Goal: Information Seeking & Learning: Learn about a topic

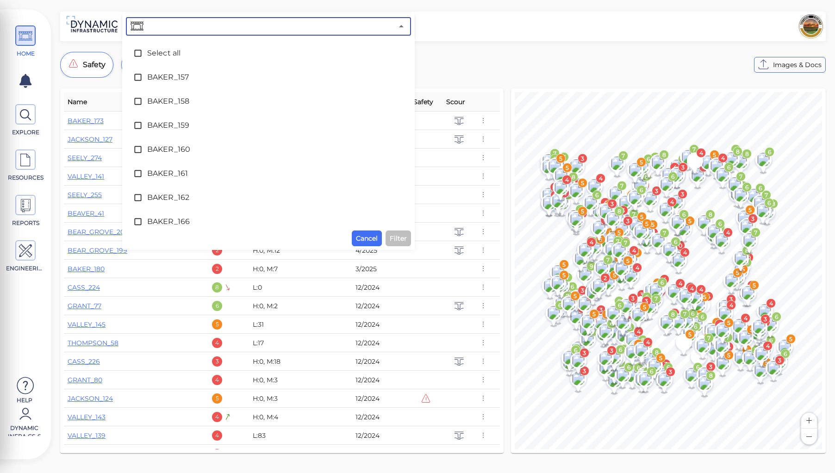
click at [190, 26] on input "text" at bounding box center [269, 26] width 248 height 13
type input "53"
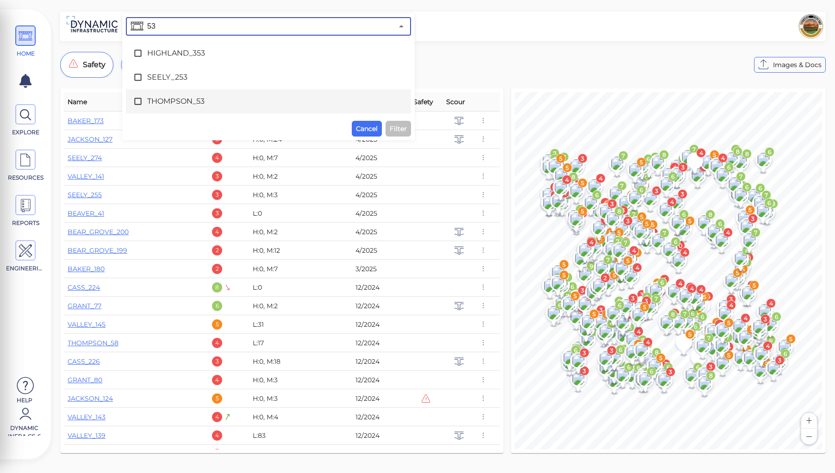
click at [187, 102] on span "THOMPSON_53" at bounding box center [268, 101] width 242 height 11
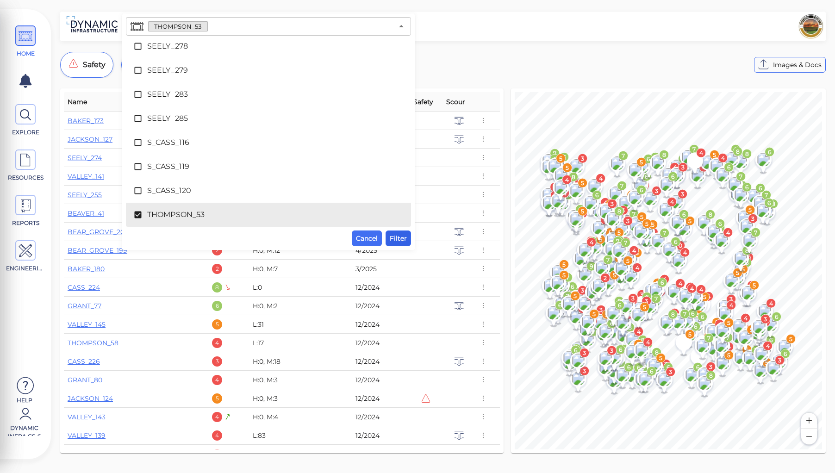
click at [396, 237] on span "Filter" at bounding box center [398, 238] width 17 height 11
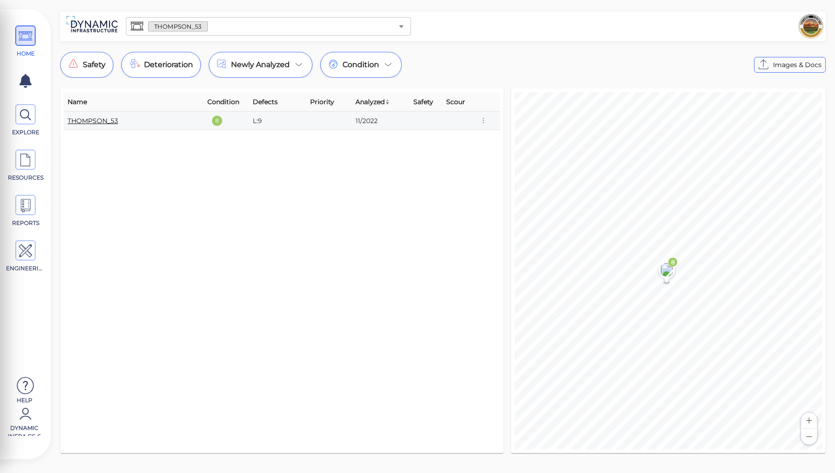
click at [102, 120] on link "THOMPSON_53" at bounding box center [93, 121] width 50 height 8
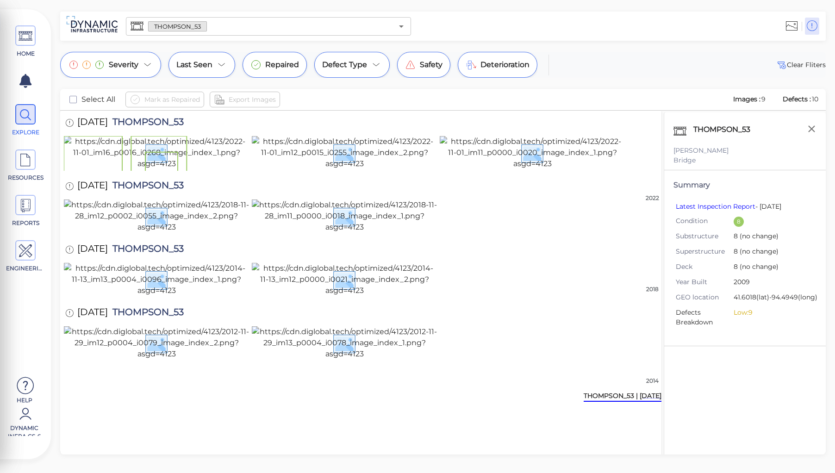
scroll to position [309, 0]
click at [352, 360] on img at bounding box center [344, 342] width 185 height 33
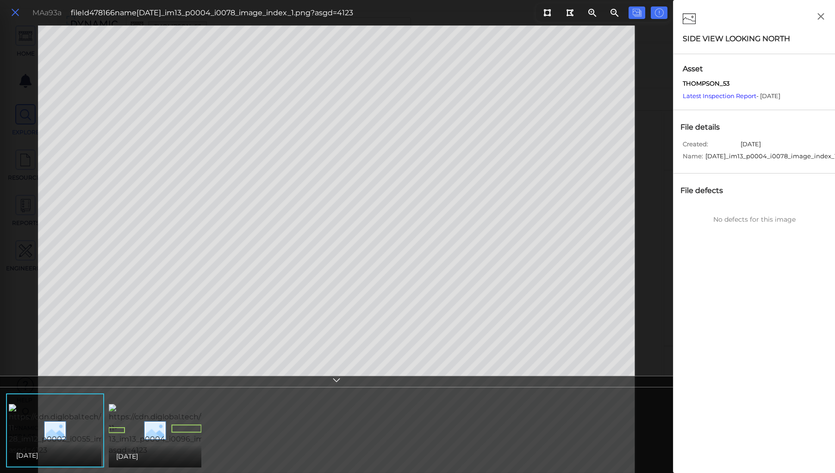
click at [14, 9] on icon at bounding box center [15, 12] width 10 height 12
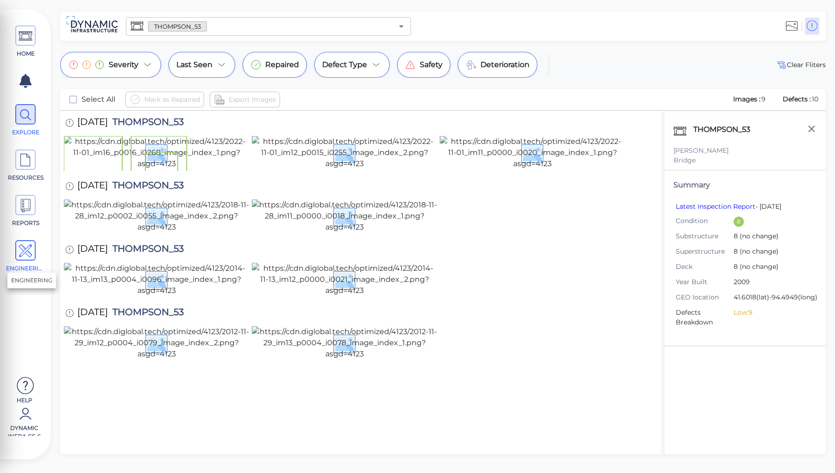
click at [28, 252] on icon at bounding box center [26, 251] width 14 height 21
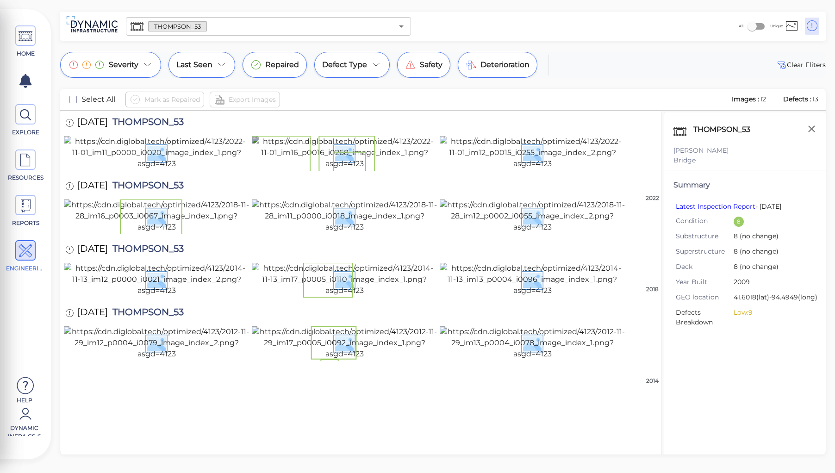
scroll to position [309, 0]
click at [536, 360] on img at bounding box center [532, 342] width 185 height 33
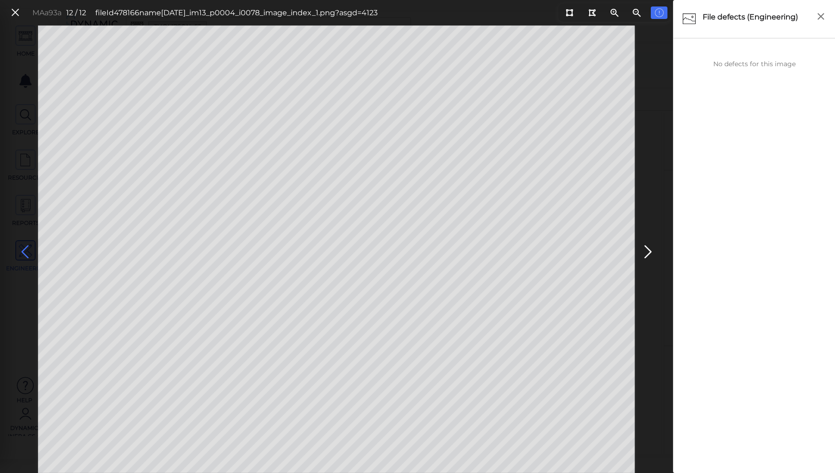
click at [28, 252] on icon at bounding box center [25, 252] width 15 height 18
click at [25, 248] on icon at bounding box center [25, 252] width 15 height 18
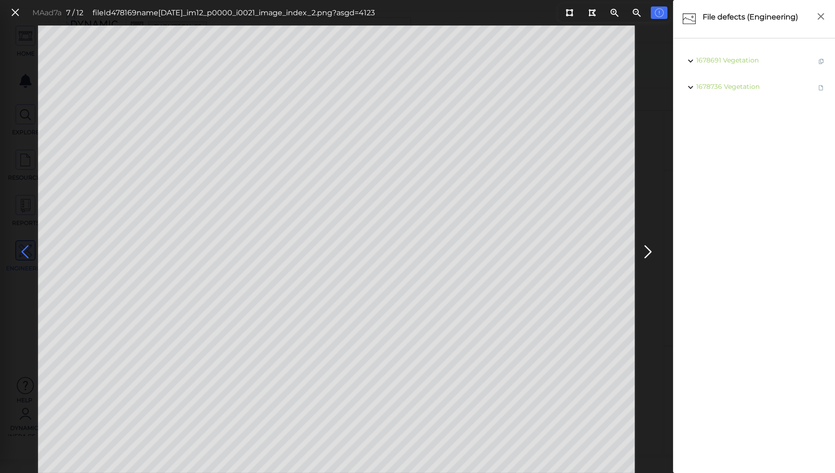
click at [25, 248] on icon at bounding box center [25, 252] width 15 height 18
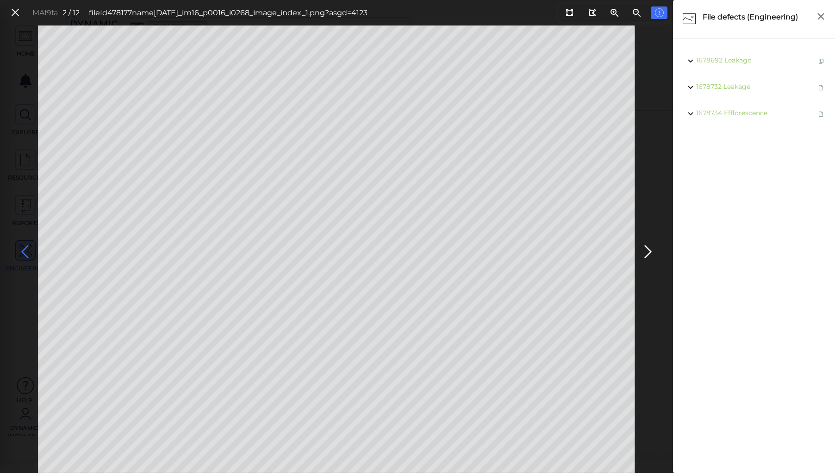
click at [25, 248] on icon at bounding box center [25, 252] width 15 height 18
click at [14, 7] on icon at bounding box center [15, 12] width 10 height 12
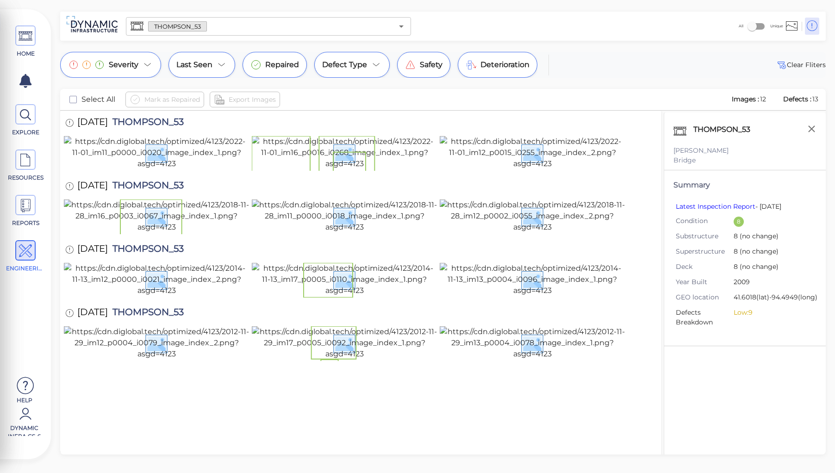
click at [157, 180] on span "THOMPSON_53" at bounding box center [146, 186] width 76 height 12
copy span "THOMPSON_53"
click at [701, 380] on div "THOMPSON_53 Guthrie Bridge Summary Latest Inspection Report - 01 Nov 22 Conditi…" at bounding box center [745, 295] width 162 height 366
click at [641, 263] on div at bounding box center [361, 280] width 594 height 35
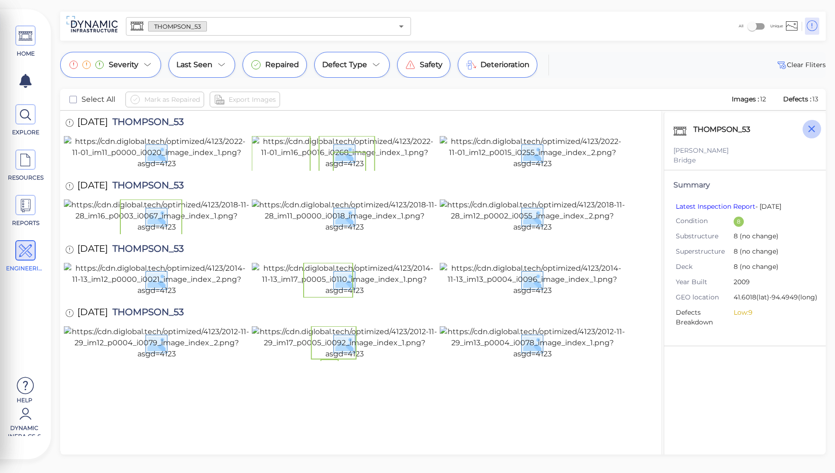
click at [808, 128] on icon "button" at bounding box center [812, 129] width 12 height 12
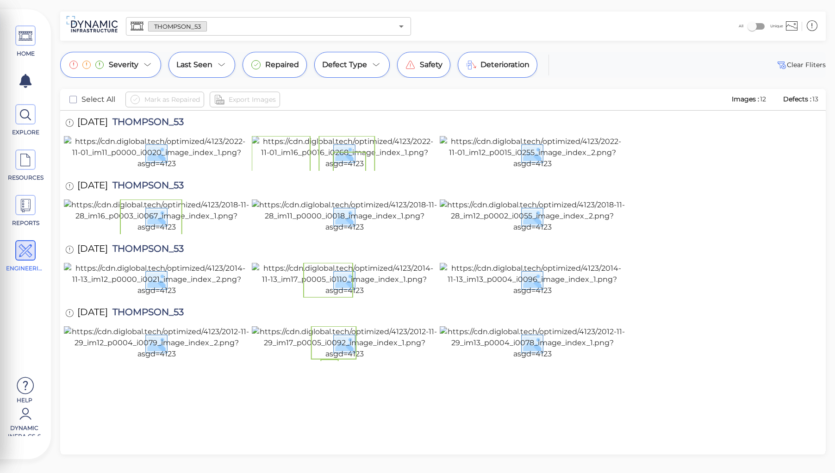
click at [650, 264] on div at bounding box center [443, 280] width 758 height 35
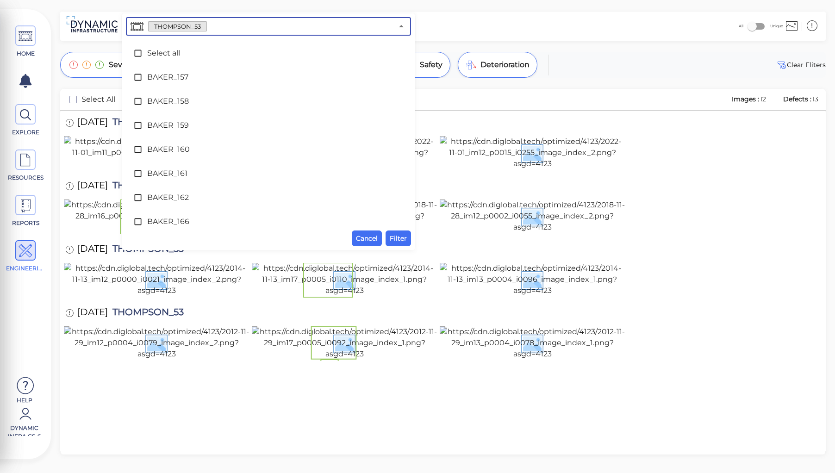
click at [217, 28] on input "text" at bounding box center [300, 26] width 186 height 13
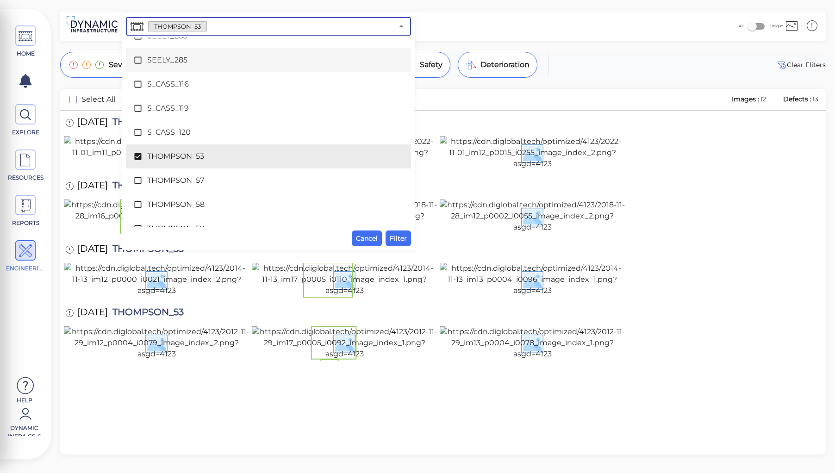
scroll to position [4412, 0]
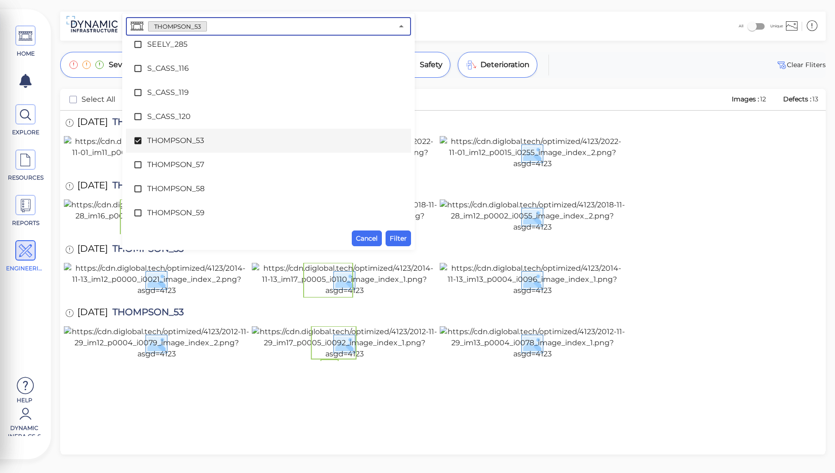
click at [168, 141] on span "THOMPSON_53" at bounding box center [268, 140] width 242 height 11
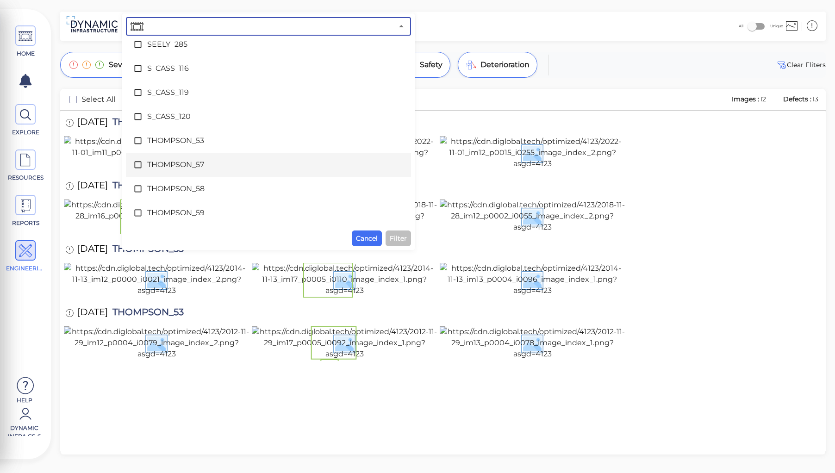
click at [175, 161] on span "THOMPSON_57" at bounding box center [268, 164] width 242 height 11
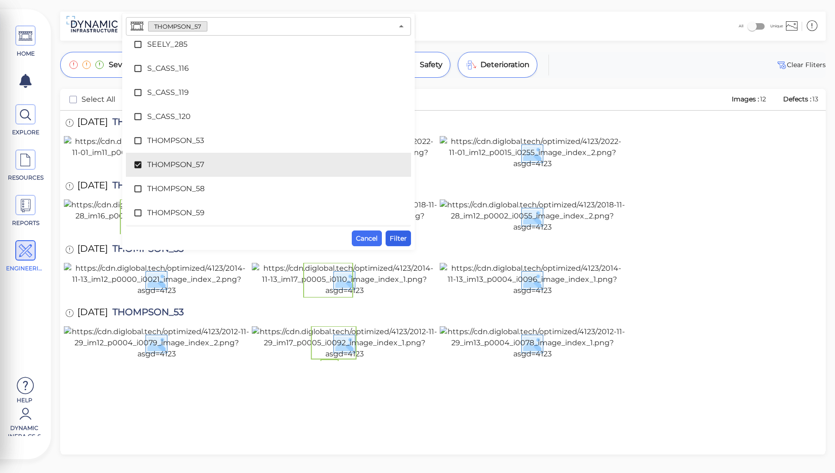
click at [396, 237] on span "Filter" at bounding box center [398, 238] width 17 height 11
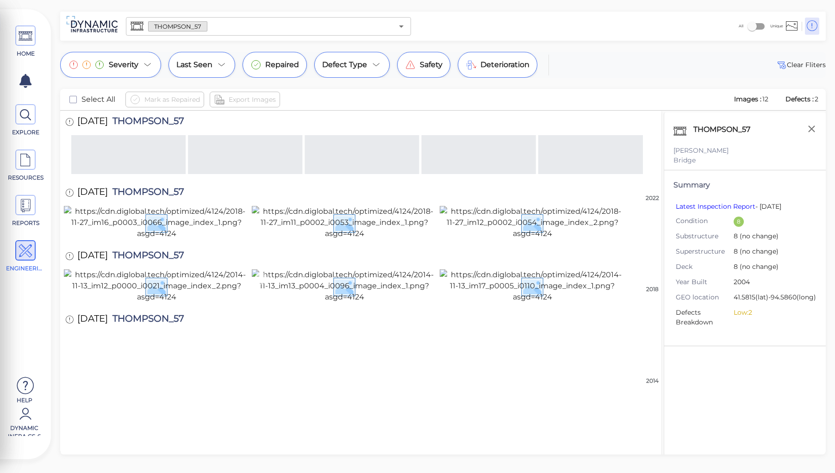
scroll to position [310, 0]
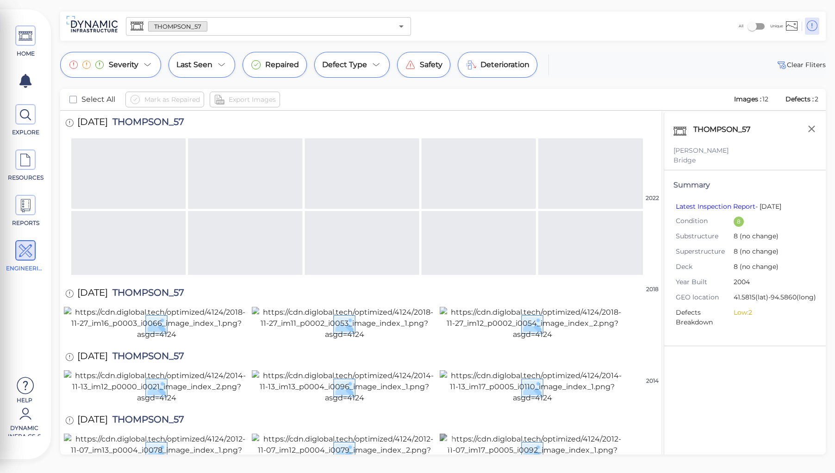
click at [510, 434] on img at bounding box center [532, 450] width 185 height 33
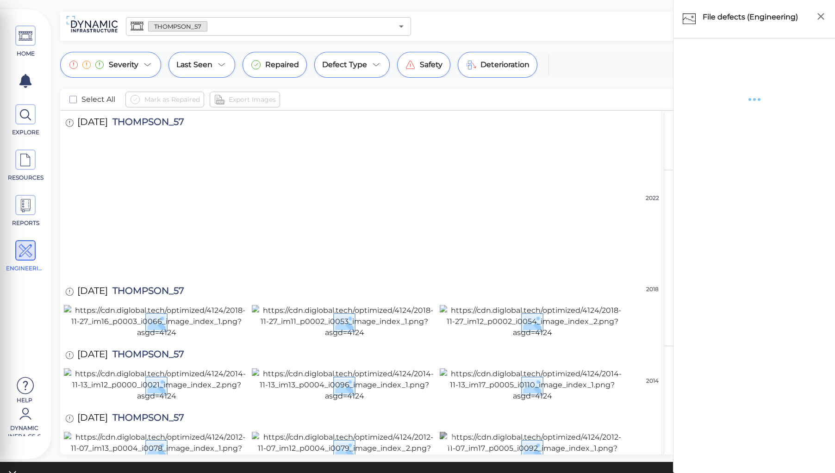
scroll to position [309, 0]
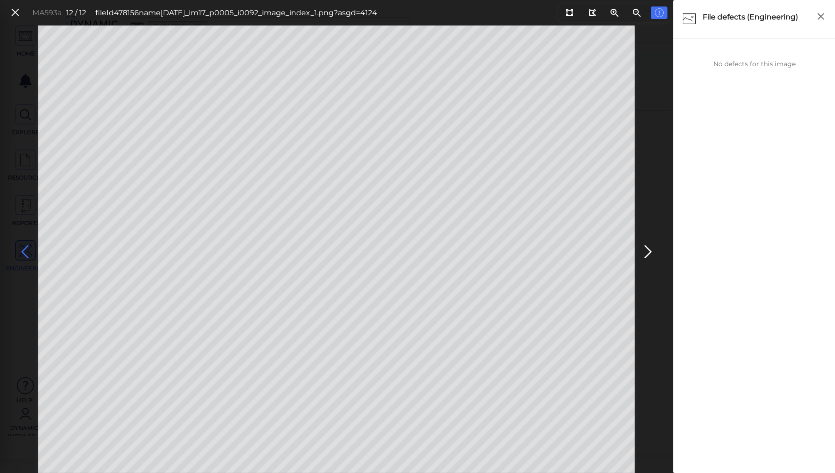
click at [24, 248] on icon at bounding box center [25, 252] width 15 height 18
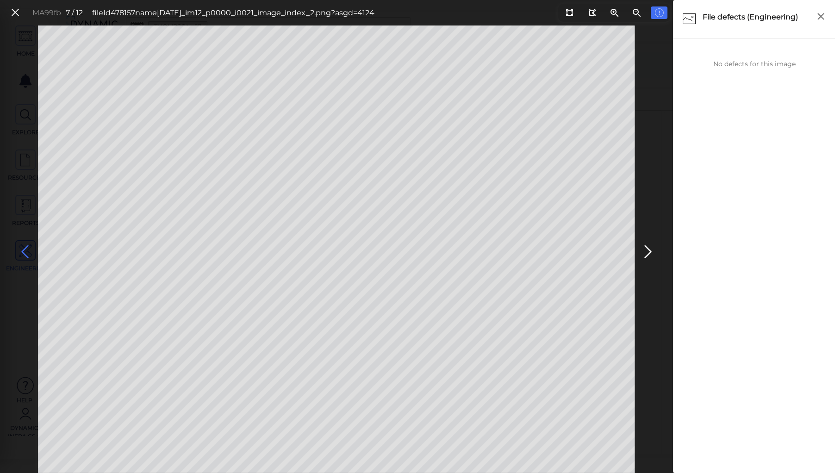
click at [24, 248] on icon at bounding box center [25, 252] width 15 height 18
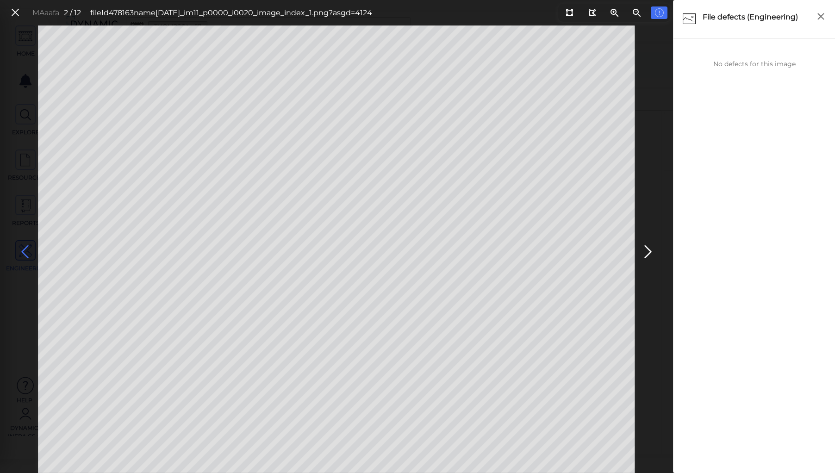
click at [24, 248] on icon at bounding box center [25, 252] width 15 height 18
click at [16, 12] on icon at bounding box center [15, 12] width 10 height 12
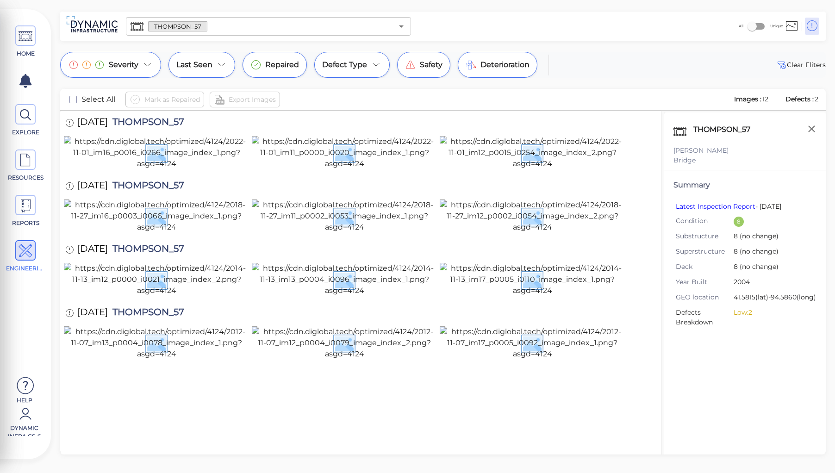
click at [151, 244] on span "THOMPSON_57" at bounding box center [146, 250] width 76 height 12
copy span "THOMPSON_57"
click at [237, 174] on div "11/27/2018 THOMPSON_57" at bounding box center [361, 186] width 594 height 25
click at [209, 24] on input "text" at bounding box center [300, 26] width 186 height 13
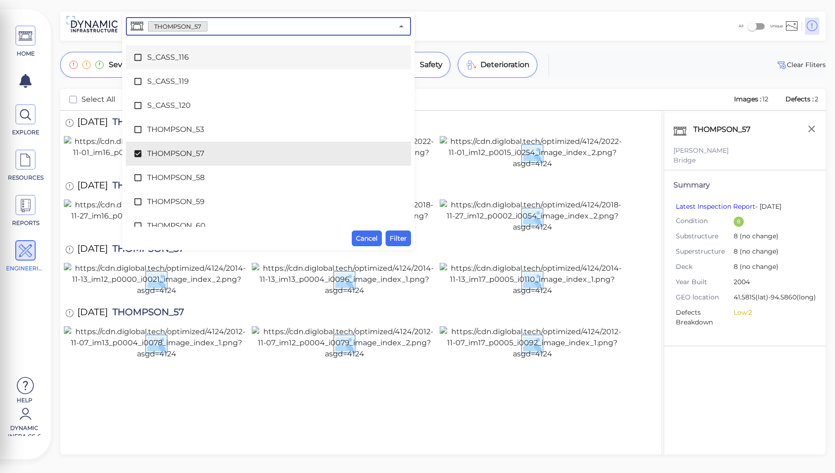
scroll to position [4436, 0]
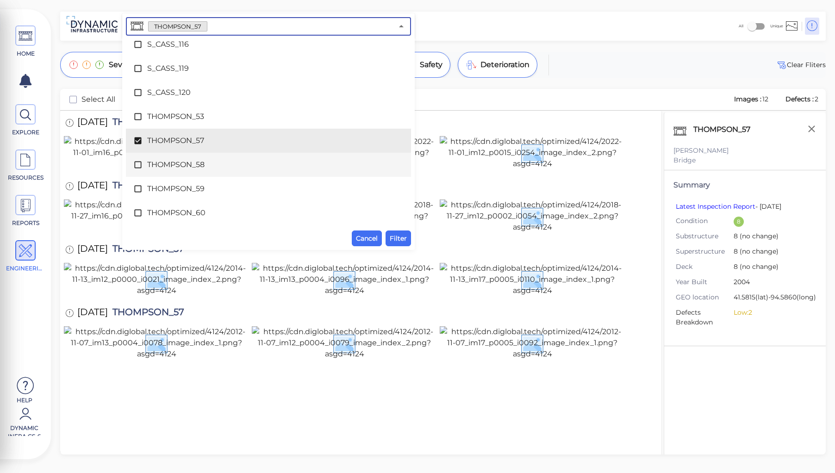
click at [181, 161] on span "THOMPSON_58" at bounding box center [268, 164] width 242 height 11
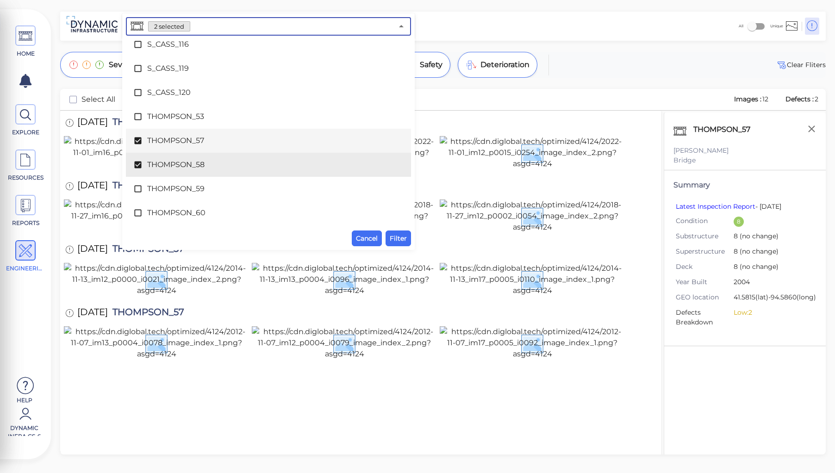
click at [178, 139] on span "THOMPSON_57" at bounding box center [268, 140] width 242 height 11
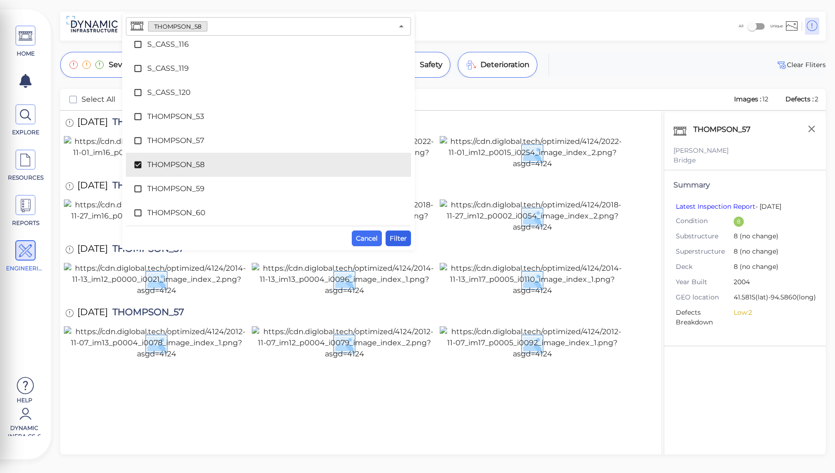
click at [396, 236] on span "Filter" at bounding box center [398, 238] width 17 height 11
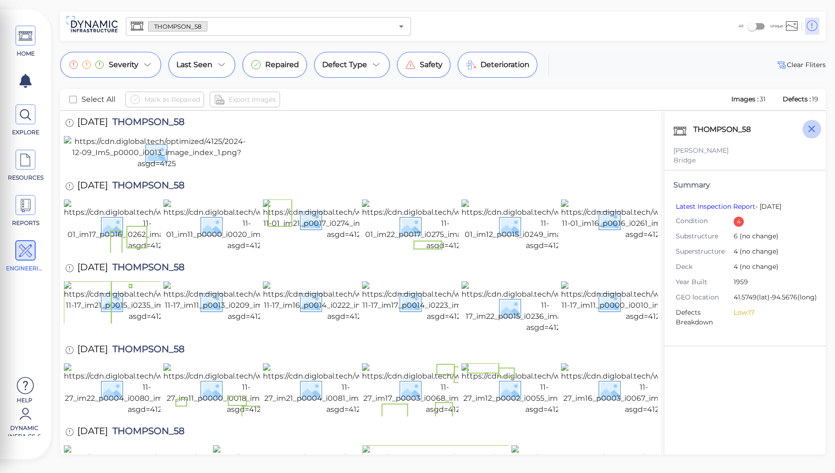
click at [811, 128] on icon "button" at bounding box center [811, 128] width 7 height 7
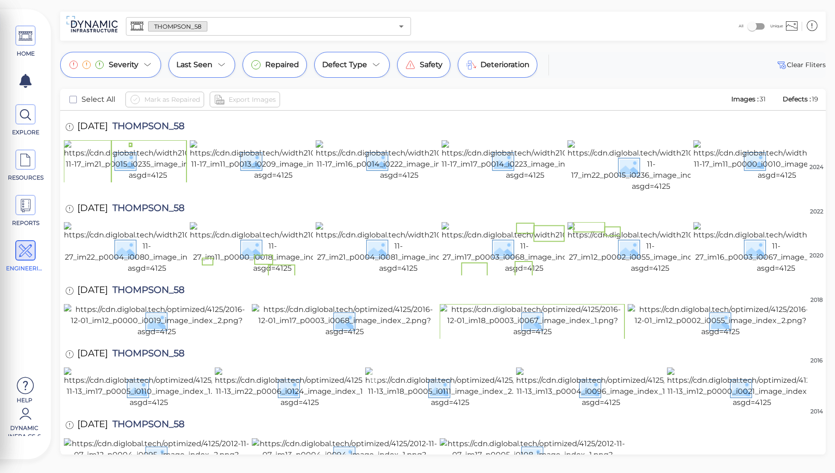
scroll to position [647, 0]
click at [531, 438] on img at bounding box center [532, 454] width 185 height 33
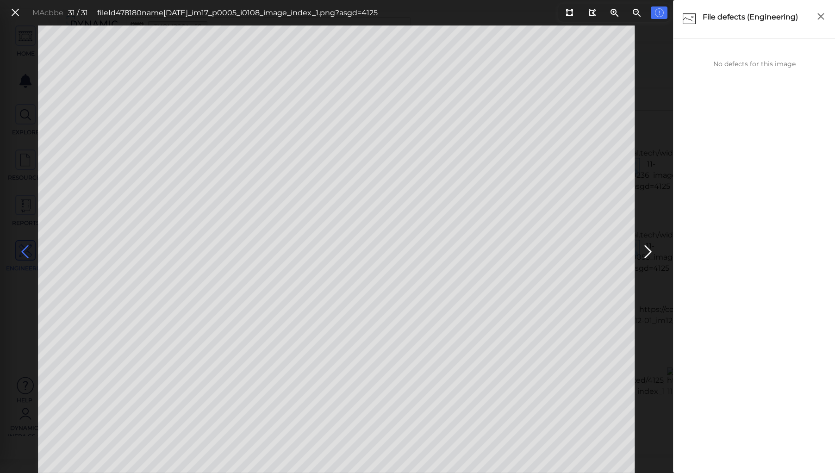
click at [26, 247] on icon at bounding box center [25, 252] width 15 height 18
click at [646, 247] on icon at bounding box center [647, 252] width 15 height 18
click at [28, 253] on icon at bounding box center [25, 252] width 15 height 18
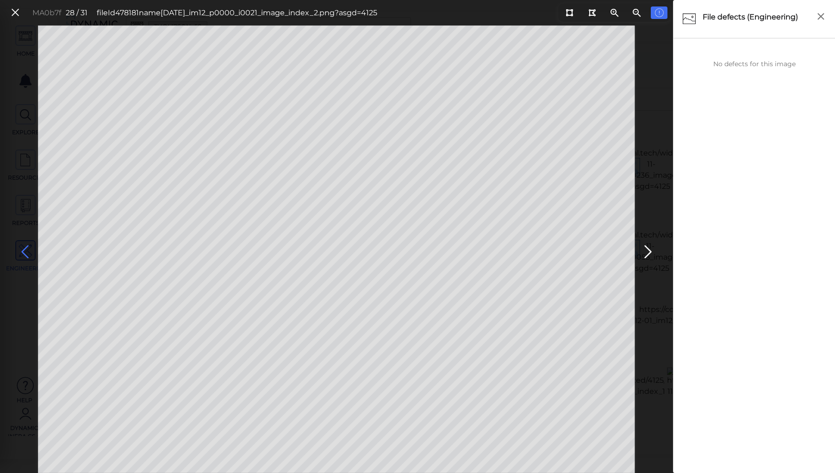
click at [28, 253] on icon at bounding box center [25, 252] width 15 height 18
click at [22, 246] on icon at bounding box center [25, 252] width 15 height 18
click at [26, 252] on icon at bounding box center [25, 252] width 15 height 18
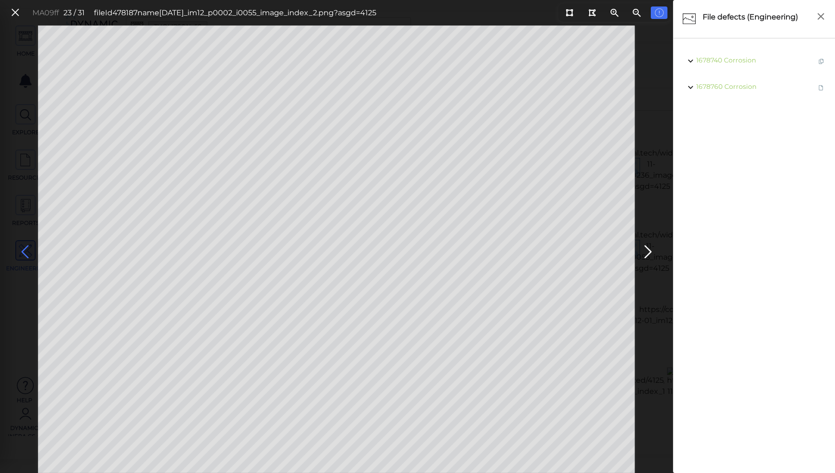
click at [26, 252] on icon at bounding box center [25, 252] width 15 height 18
click at [22, 252] on icon at bounding box center [25, 252] width 15 height 18
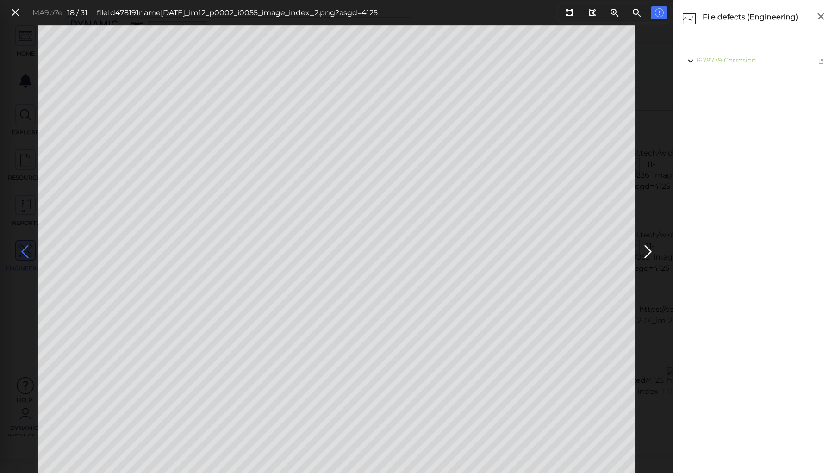
click at [22, 252] on icon at bounding box center [25, 252] width 15 height 18
click at [25, 249] on icon at bounding box center [25, 252] width 15 height 18
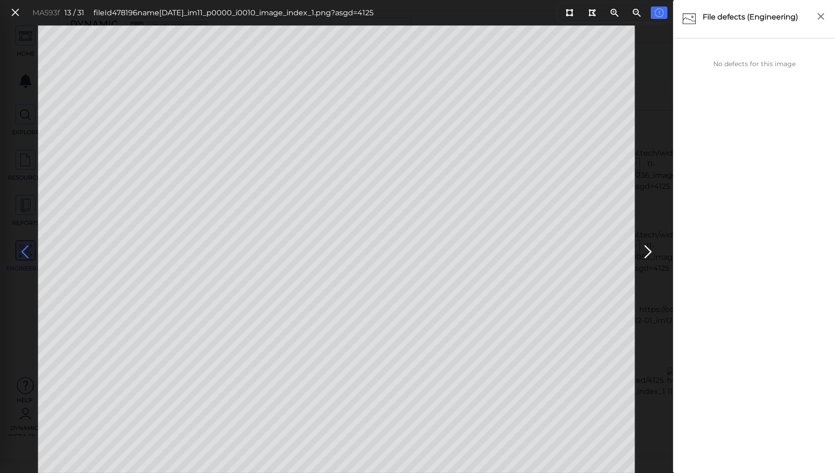
click at [25, 249] on icon at bounding box center [25, 252] width 15 height 18
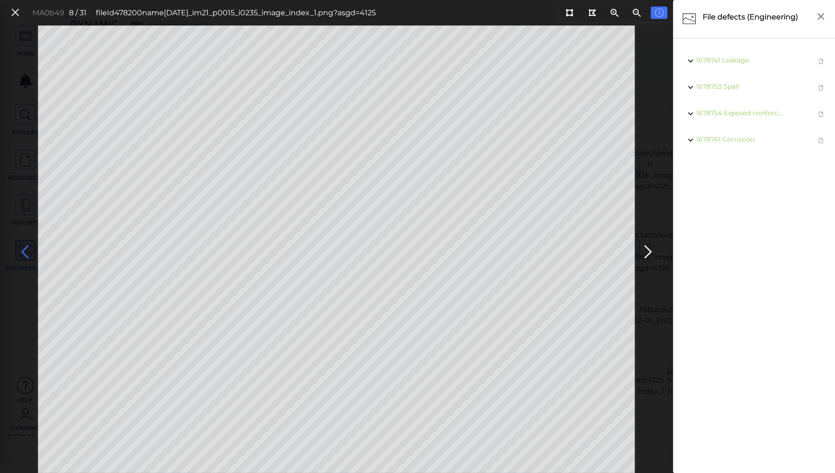
click at [24, 249] on icon at bounding box center [25, 252] width 15 height 18
click at [644, 252] on icon at bounding box center [647, 252] width 15 height 18
click at [24, 248] on icon at bounding box center [25, 252] width 15 height 18
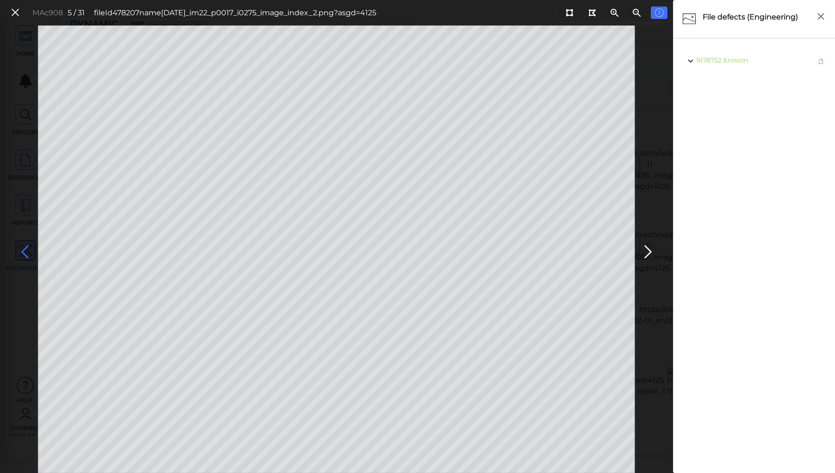
click at [24, 248] on icon at bounding box center [25, 252] width 15 height 18
click at [648, 252] on icon at bounding box center [647, 252] width 15 height 18
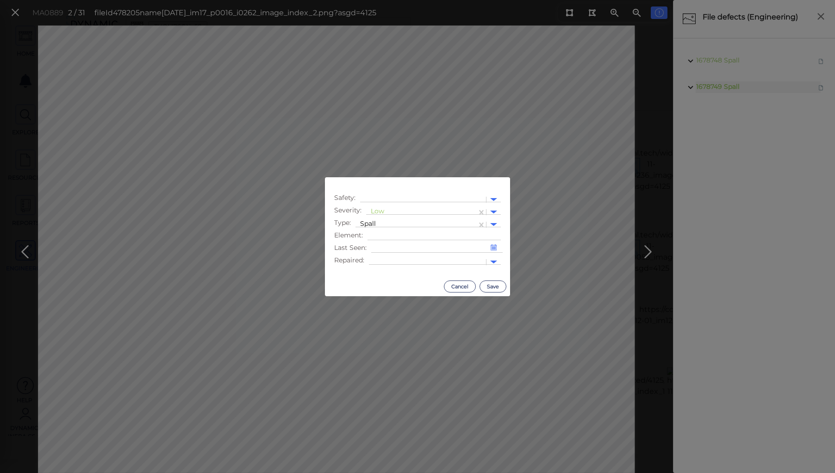
click at [300, 0] on body "This app is not optimized for mobile screens. Please access using a desktop or …" at bounding box center [417, 0] width 835 height 0
click at [379, 223] on div at bounding box center [416, 225] width 112 height 10
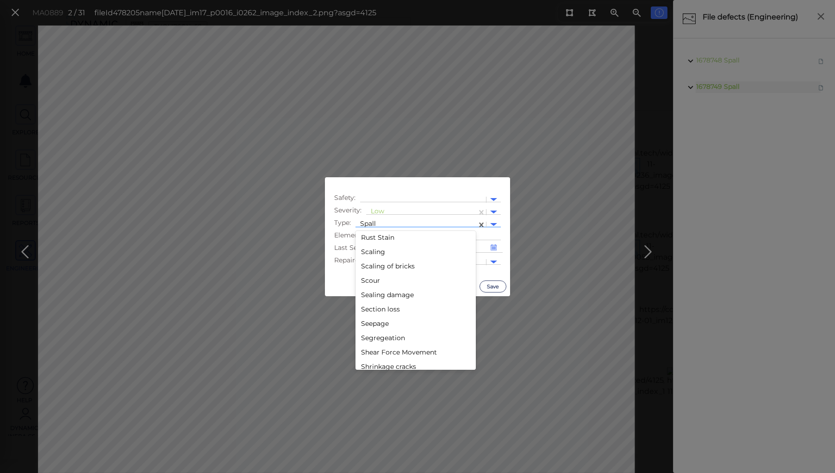
scroll to position [1420, 0]
click at [368, 260] on div "Scaling" at bounding box center [415, 260] width 120 height 14
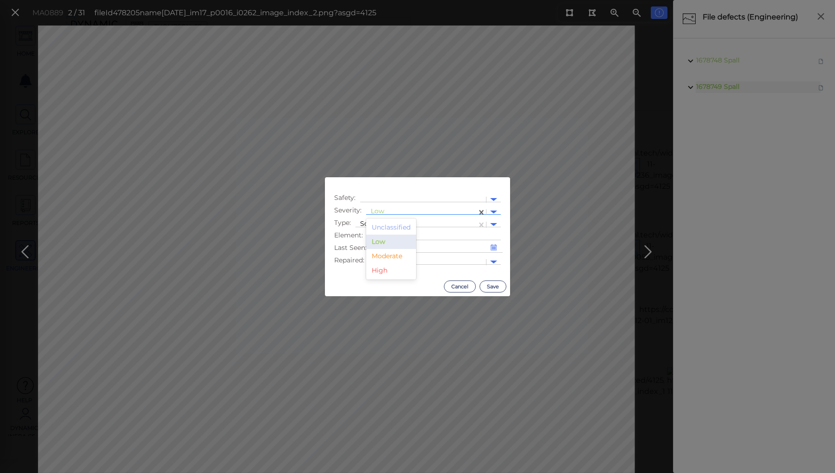
click at [376, 207] on div at bounding box center [421, 212] width 101 height 10
click at [389, 255] on div "Moderate" at bounding box center [391, 256] width 50 height 14
click at [492, 286] on button "Save" at bounding box center [492, 286] width 27 height 12
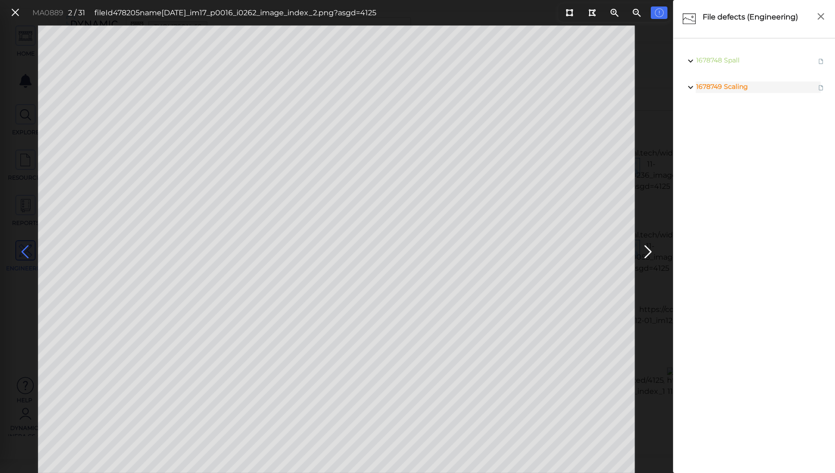
click at [24, 248] on icon at bounding box center [25, 252] width 15 height 18
click at [646, 249] on icon at bounding box center [647, 252] width 15 height 18
click at [26, 247] on icon at bounding box center [25, 252] width 15 height 18
click at [11, 9] on icon at bounding box center [15, 12] width 10 height 12
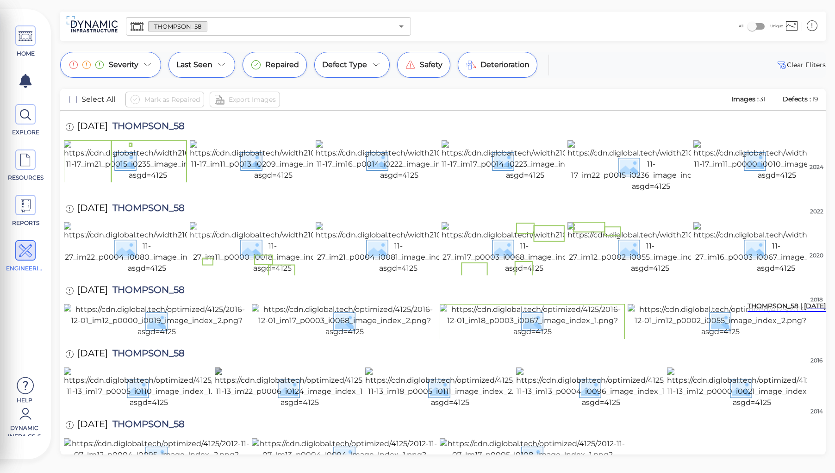
scroll to position [351, 0]
click at [508, 256] on img at bounding box center [524, 248] width 166 height 52
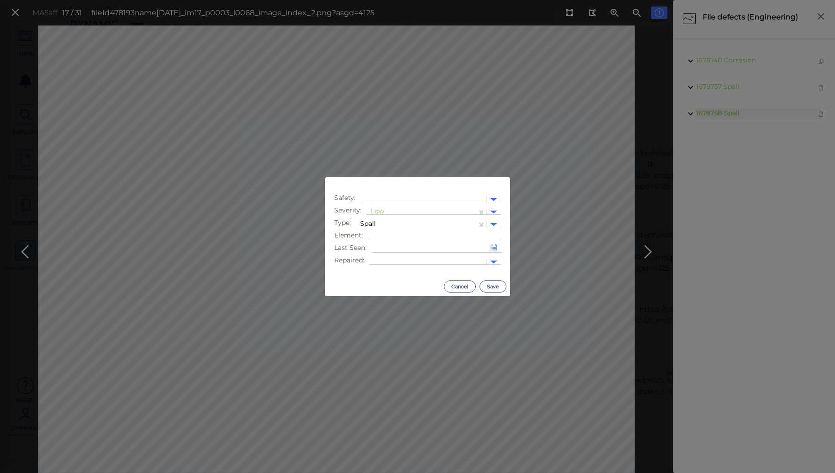
click at [205, 0] on body "This app is not optimized for mobile screens. Please access using a desktop or …" at bounding box center [417, 0] width 835 height 0
click at [378, 213] on div at bounding box center [421, 212] width 101 height 10
click at [387, 259] on div "Moderate" at bounding box center [391, 256] width 50 height 14
click at [490, 284] on button "Save" at bounding box center [492, 286] width 27 height 12
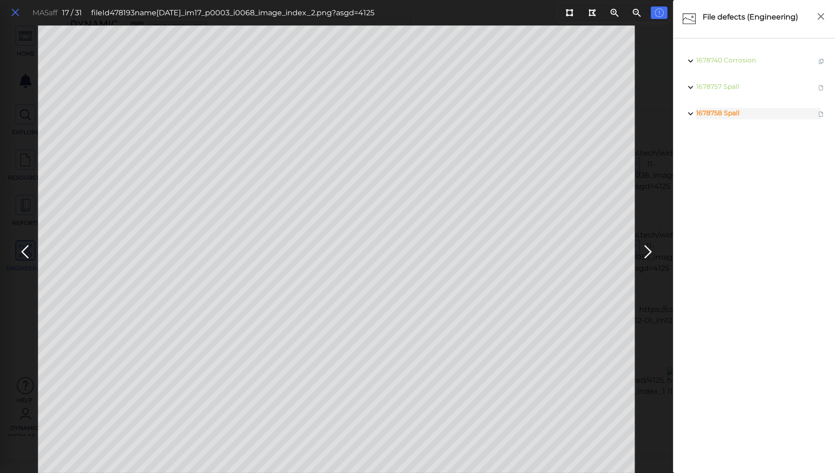
click at [17, 12] on icon at bounding box center [15, 12] width 10 height 12
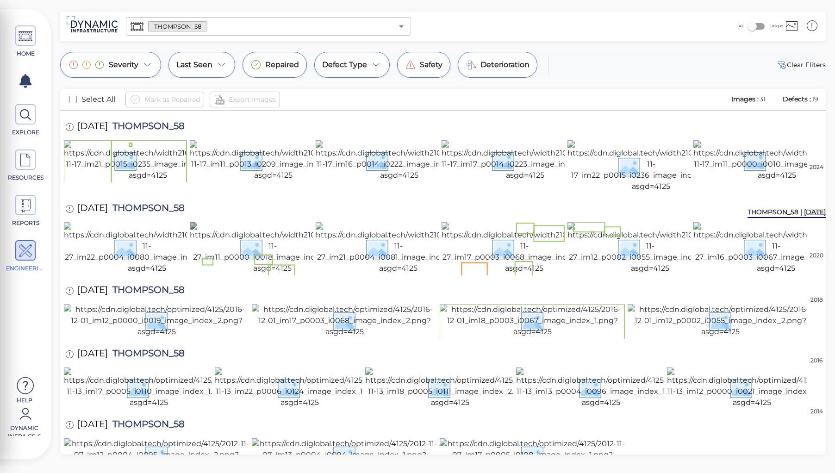
scroll to position [166, 0]
click at [602, 192] on img at bounding box center [651, 166] width 168 height 52
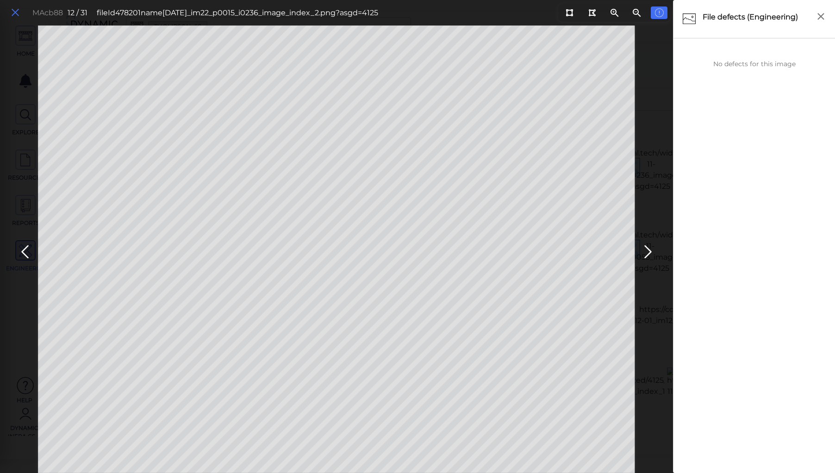
click at [19, 12] on icon at bounding box center [15, 12] width 10 height 12
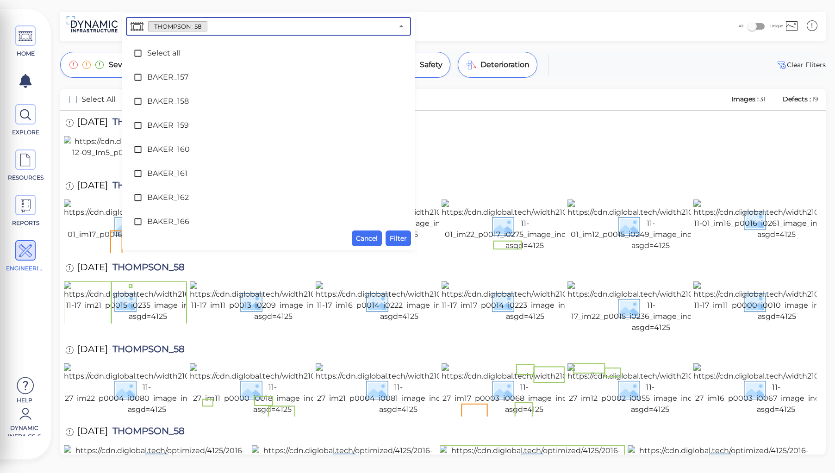
click at [217, 29] on input "text" at bounding box center [300, 26] width 186 height 13
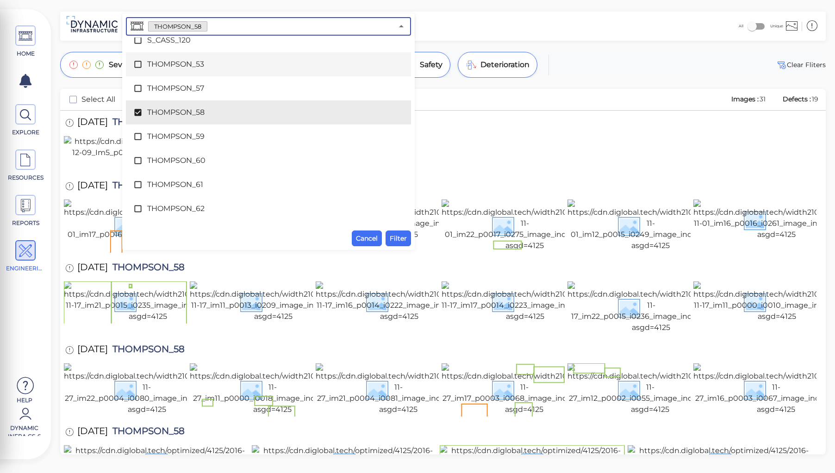
scroll to position [4497, 0]
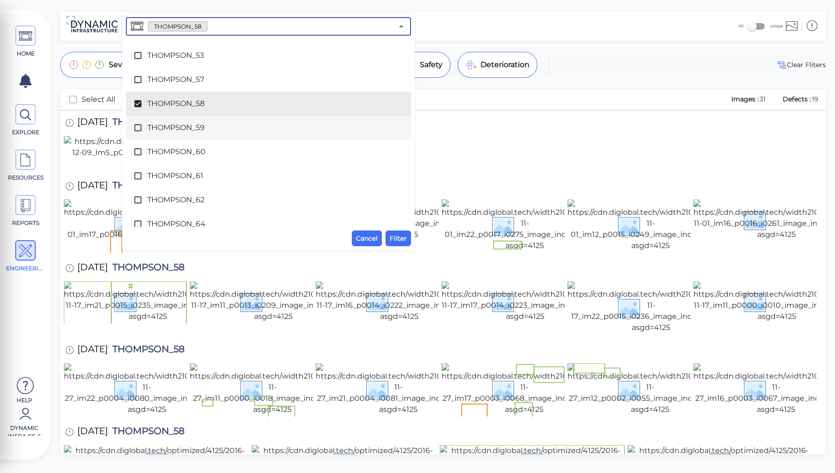
click at [183, 122] on span "THOMPSON_59" at bounding box center [268, 127] width 242 height 11
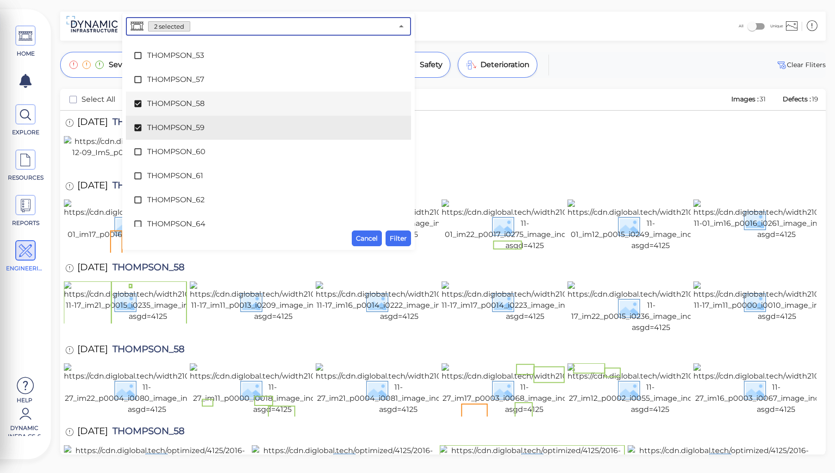
click at [179, 102] on span "THOMPSON_58" at bounding box center [268, 103] width 242 height 11
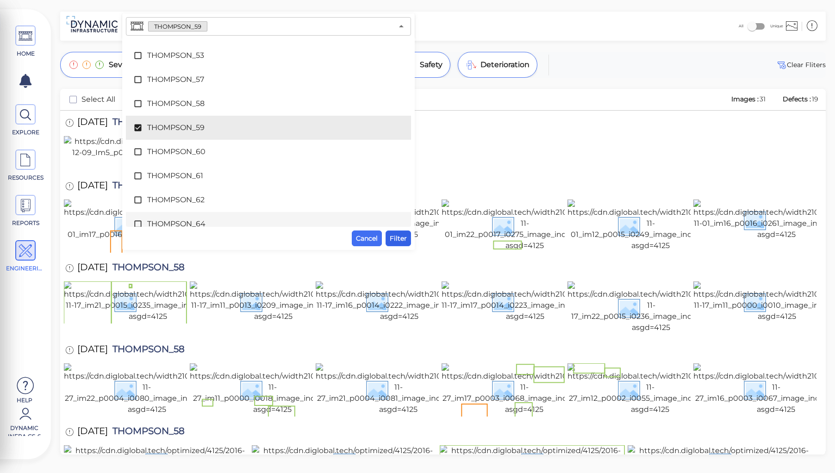
click at [398, 235] on span "Filter" at bounding box center [398, 238] width 17 height 11
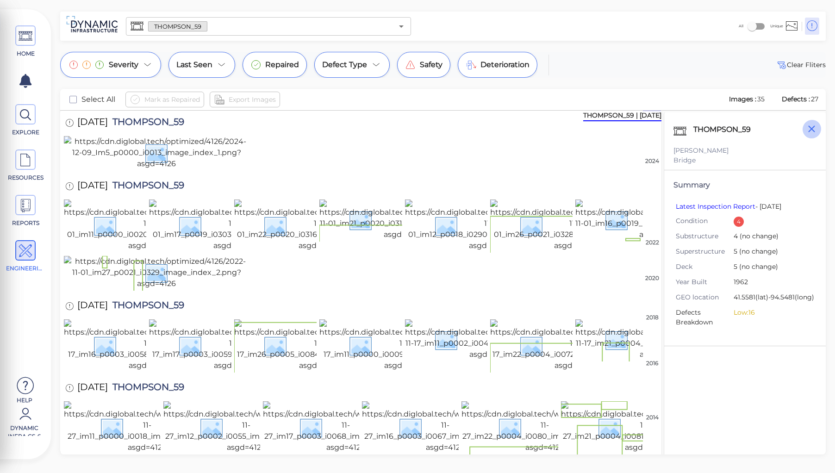
click at [810, 131] on icon "button" at bounding box center [812, 129] width 12 height 12
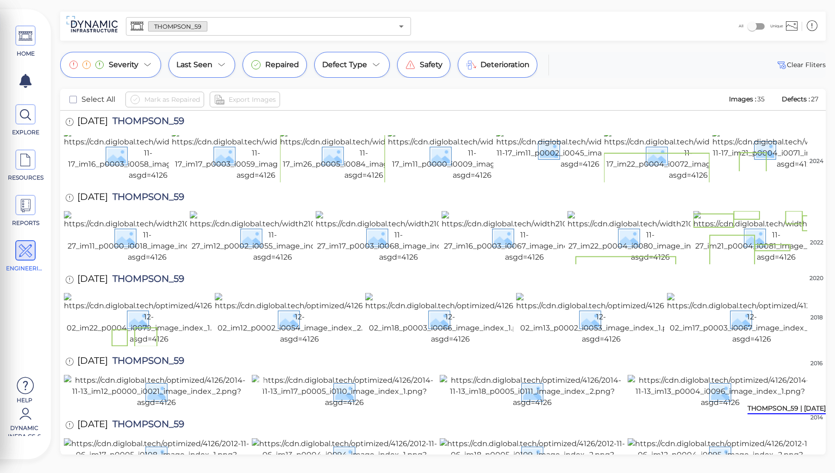
scroll to position [763, 0]
click at [709, 438] on img at bounding box center [719, 454] width 185 height 33
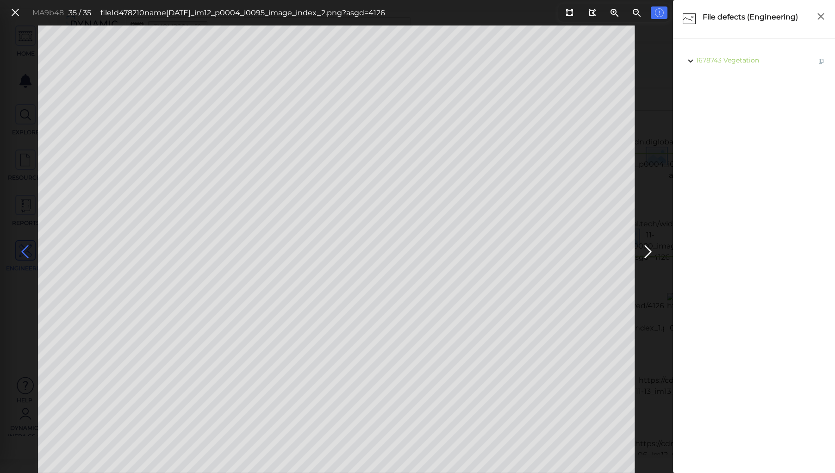
click at [24, 254] on icon at bounding box center [25, 252] width 15 height 18
click at [739, 58] on span "Erosion" at bounding box center [738, 60] width 25 height 8
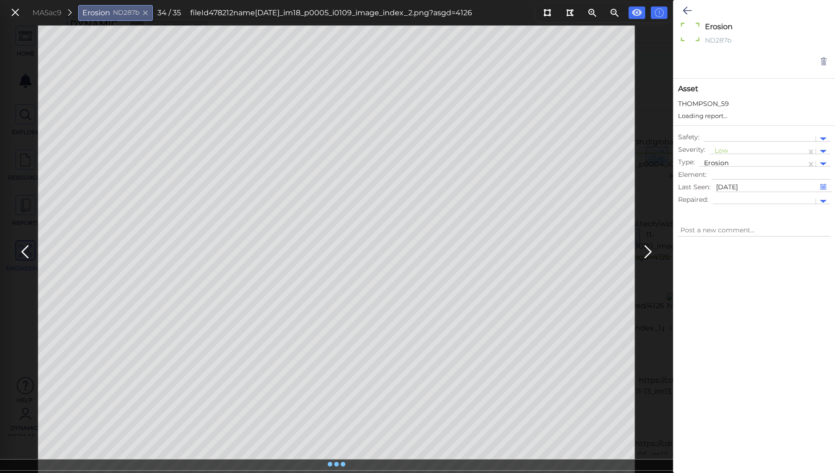
type textarea "x"
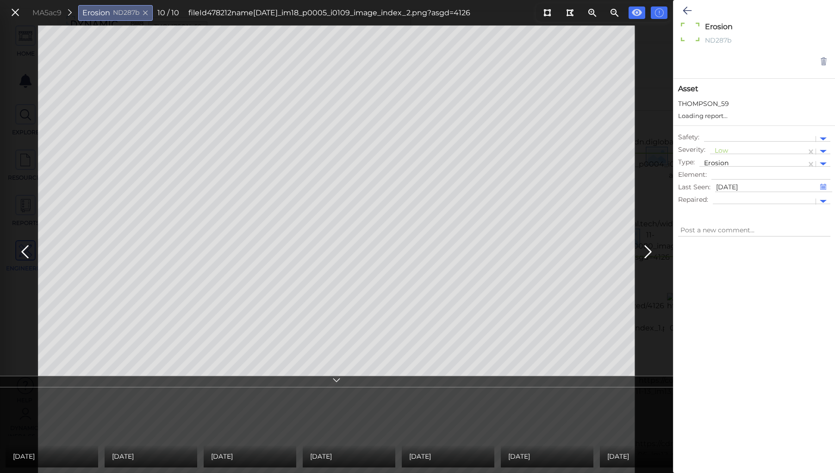
type textarea "x"
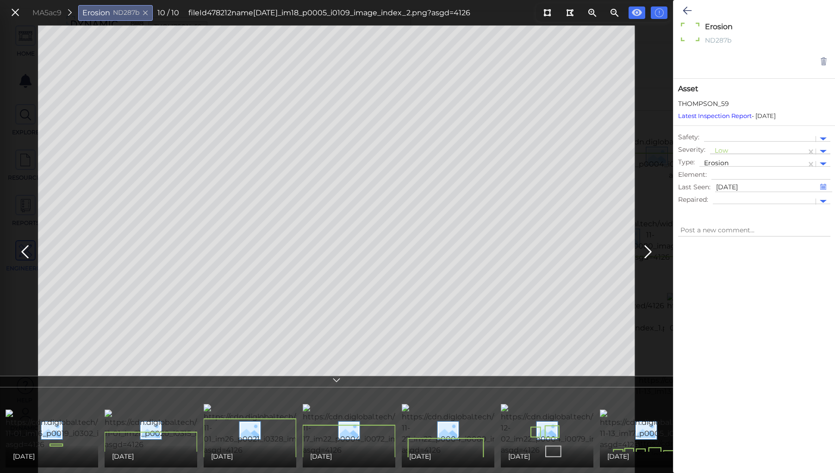
click at [718, 152] on div at bounding box center [757, 152] width 87 height 10
click at [733, 194] on div "Moderate" at bounding box center [735, 195] width 50 height 14
type textarea "x"
click at [684, 9] on icon at bounding box center [686, 10] width 9 height 11
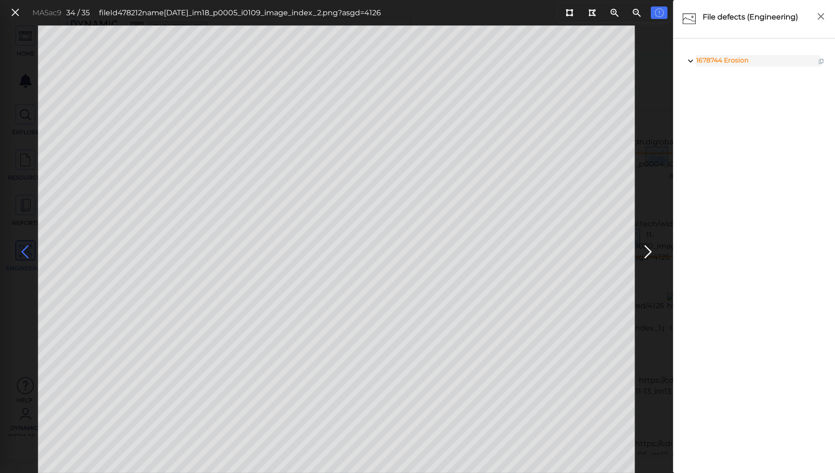
click at [20, 247] on icon at bounding box center [25, 252] width 15 height 18
click at [27, 250] on icon at bounding box center [25, 252] width 15 height 18
click at [25, 249] on icon at bounding box center [25, 252] width 15 height 18
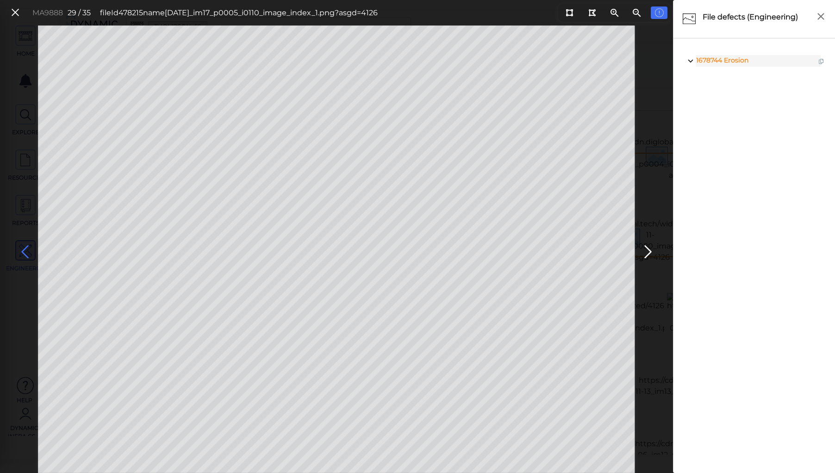
click at [25, 250] on icon at bounding box center [25, 252] width 15 height 18
click at [24, 249] on icon at bounding box center [25, 252] width 15 height 18
click at [24, 248] on icon at bounding box center [25, 252] width 15 height 18
click at [27, 249] on icon at bounding box center [25, 252] width 15 height 18
click at [26, 249] on icon at bounding box center [25, 252] width 15 height 18
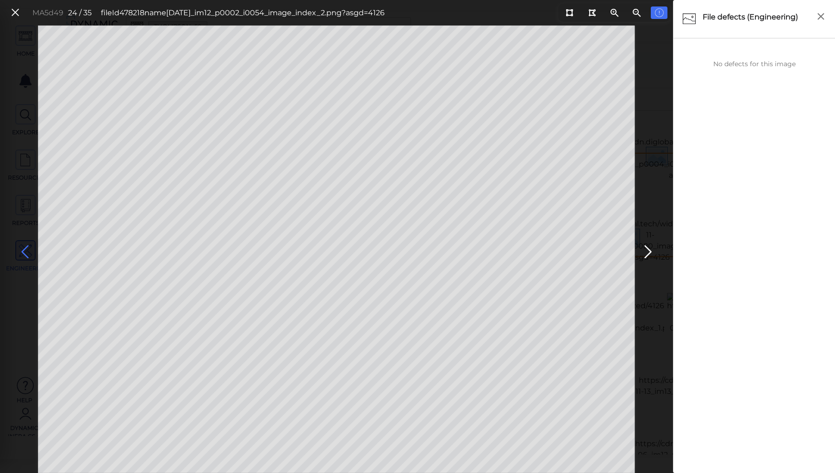
click at [26, 249] on icon at bounding box center [25, 252] width 15 height 18
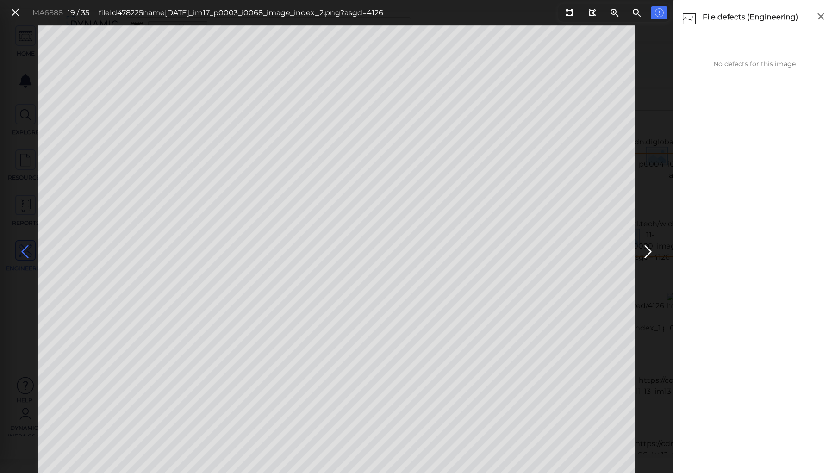
click at [26, 249] on icon at bounding box center [25, 252] width 15 height 18
click at [739, 61] on span "Erosion" at bounding box center [738, 60] width 25 height 8
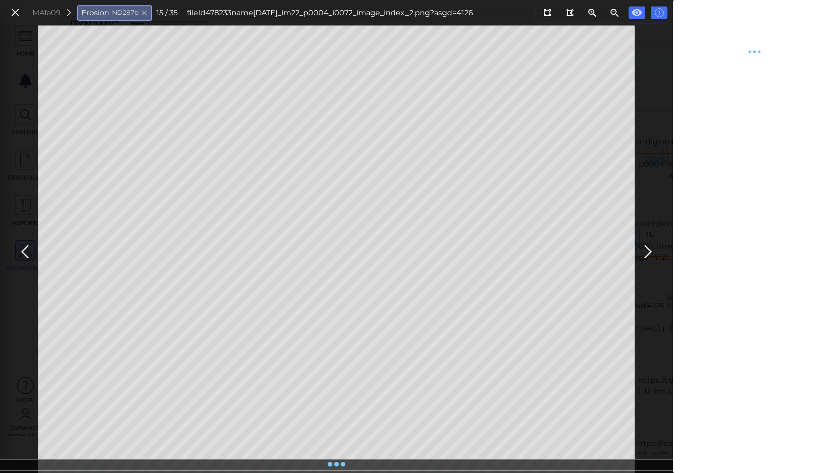
type textarea "x"
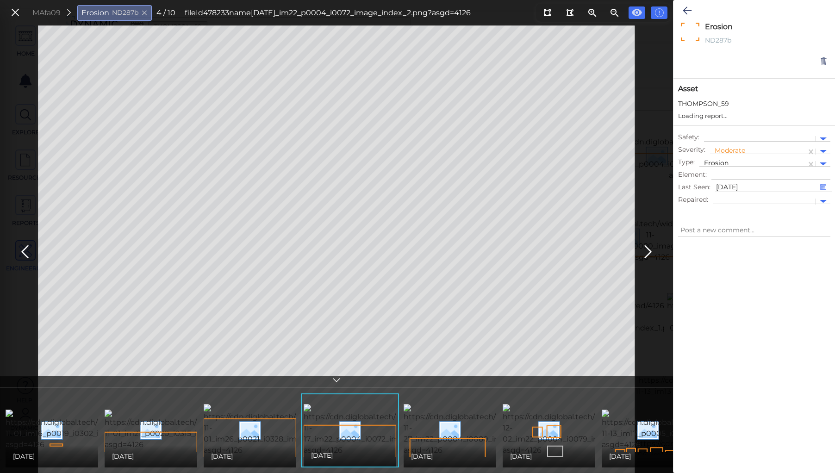
type textarea "x"
click at [23, 248] on icon at bounding box center [25, 252] width 15 height 18
type textarea "x"
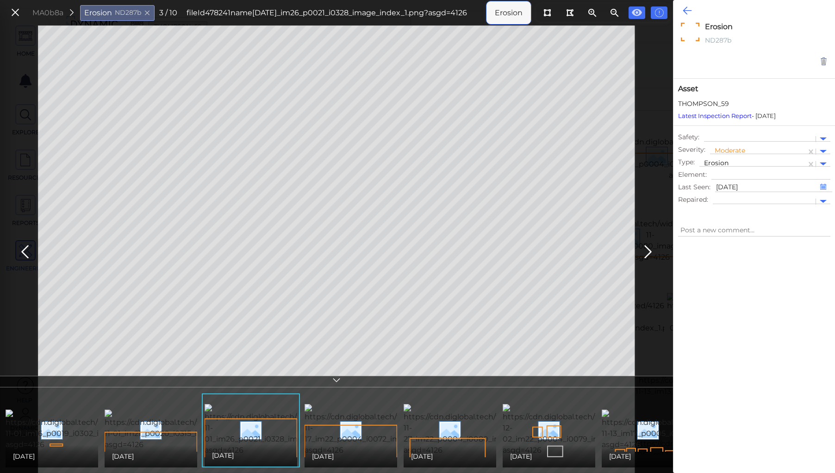
click at [688, 13] on icon at bounding box center [686, 10] width 9 height 11
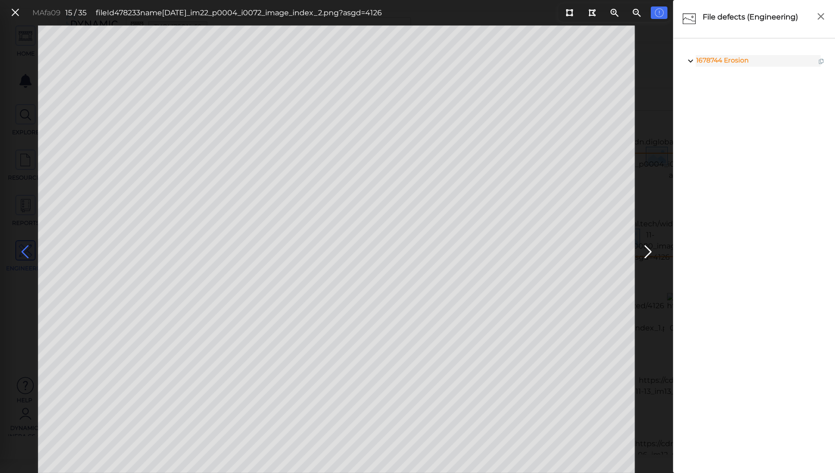
click at [29, 244] on icon at bounding box center [25, 252] width 15 height 18
click at [645, 252] on icon at bounding box center [647, 252] width 15 height 18
click at [566, 11] on icon at bounding box center [568, 12] width 7 height 7
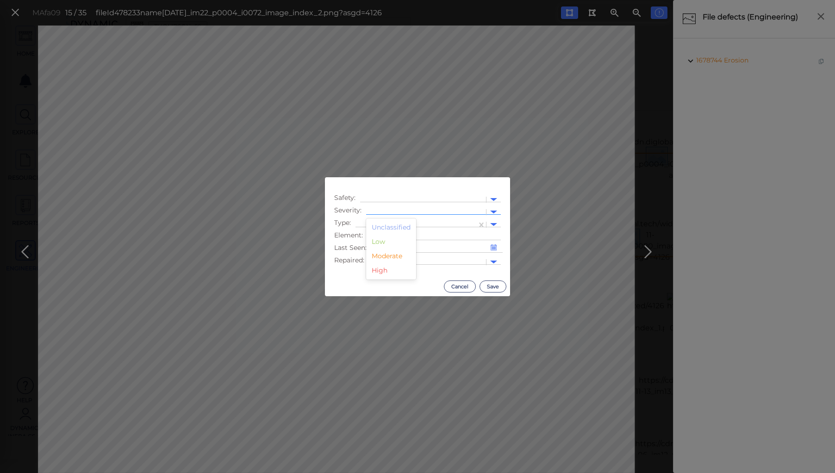
click at [392, 207] on div at bounding box center [426, 211] width 120 height 13
click at [392, 256] on div "Moderate" at bounding box center [391, 256] width 50 height 14
click at [387, 222] on div at bounding box center [416, 225] width 112 height 10
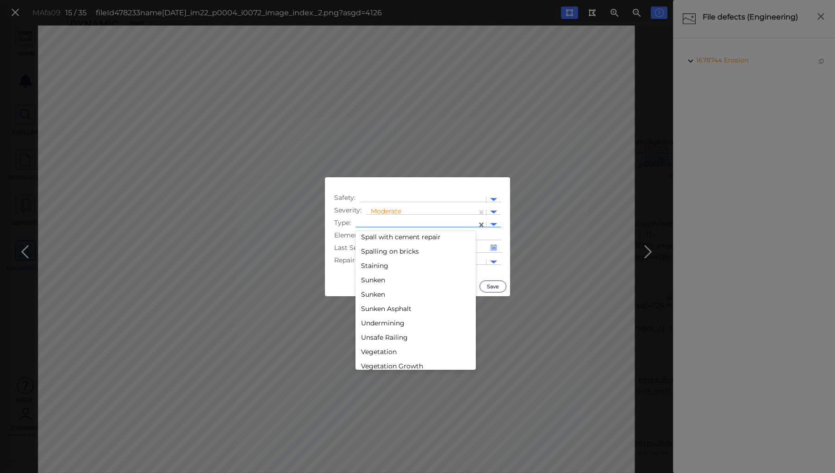
scroll to position [1663, 0]
click at [367, 261] on div "Sunken" at bounding box center [415, 260] width 120 height 14
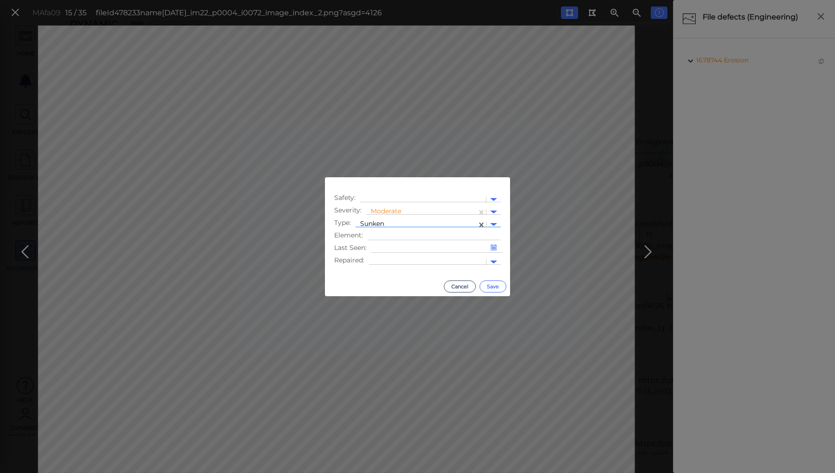
click at [491, 284] on button "Save" at bounding box center [492, 286] width 27 height 12
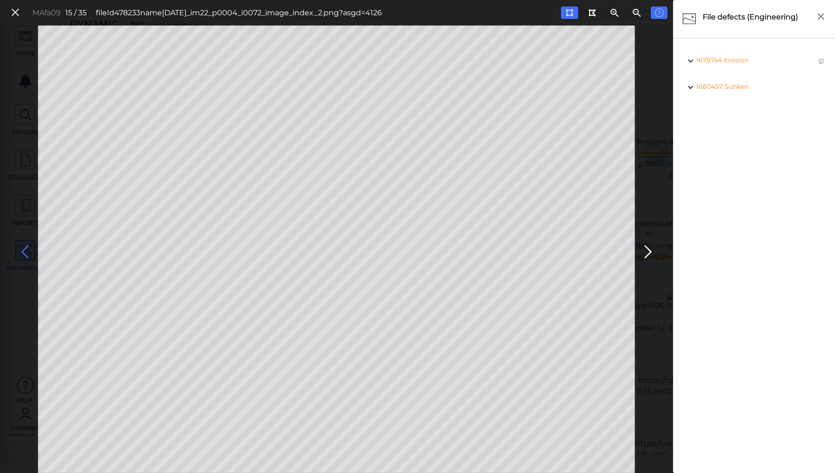
click at [26, 248] on icon at bounding box center [25, 252] width 15 height 18
click at [25, 248] on icon at bounding box center [25, 252] width 15 height 18
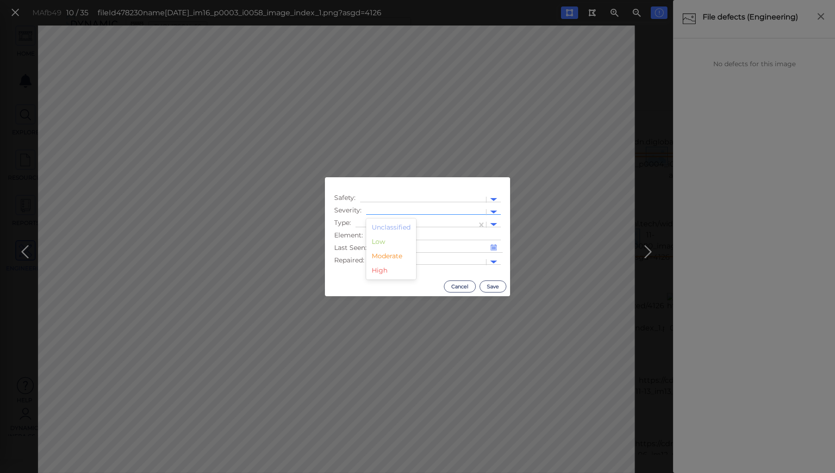
click at [378, 207] on div at bounding box center [426, 211] width 120 height 13
drag, startPoint x: 385, startPoint y: 257, endPoint x: 385, endPoint y: 240, distance: 17.1
click at [385, 251] on div "Moderate" at bounding box center [391, 256] width 50 height 14
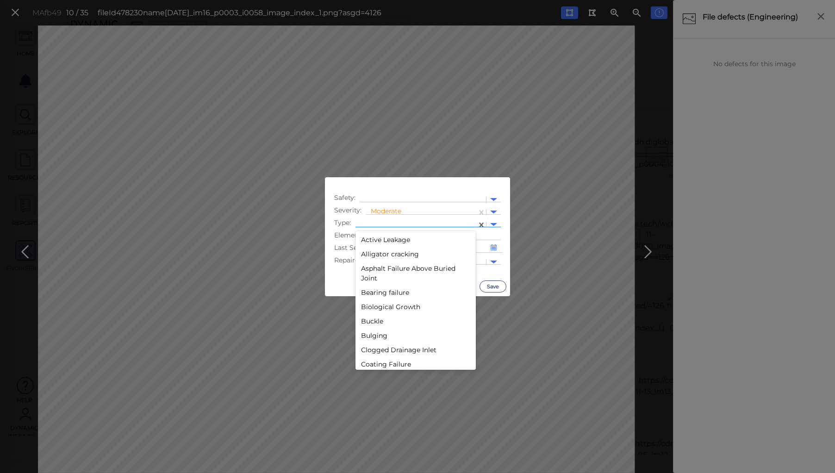
click at [385, 220] on div at bounding box center [416, 225] width 112 height 10
click at [377, 243] on div "Sunken" at bounding box center [415, 246] width 120 height 14
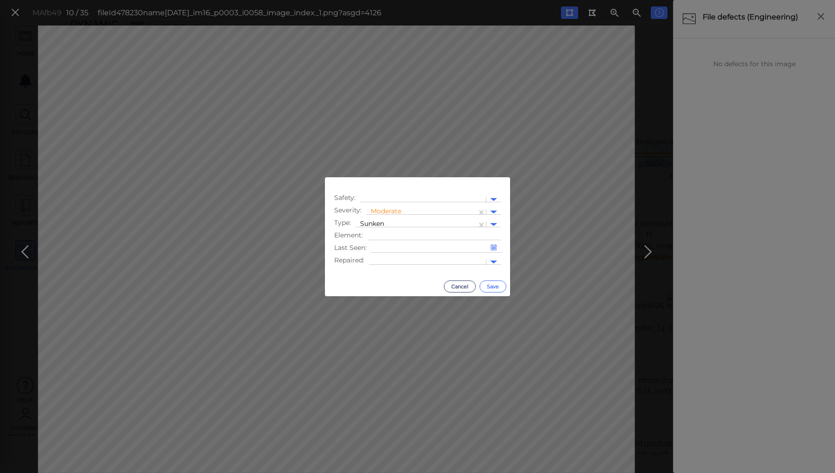
click at [490, 283] on button "Save" at bounding box center [492, 286] width 27 height 12
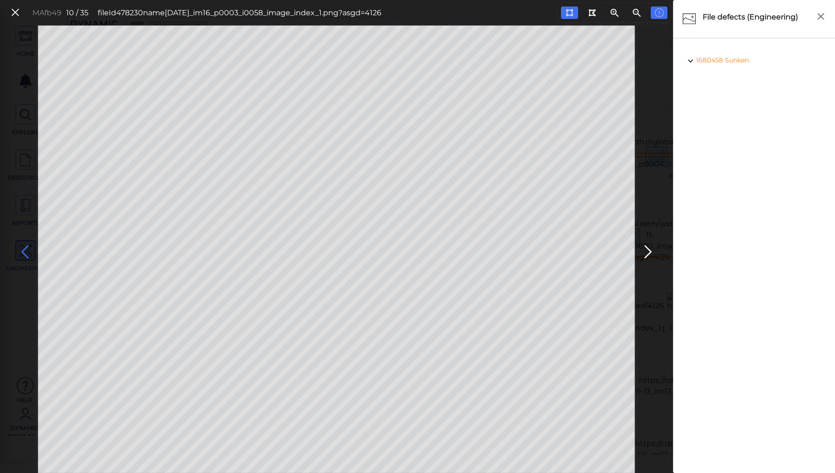
click at [26, 251] on icon at bounding box center [25, 252] width 15 height 18
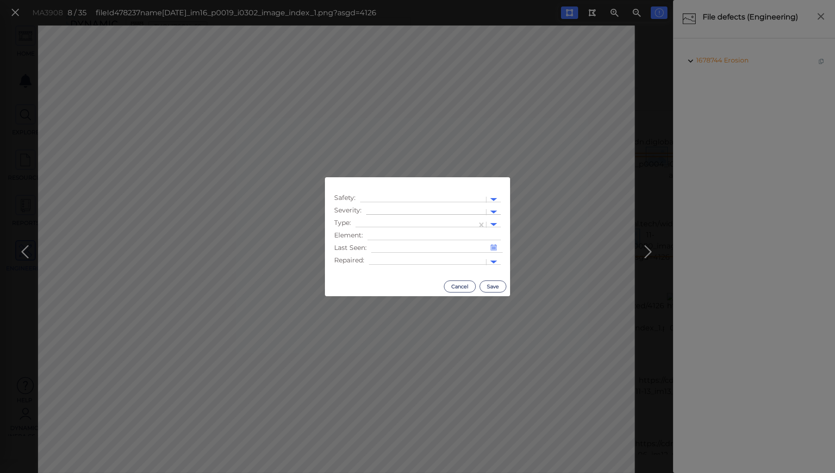
click at [396, 209] on div at bounding box center [426, 212] width 111 height 10
click at [387, 255] on div "Moderate" at bounding box center [391, 256] width 50 height 14
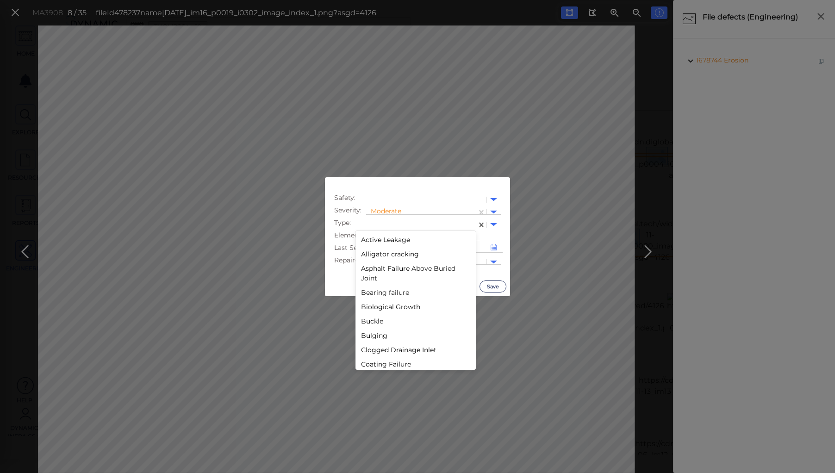
click at [385, 220] on div at bounding box center [415, 224] width 121 height 13
click at [381, 260] on div "Sunken" at bounding box center [415, 260] width 120 height 14
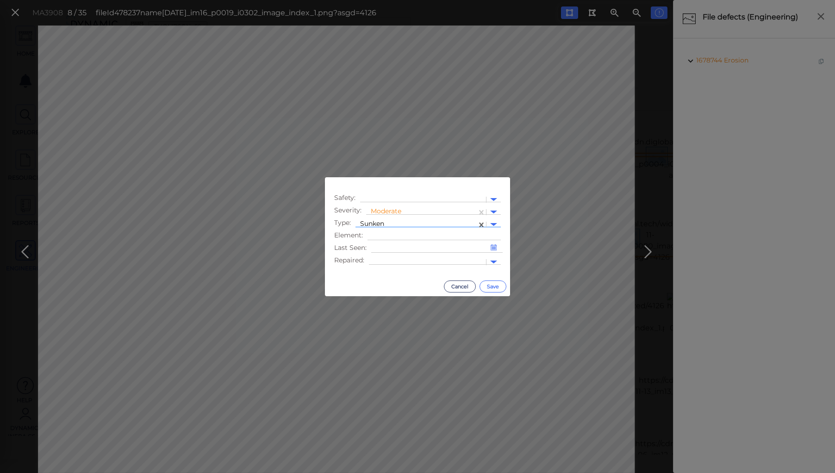
click at [494, 285] on button "Save" at bounding box center [492, 286] width 27 height 12
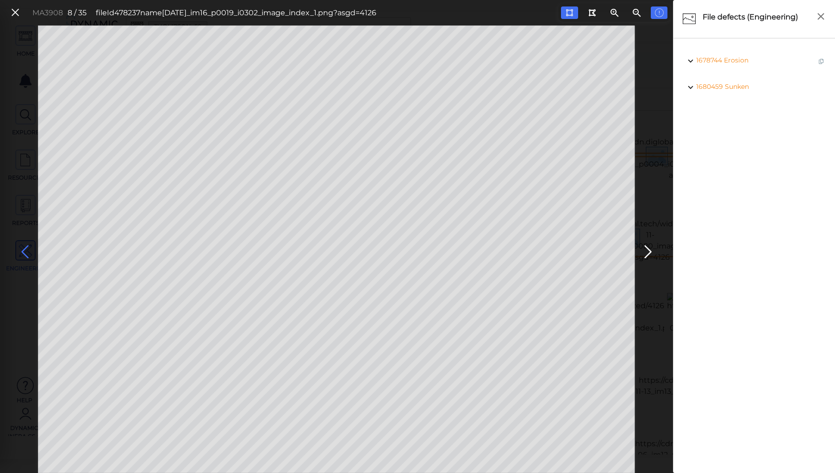
click at [26, 246] on icon at bounding box center [25, 252] width 15 height 18
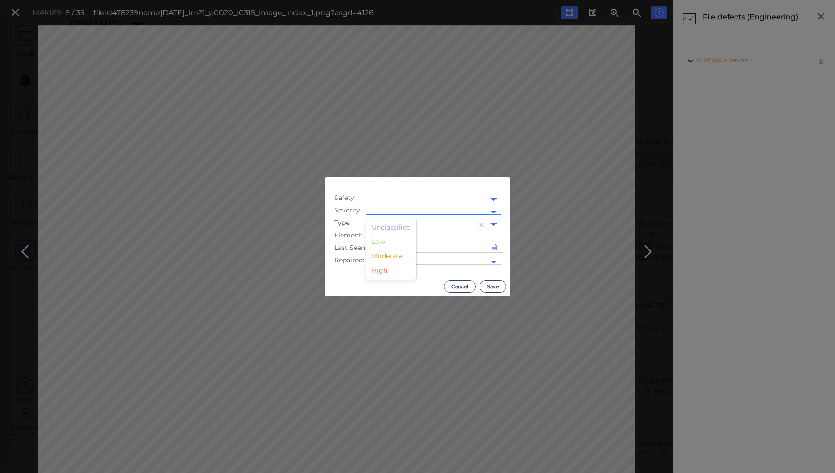
click at [380, 207] on div at bounding box center [426, 212] width 111 height 10
click at [381, 257] on div "Moderate" at bounding box center [391, 256] width 50 height 14
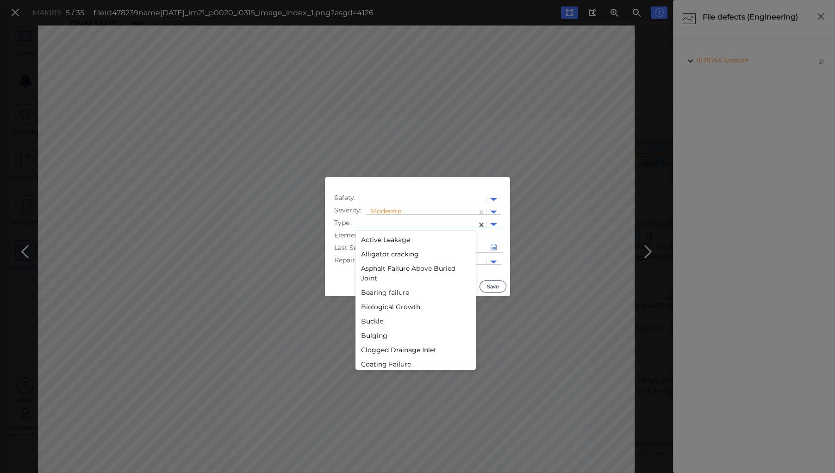
click at [386, 220] on div at bounding box center [416, 225] width 112 height 10
click at [375, 257] on div "Sunken" at bounding box center [415, 260] width 120 height 14
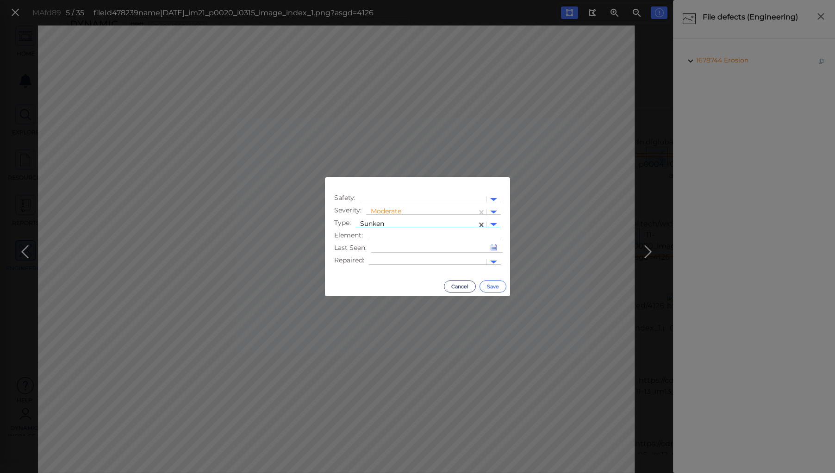
click at [494, 284] on button "Save" at bounding box center [492, 286] width 27 height 12
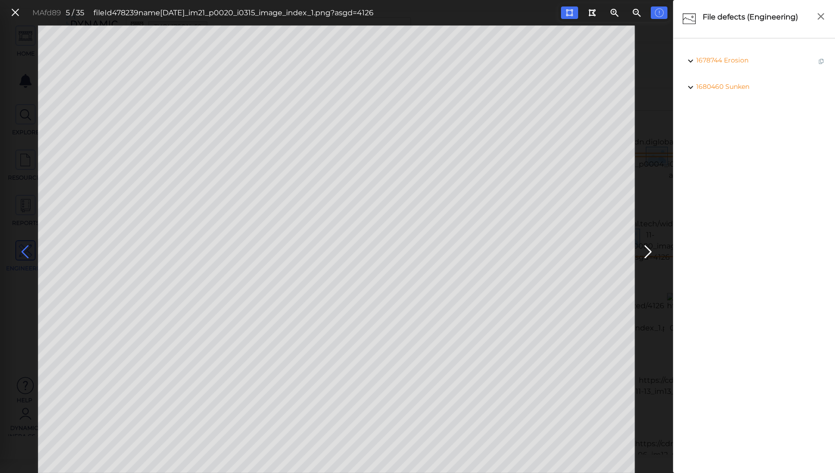
click at [22, 247] on icon at bounding box center [25, 252] width 15 height 18
click at [21, 247] on icon at bounding box center [25, 252] width 15 height 18
click at [26, 248] on icon at bounding box center [25, 252] width 15 height 18
click at [12, 9] on icon at bounding box center [15, 12] width 10 height 12
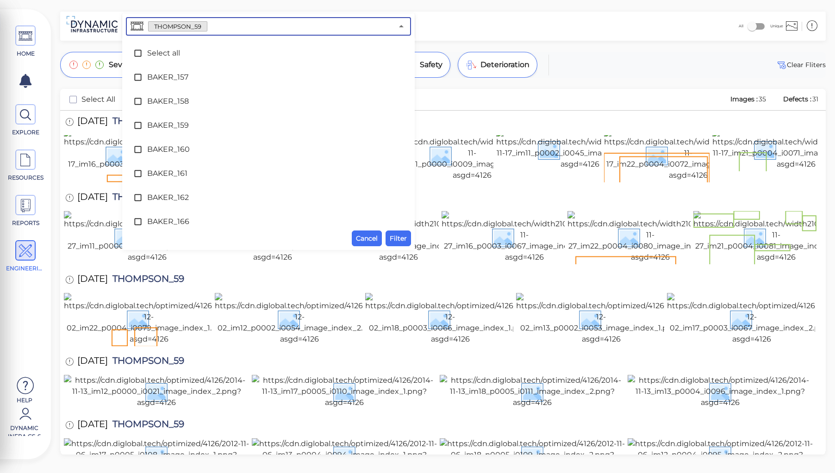
click at [210, 28] on input "text" at bounding box center [300, 26] width 186 height 13
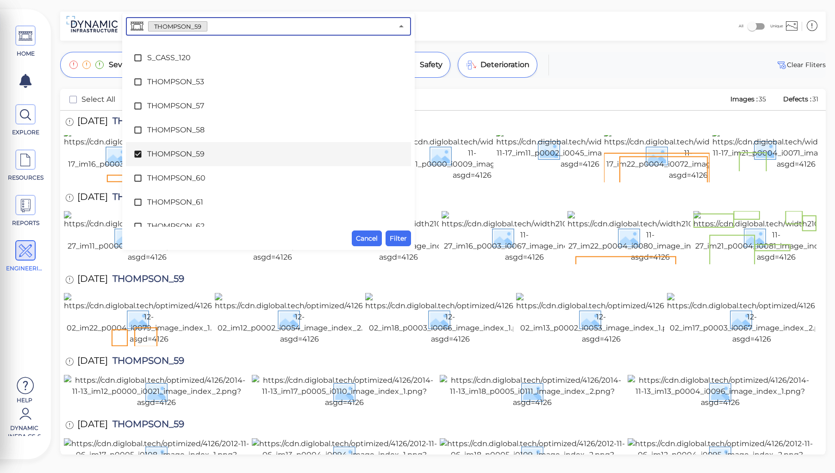
scroll to position [4484, 0]
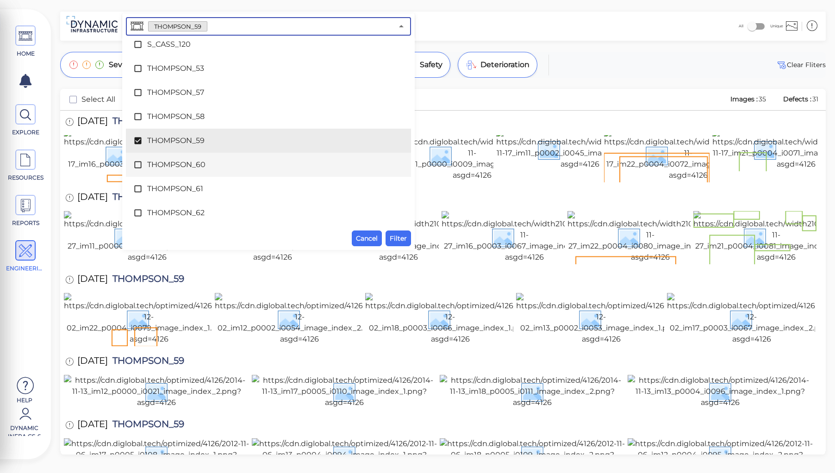
click at [178, 160] on span "THOMPSON_60" at bounding box center [268, 164] width 242 height 11
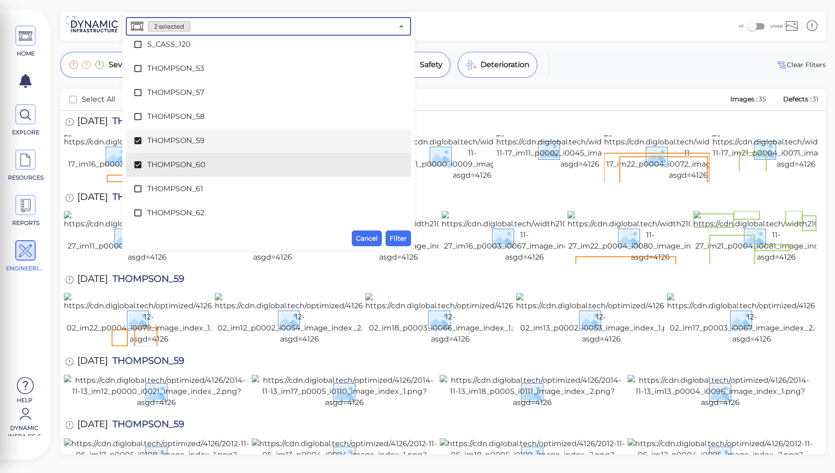
click at [178, 139] on span "THOMPSON_59" at bounding box center [268, 140] width 242 height 11
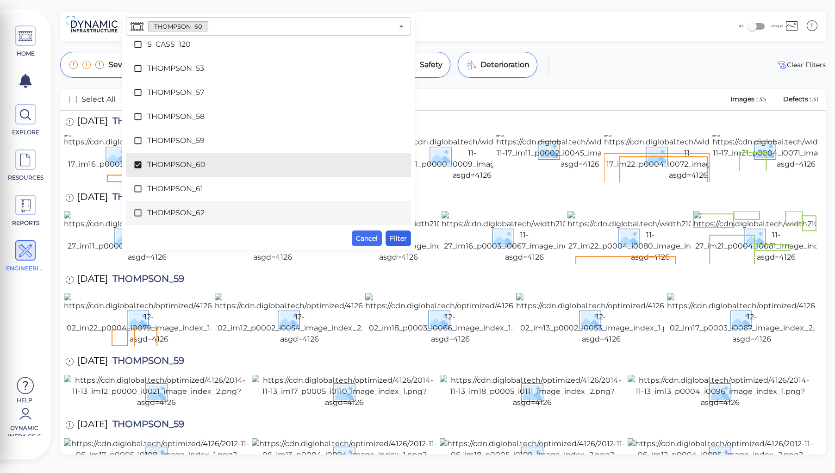
click at [399, 238] on span "Filter" at bounding box center [398, 238] width 17 height 11
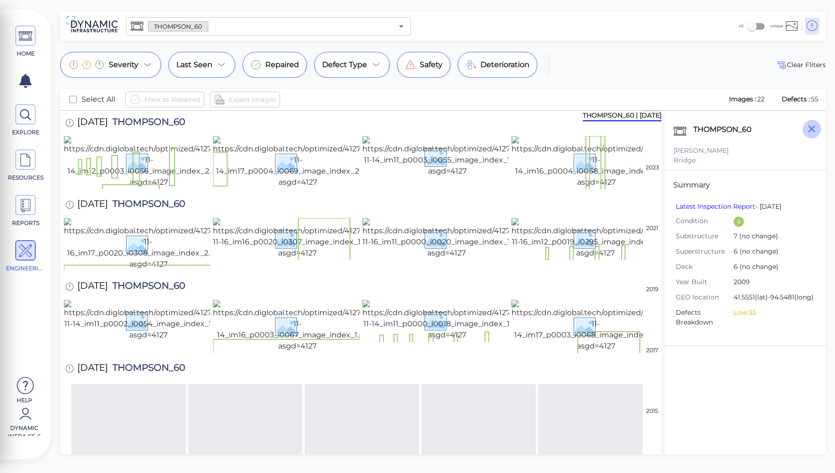
click at [809, 129] on icon "button" at bounding box center [812, 129] width 12 height 12
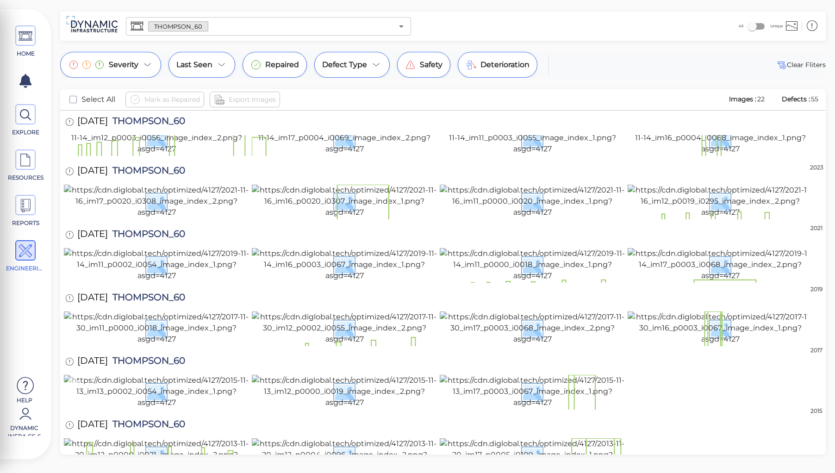
scroll to position [646, 0]
click at [151, 356] on span "THOMPSON_60" at bounding box center [146, 362] width 77 height 12
copy span "THOMPSON_60"
click at [675, 375] on div at bounding box center [443, 392] width 758 height 35
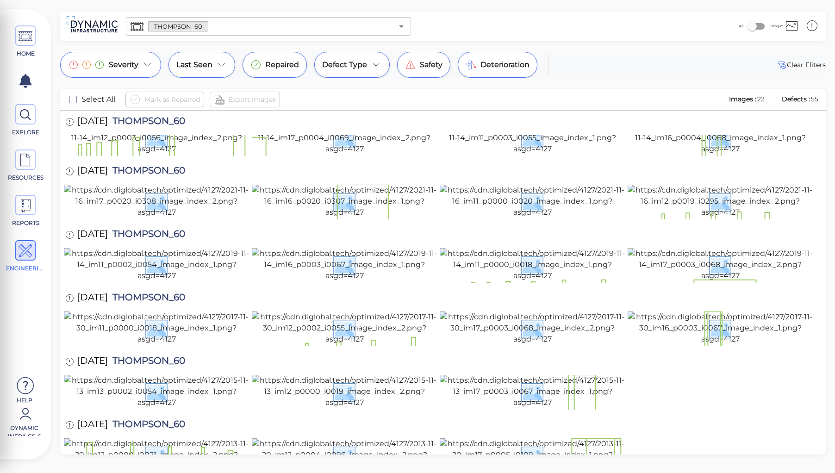
click at [676, 375] on div at bounding box center [443, 392] width 758 height 35
click at [550, 438] on img at bounding box center [532, 454] width 185 height 33
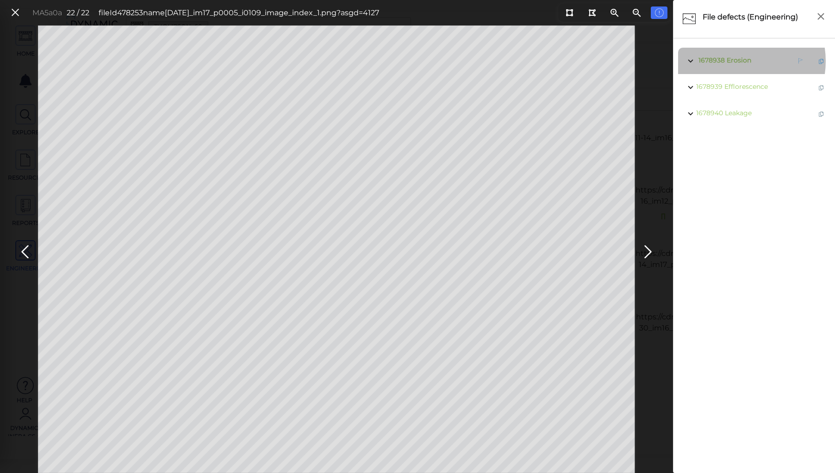
click at [735, 61] on span "Erosion" at bounding box center [738, 60] width 25 height 8
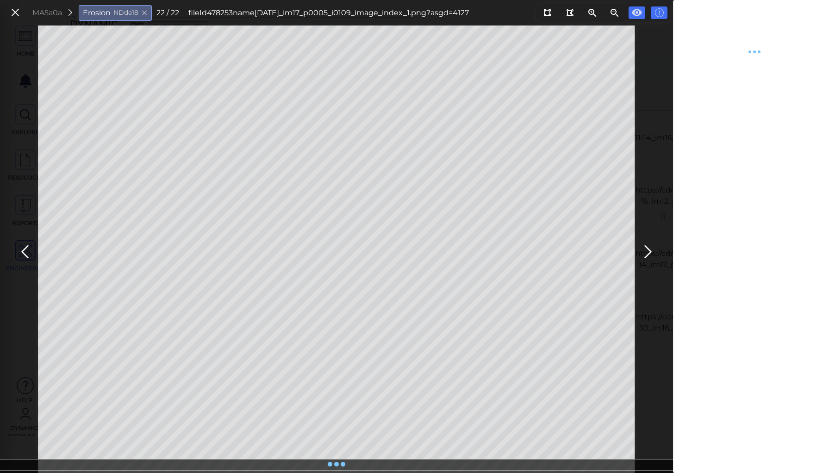
type textarea "x"
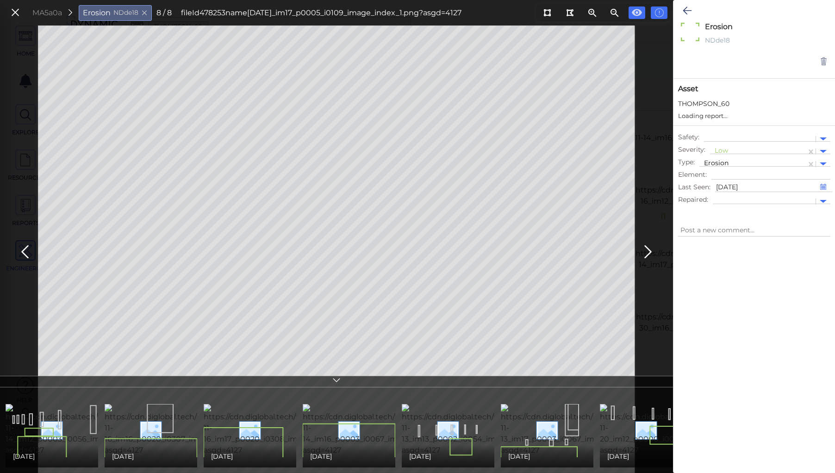
type textarea "x"
click at [707, 284] on div at bounding box center [753, 348] width 161 height 211
click at [684, 7] on icon at bounding box center [686, 10] width 9 height 11
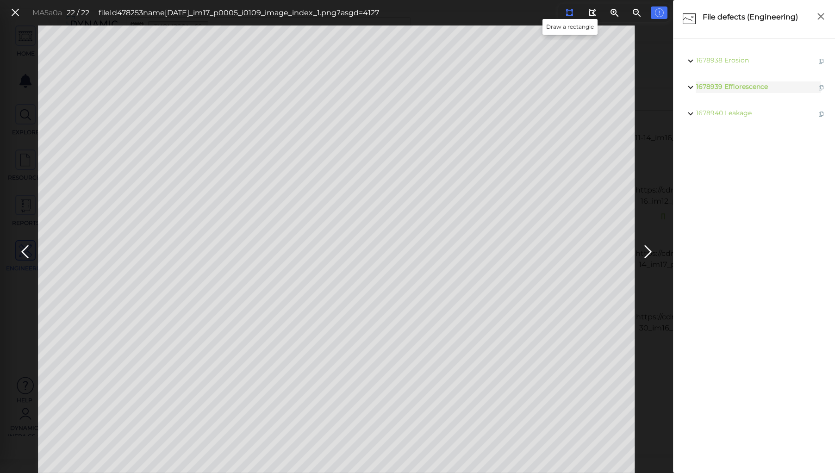
click at [568, 12] on icon at bounding box center [568, 12] width 7 height 7
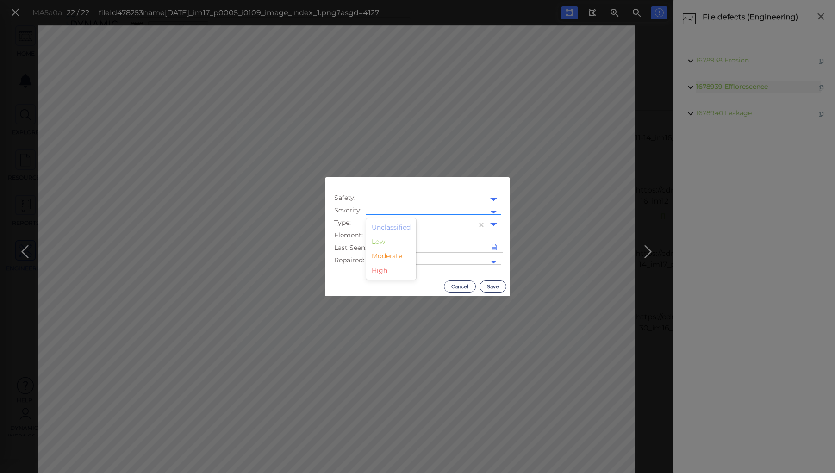
click at [391, 209] on div at bounding box center [426, 212] width 111 height 10
drag, startPoint x: 386, startPoint y: 257, endPoint x: 397, endPoint y: 228, distance: 31.3
click at [387, 256] on div "Moderate" at bounding box center [391, 256] width 50 height 14
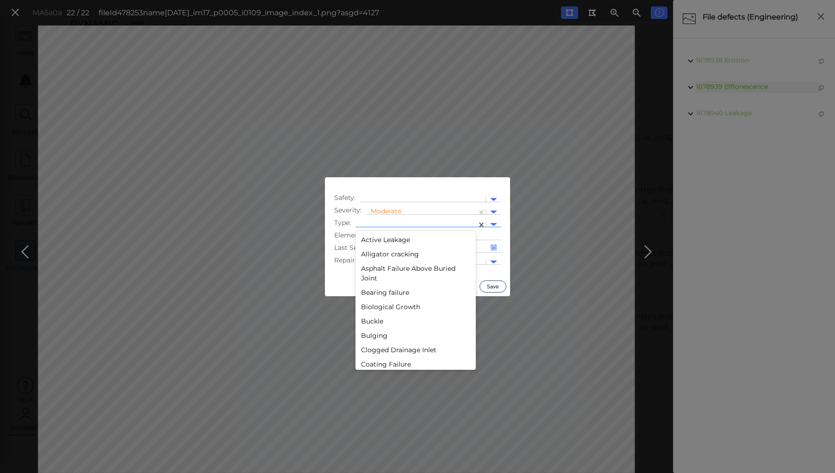
click at [397, 222] on div at bounding box center [416, 225] width 112 height 10
click at [375, 243] on div "Erosion" at bounding box center [415, 243] width 120 height 14
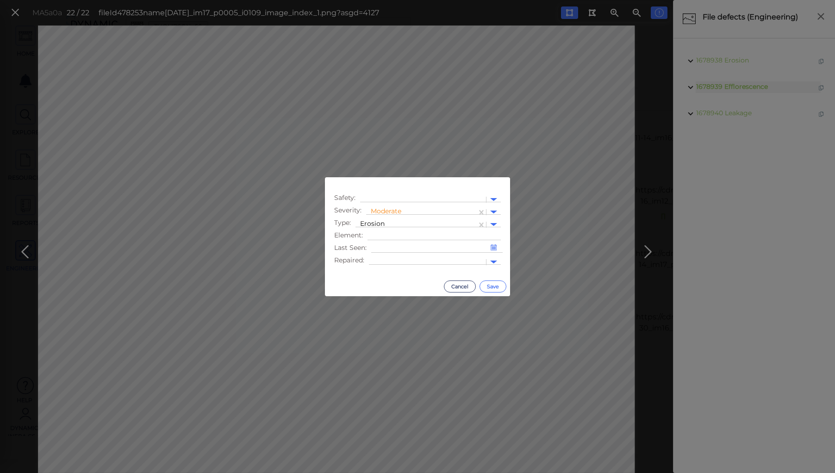
click at [492, 284] on button "Save" at bounding box center [492, 286] width 27 height 12
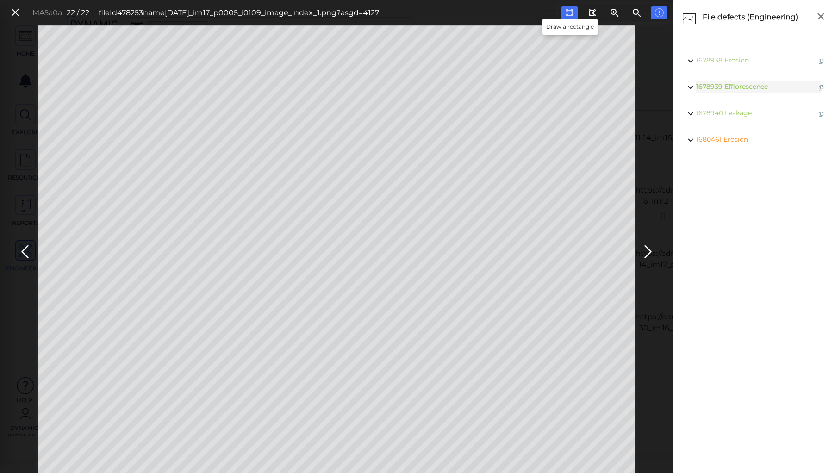
click at [569, 11] on icon at bounding box center [568, 12] width 7 height 7
click at [27, 248] on icon at bounding box center [25, 252] width 15 height 18
click at [25, 250] on icon at bounding box center [25, 252] width 15 height 18
click at [566, 14] on icon at bounding box center [568, 12] width 7 height 7
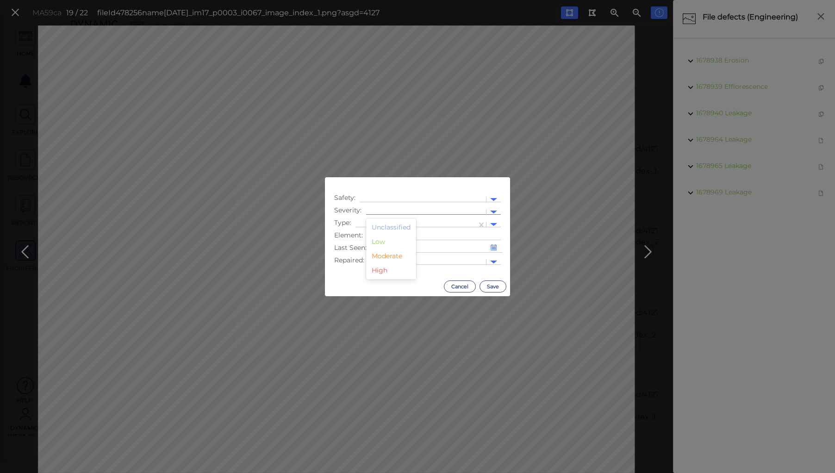
click at [391, 208] on div at bounding box center [426, 212] width 111 height 10
click at [388, 257] on div "Moderate" at bounding box center [391, 256] width 50 height 14
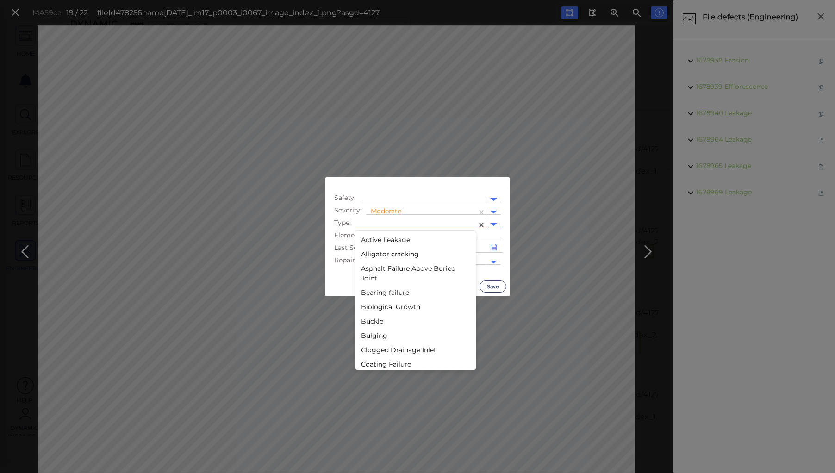
click at [388, 222] on div at bounding box center [416, 225] width 112 height 10
click at [372, 279] on div "Erosion" at bounding box center [415, 280] width 120 height 14
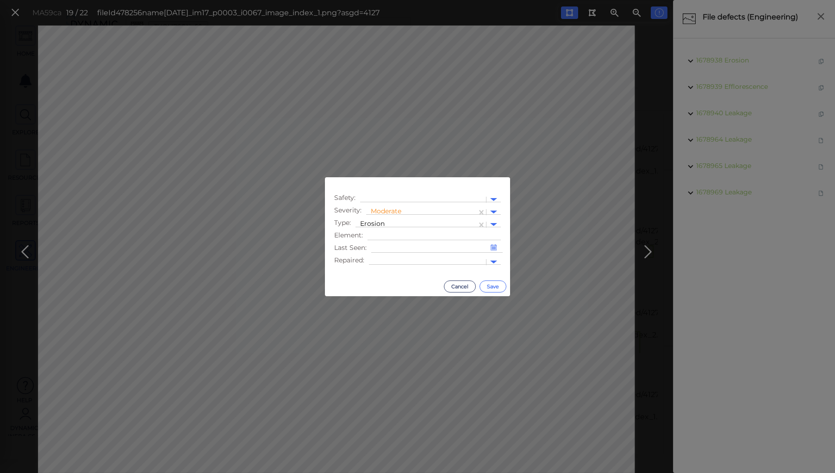
click at [489, 287] on button "Save" at bounding box center [492, 286] width 27 height 12
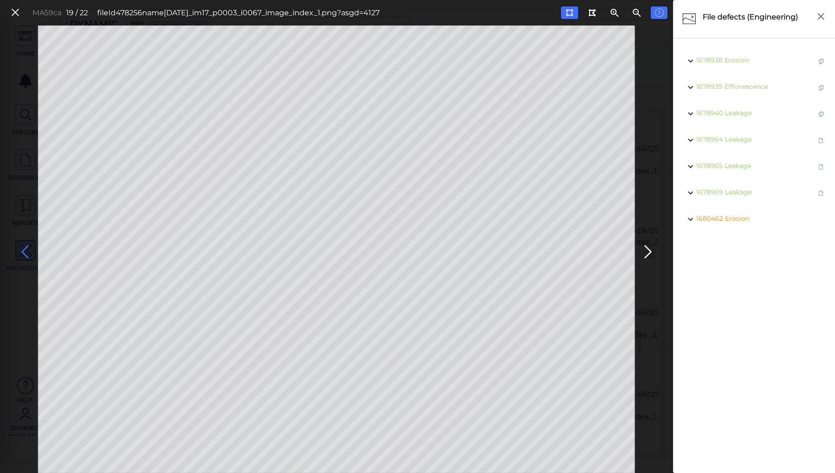
click at [26, 247] on icon at bounding box center [25, 252] width 15 height 18
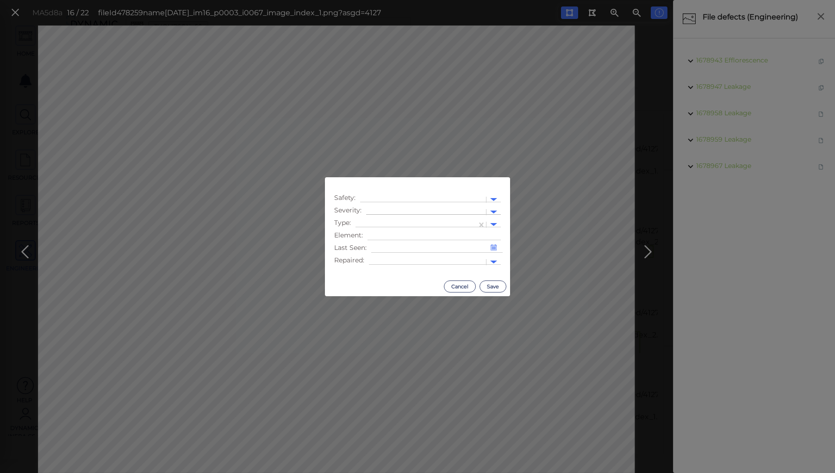
click at [409, 207] on div at bounding box center [426, 212] width 111 height 10
drag, startPoint x: 394, startPoint y: 257, endPoint x: 382, endPoint y: 226, distance: 32.8
click at [394, 256] on div "Moderate" at bounding box center [391, 256] width 50 height 14
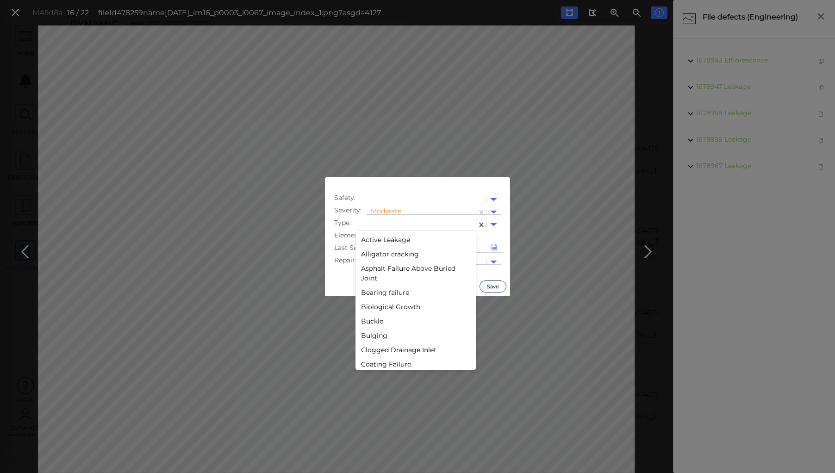
click at [376, 222] on div at bounding box center [416, 225] width 112 height 10
click at [366, 280] on div "Erosion" at bounding box center [415, 280] width 120 height 14
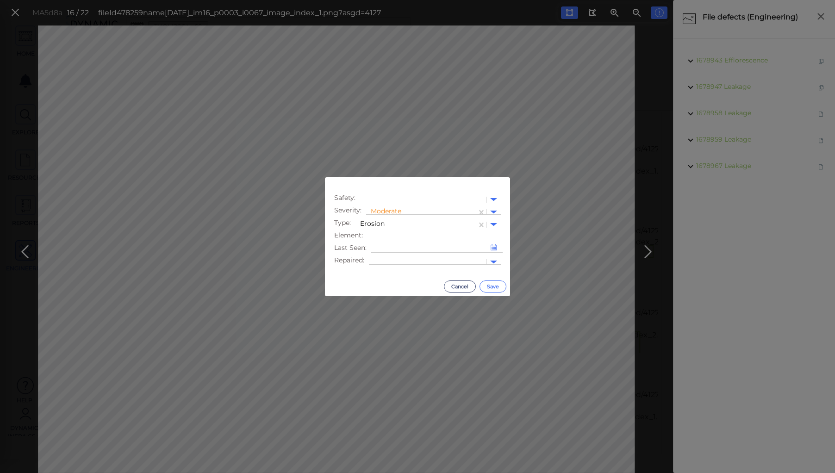
click at [495, 285] on button "Save" at bounding box center [492, 286] width 27 height 12
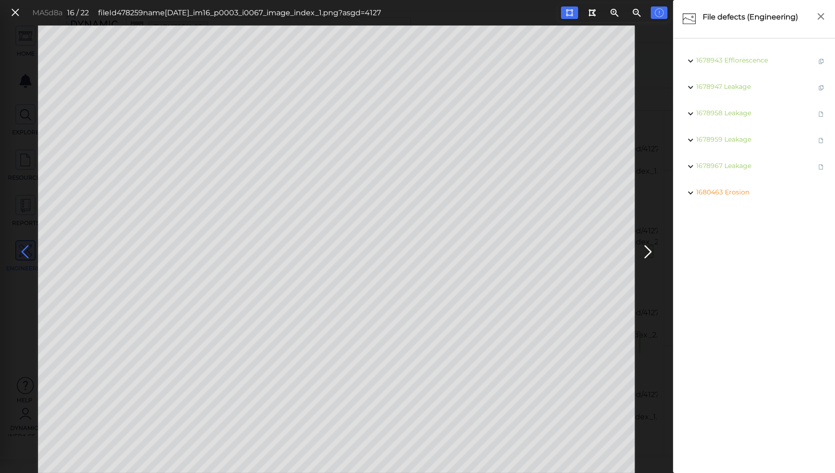
click at [23, 249] on icon at bounding box center [25, 252] width 15 height 18
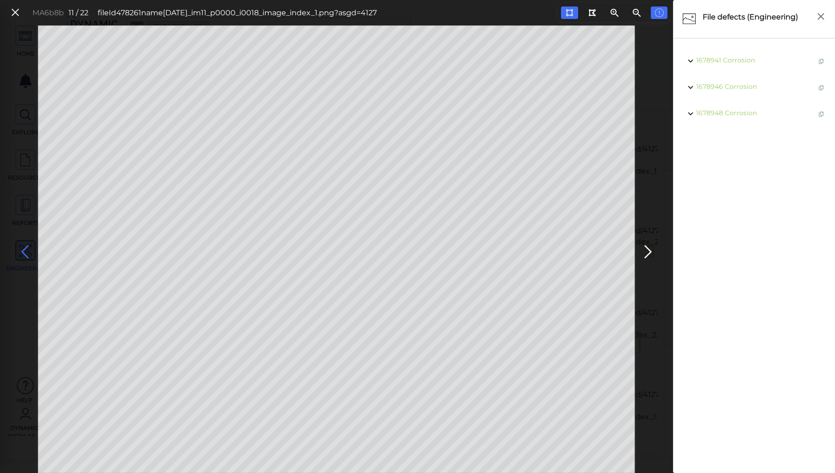
click at [23, 249] on icon at bounding box center [25, 252] width 15 height 18
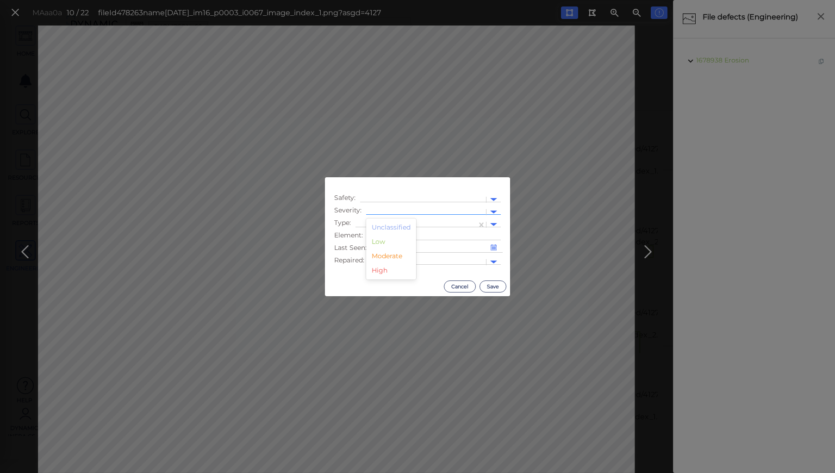
click at [402, 210] on div at bounding box center [426, 212] width 111 height 10
click at [385, 254] on div "Moderate" at bounding box center [391, 256] width 50 height 14
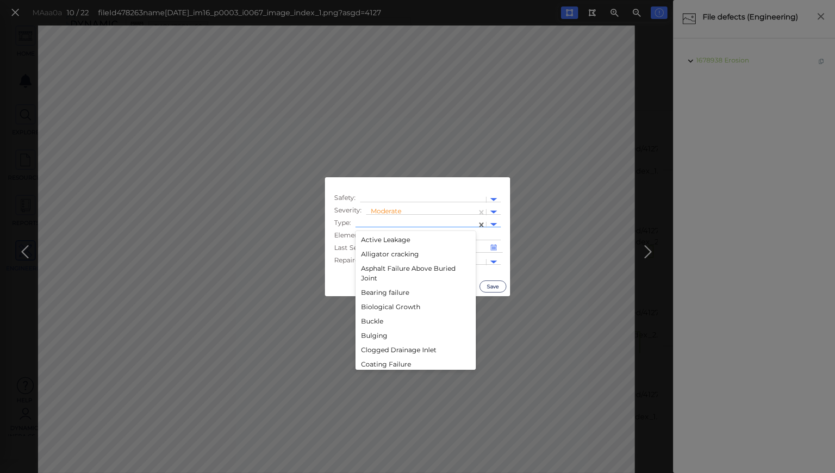
click at [385, 219] on div at bounding box center [415, 224] width 121 height 13
click at [380, 280] on div "Erosion" at bounding box center [415, 280] width 120 height 14
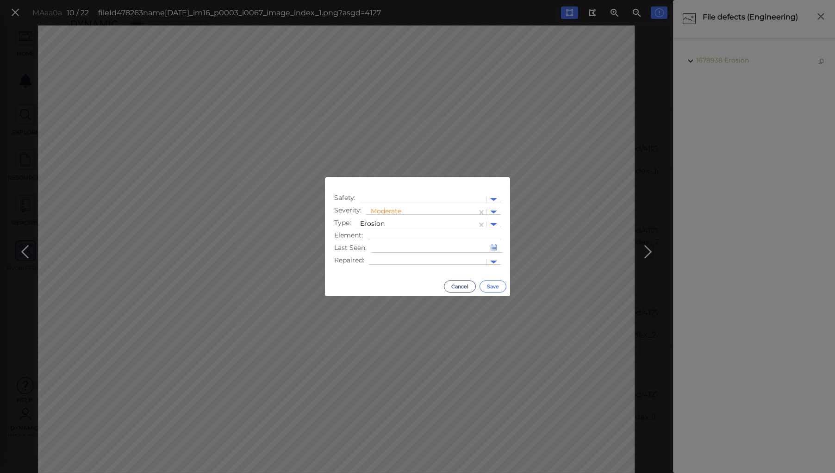
click at [492, 287] on button "Save" at bounding box center [492, 286] width 27 height 12
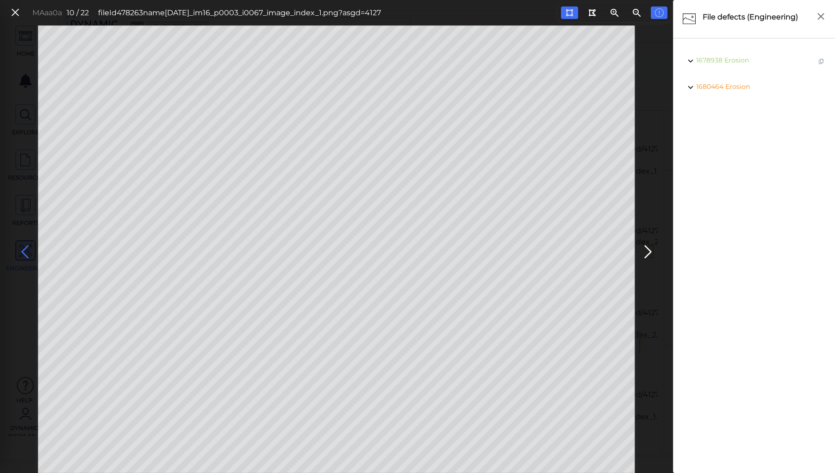
click at [27, 250] on icon at bounding box center [25, 252] width 15 height 18
click at [26, 250] on icon at bounding box center [25, 252] width 15 height 18
click at [24, 250] on icon at bounding box center [25, 252] width 15 height 18
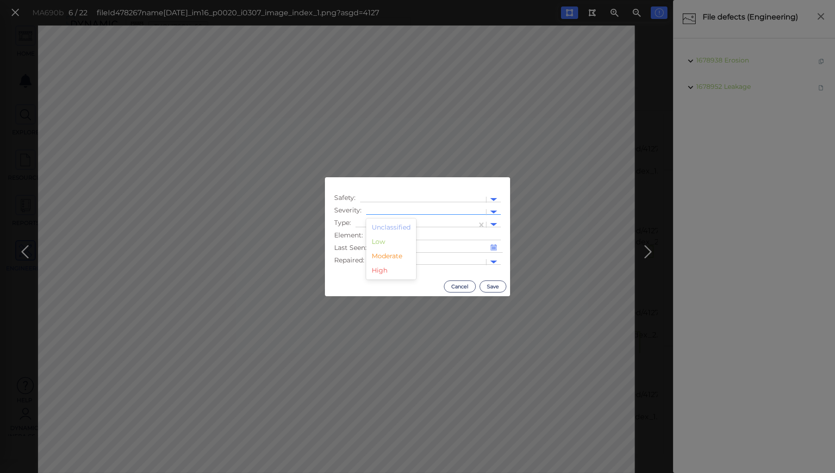
click at [391, 210] on div at bounding box center [426, 212] width 111 height 10
click at [391, 254] on div "Moderate" at bounding box center [391, 256] width 50 height 14
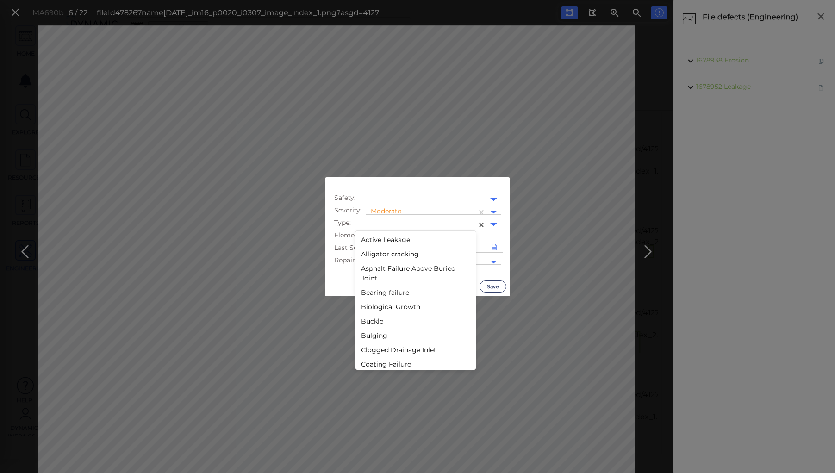
click at [391, 222] on div at bounding box center [416, 225] width 112 height 10
click at [369, 244] on div "Erosion" at bounding box center [415, 243] width 120 height 14
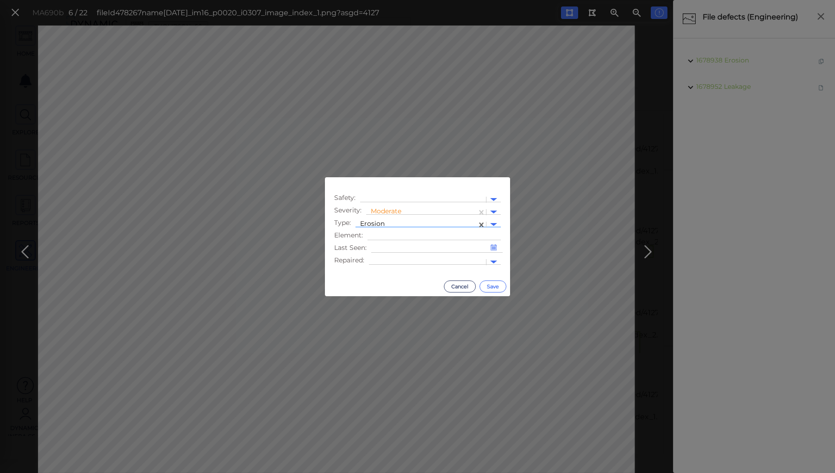
click at [486, 285] on button "Save" at bounding box center [492, 286] width 27 height 12
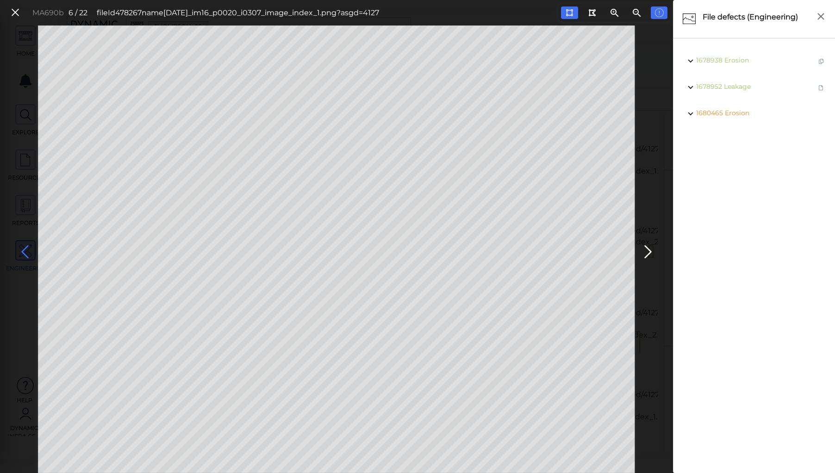
click at [24, 250] on icon at bounding box center [25, 252] width 15 height 18
click at [36, 85] on div "MA6d4b 5 / 22 fileId 478268 name 2021-11-16_im17_p0020_i0308_image_index_2.png?…" at bounding box center [336, 248] width 673 height 447
click at [570, 12] on icon at bounding box center [568, 12] width 7 height 7
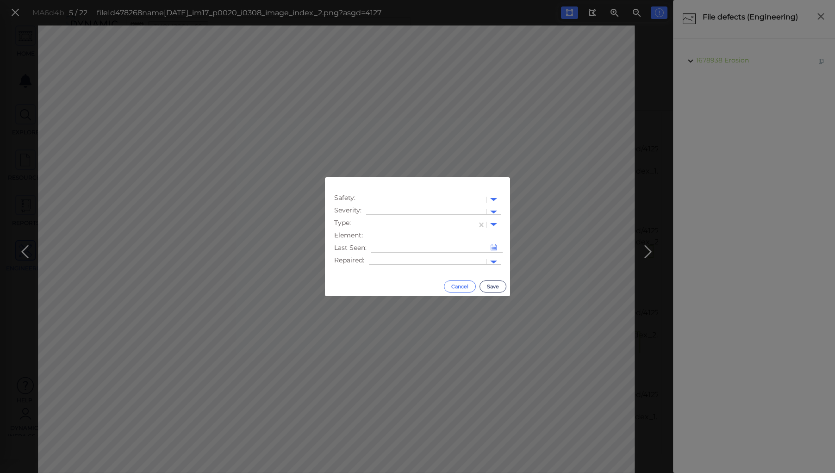
click at [464, 285] on button "Cancel" at bounding box center [460, 286] width 32 height 12
click at [381, 209] on div at bounding box center [426, 212] width 111 height 10
click at [394, 255] on div "Moderate" at bounding box center [391, 256] width 50 height 14
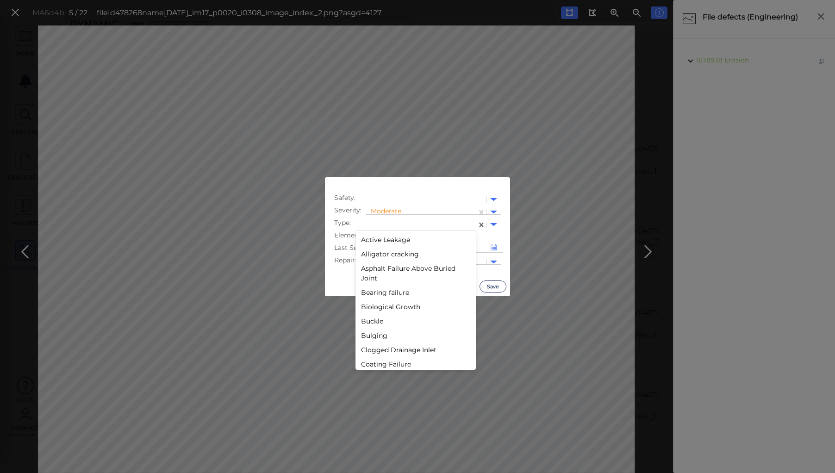
click at [396, 220] on div at bounding box center [415, 224] width 121 height 13
click at [374, 317] on div "Erosion" at bounding box center [415, 317] width 120 height 14
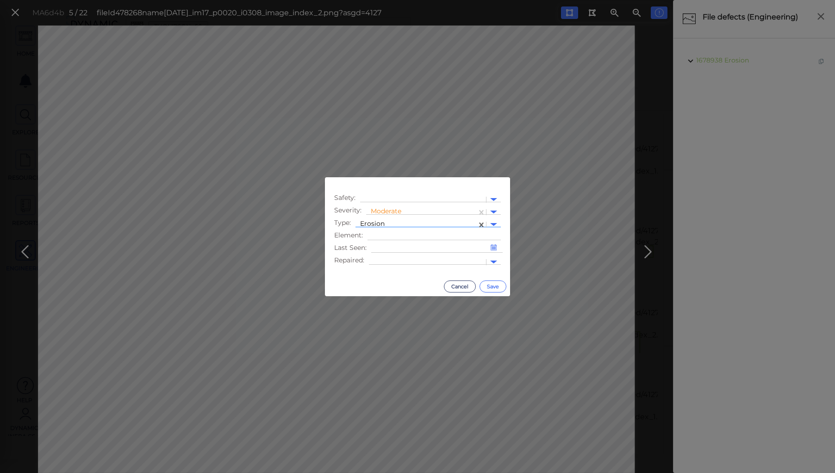
click at [493, 285] on button "Save" at bounding box center [492, 286] width 27 height 12
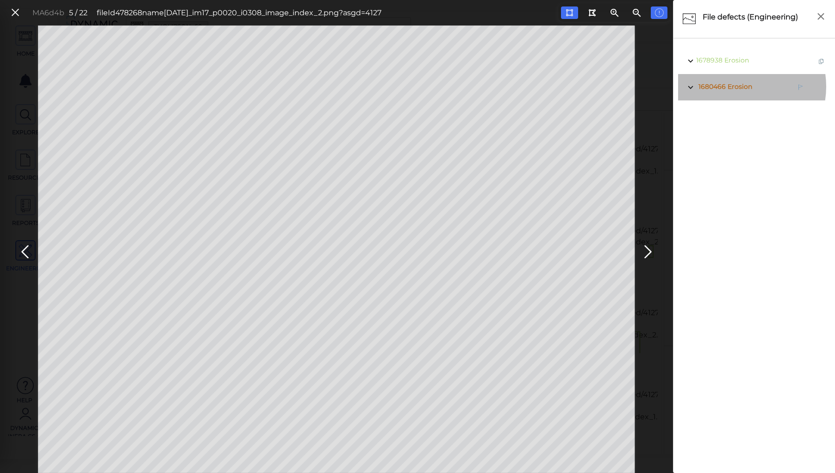
click at [738, 87] on span "Erosion" at bounding box center [739, 86] width 25 height 8
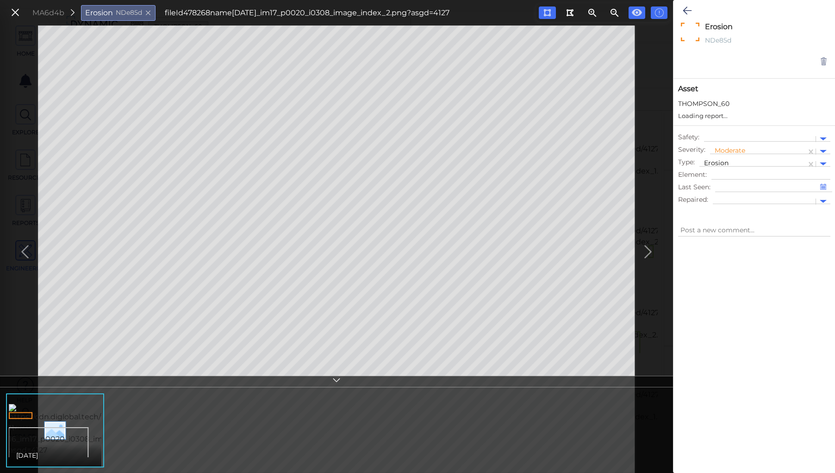
type textarea "x"
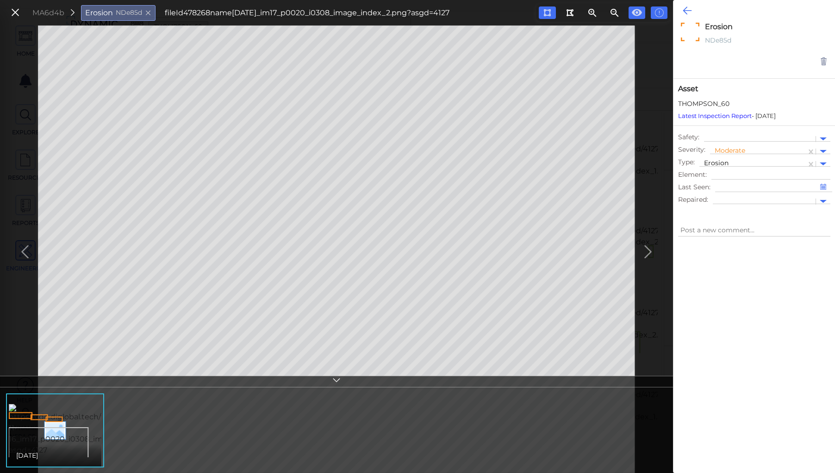
click at [690, 9] on icon at bounding box center [686, 10] width 9 height 11
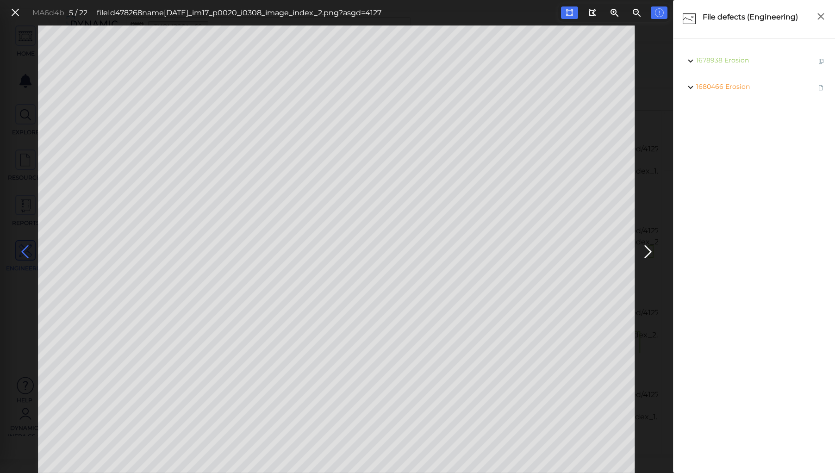
click at [25, 249] on icon at bounding box center [25, 252] width 15 height 18
click at [570, 13] on icon at bounding box center [568, 12] width 7 height 7
click at [24, 255] on icon at bounding box center [25, 252] width 15 height 18
click at [643, 248] on icon at bounding box center [647, 252] width 15 height 18
drag, startPoint x: 566, startPoint y: 11, endPoint x: 552, endPoint y: 19, distance: 17.0
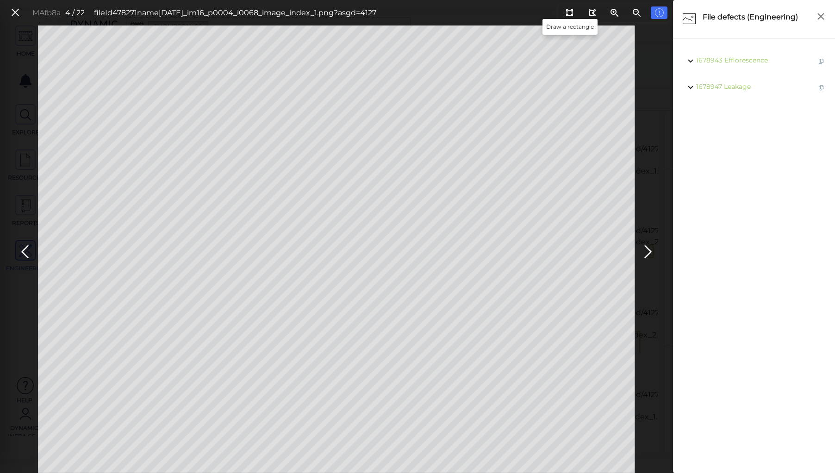
click at [564, 11] on button at bounding box center [569, 12] width 17 height 12
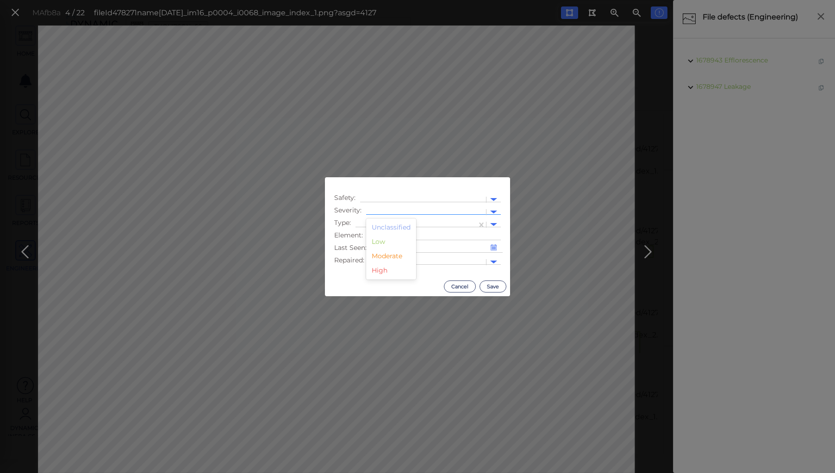
click at [394, 208] on div at bounding box center [426, 212] width 111 height 10
drag, startPoint x: 383, startPoint y: 255, endPoint x: 391, endPoint y: 236, distance: 20.5
click at [385, 252] on div "Moderate" at bounding box center [391, 256] width 50 height 14
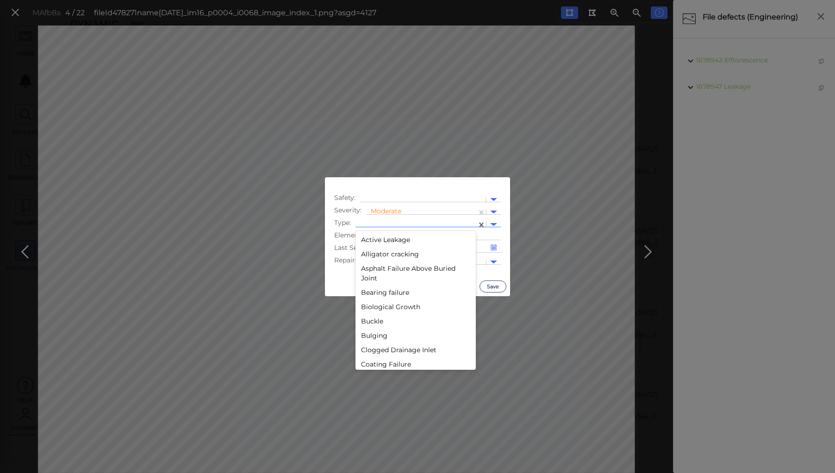
click at [396, 222] on div at bounding box center [416, 225] width 112 height 10
click at [372, 316] on div "Erosion" at bounding box center [415, 317] width 120 height 14
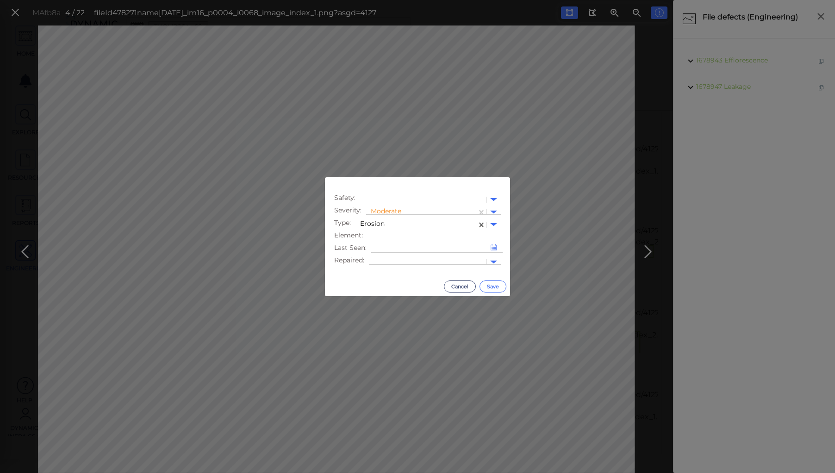
click at [496, 283] on button "Save" at bounding box center [492, 286] width 27 height 12
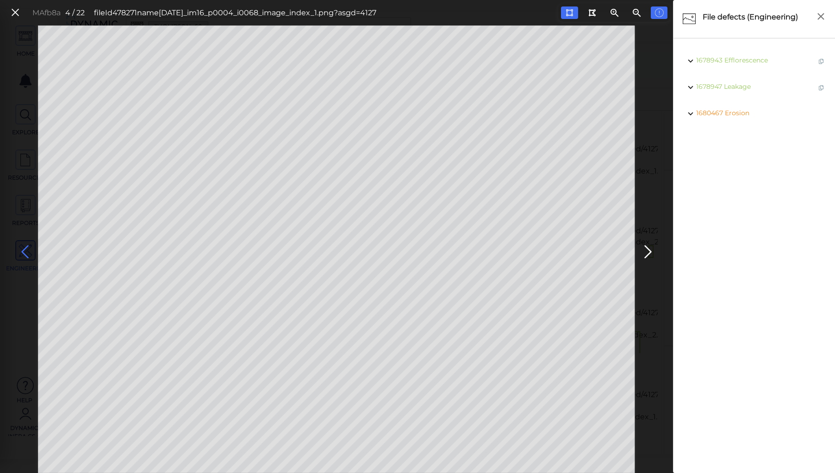
click at [28, 248] on icon at bounding box center [25, 252] width 15 height 18
click at [26, 247] on icon at bounding box center [25, 252] width 15 height 18
click at [14, 13] on icon at bounding box center [15, 12] width 10 height 12
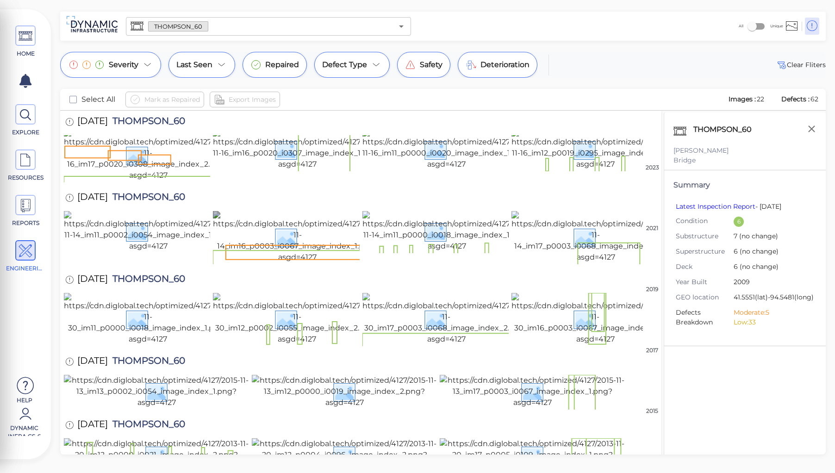
scroll to position [646, 0]
click at [495, 438] on img at bounding box center [532, 454] width 185 height 33
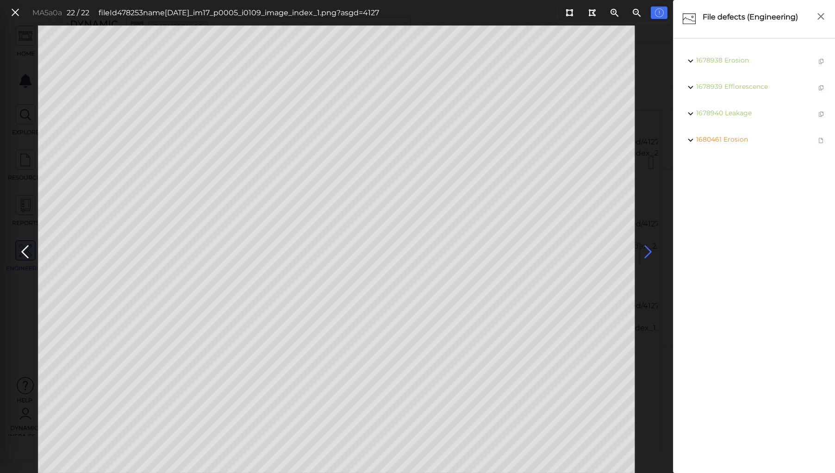
click at [646, 249] on icon at bounding box center [647, 252] width 15 height 18
click at [25, 249] on icon at bounding box center [25, 252] width 15 height 18
click at [13, 12] on icon at bounding box center [15, 12] width 10 height 12
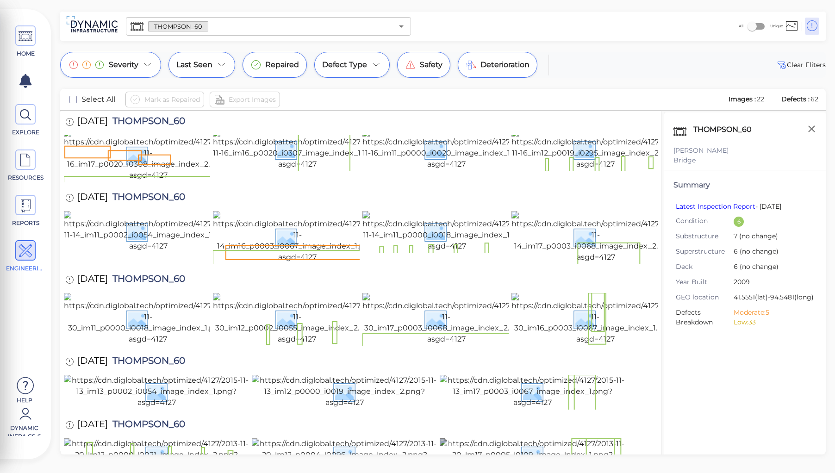
click at [525, 438] on img at bounding box center [532, 454] width 185 height 33
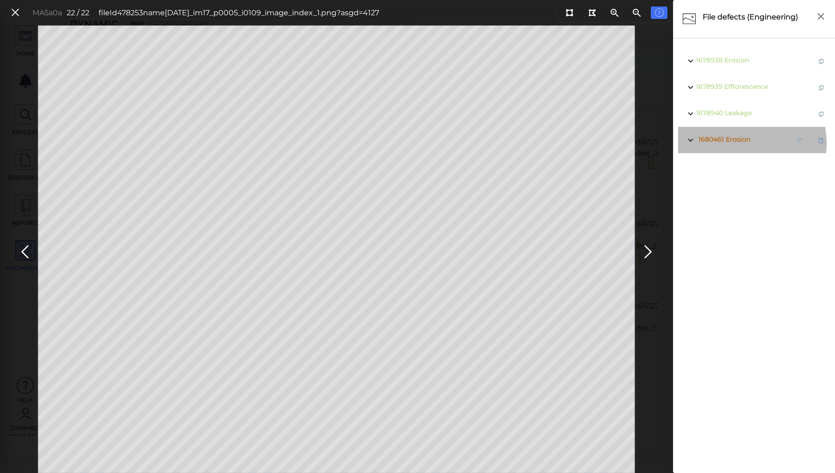
click at [745, 143] on span "1680461 Erosion" at bounding box center [723, 140] width 54 height 12
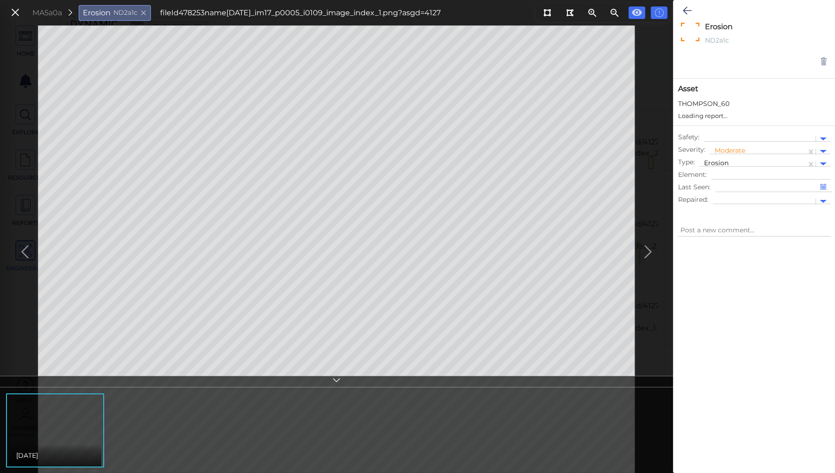
type textarea "x"
click at [824, 62] on icon at bounding box center [823, 61] width 8 height 9
type textarea "x"
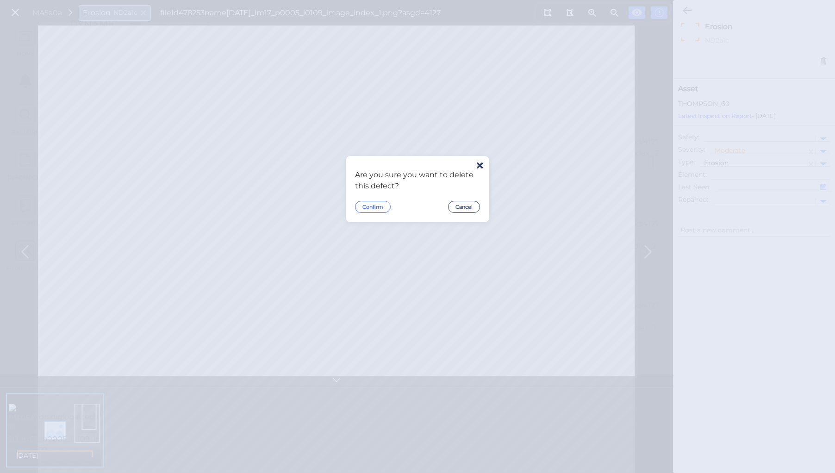
click at [366, 207] on button "Confirm" at bounding box center [373, 207] width 36 height 12
type textarea "x"
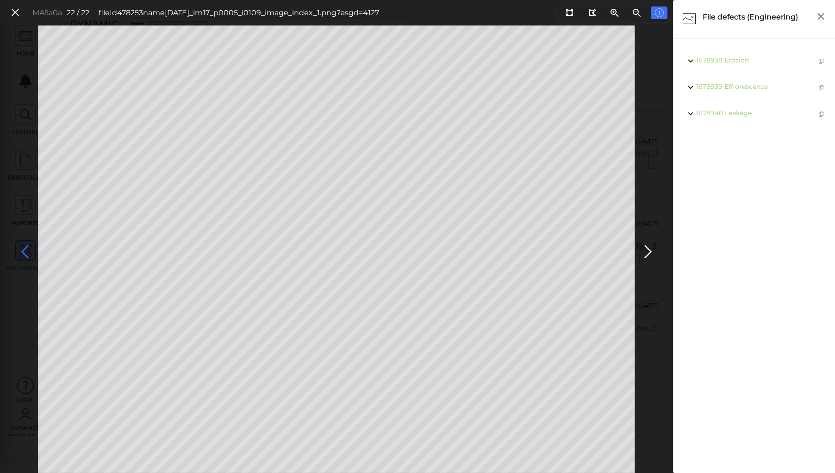
click at [24, 248] on icon at bounding box center [25, 252] width 15 height 18
click at [738, 220] on span "Erosion" at bounding box center [739, 218] width 25 height 8
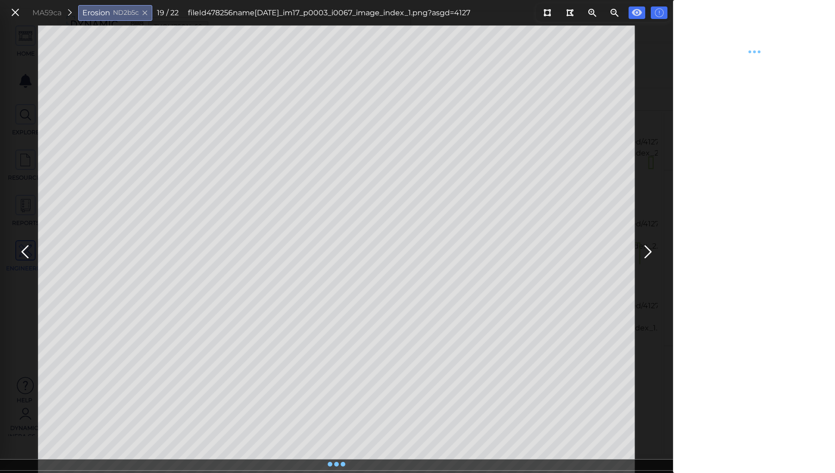
type textarea "x"
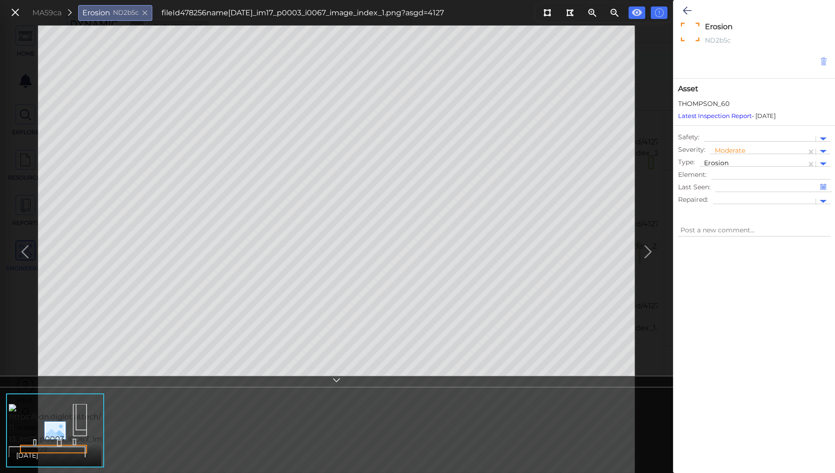
click at [825, 63] on icon at bounding box center [823, 61] width 8 height 9
type textarea "x"
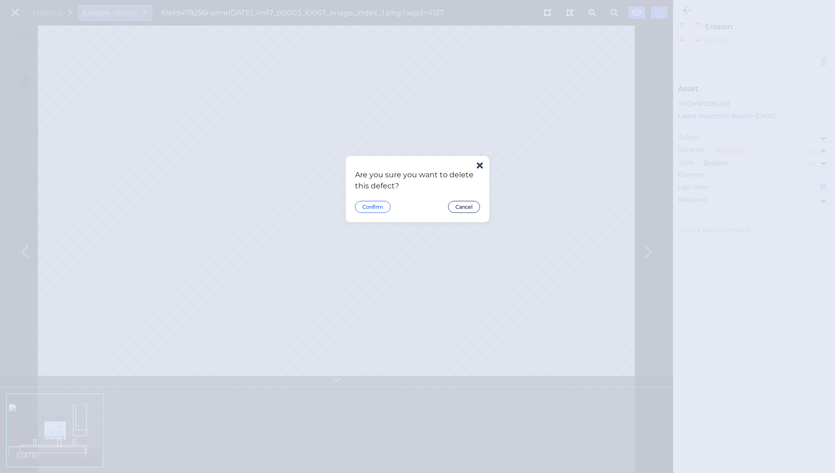
click at [369, 208] on button "Confirm" at bounding box center [373, 207] width 36 height 12
type textarea "x"
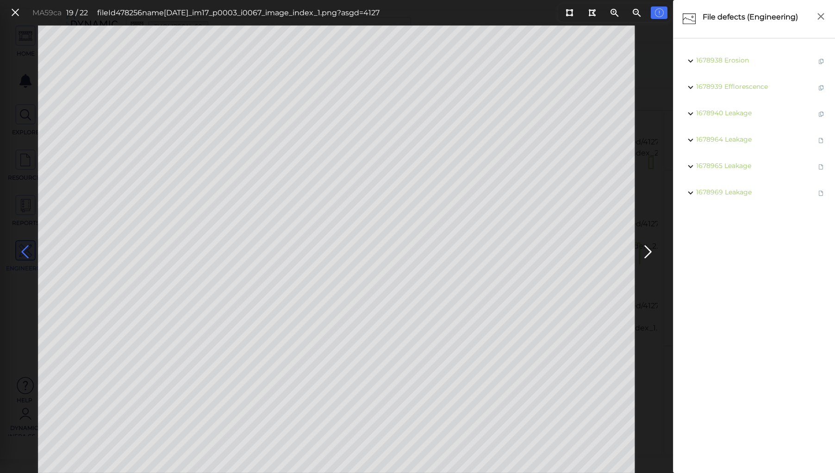
click at [22, 250] on icon at bounding box center [25, 252] width 15 height 18
click at [739, 190] on span "Erosion" at bounding box center [739, 192] width 25 height 8
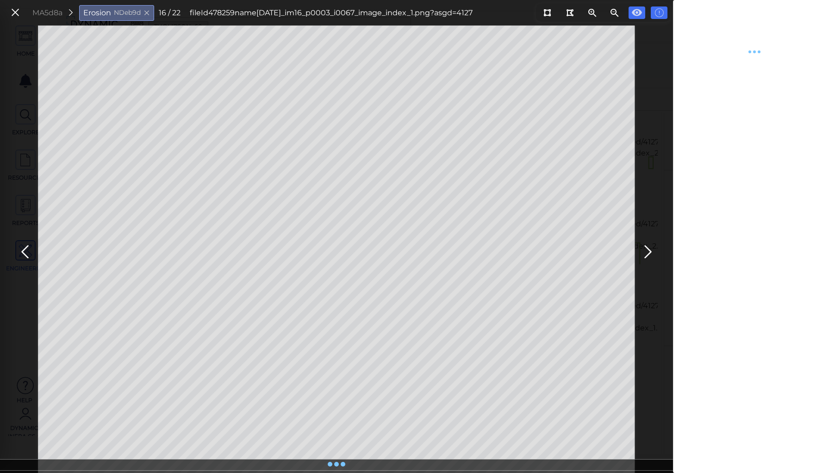
type textarea "x"
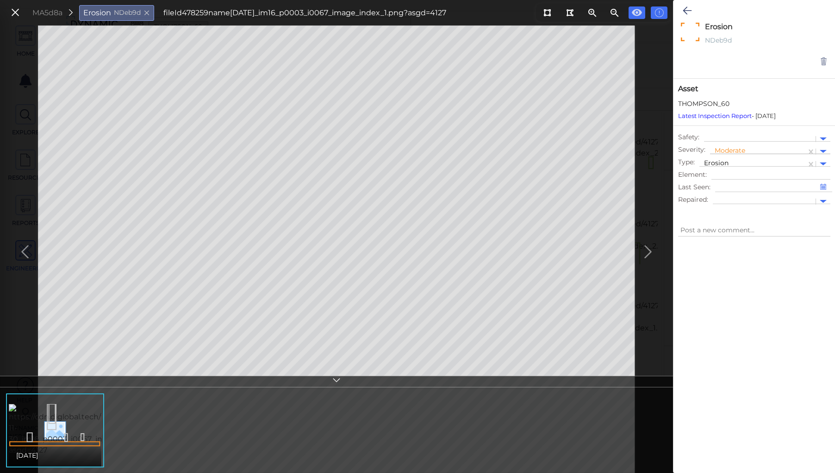
click at [726, 149] on div at bounding box center [757, 152] width 87 height 10
click at [823, 59] on icon at bounding box center [823, 61] width 8 height 9
type textarea "x"
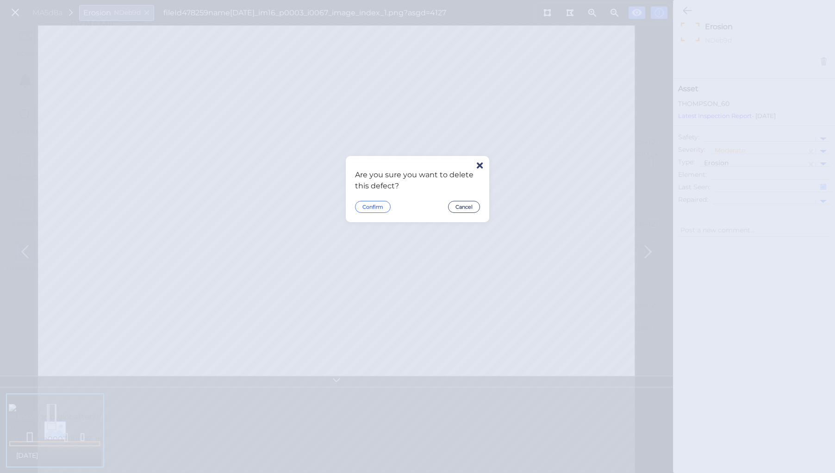
click at [367, 203] on button "Confirm" at bounding box center [373, 207] width 36 height 12
type textarea "x"
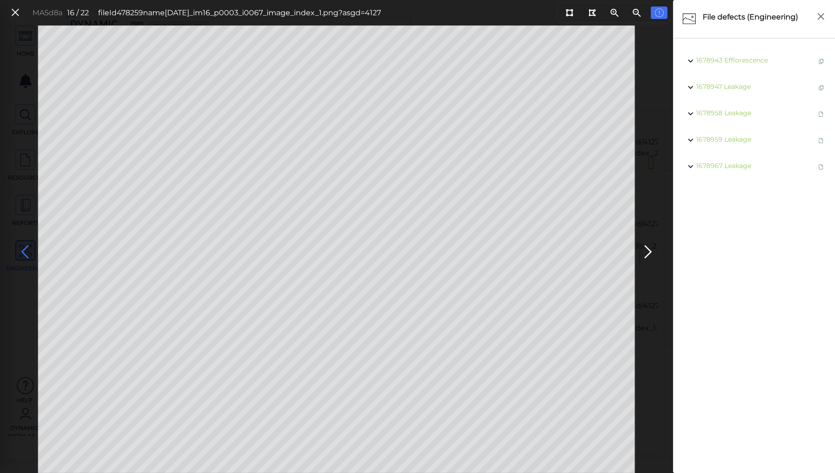
click at [23, 247] on icon at bounding box center [25, 252] width 15 height 18
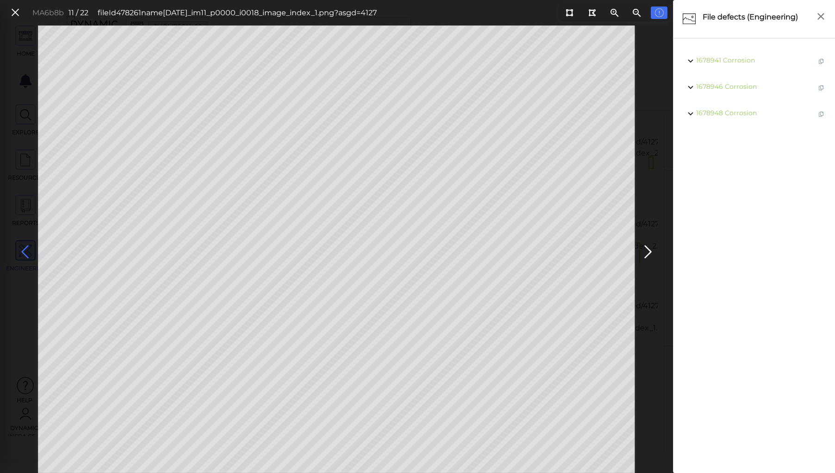
click at [23, 247] on icon at bounding box center [25, 252] width 15 height 18
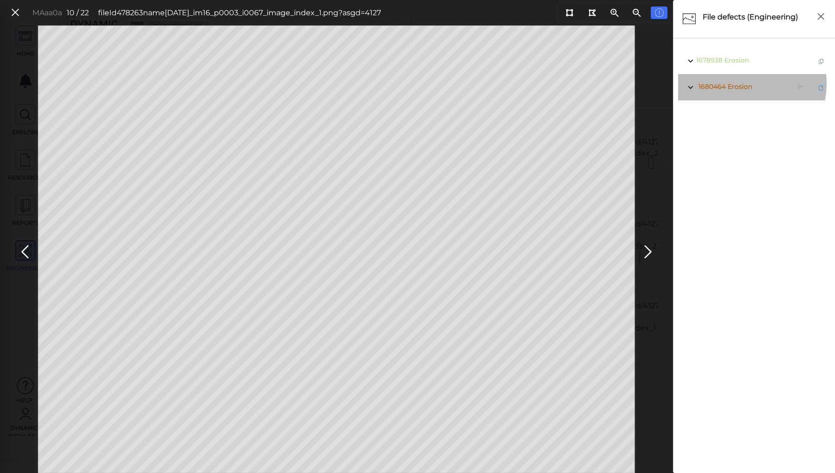
click at [742, 84] on span "Erosion" at bounding box center [739, 86] width 25 height 8
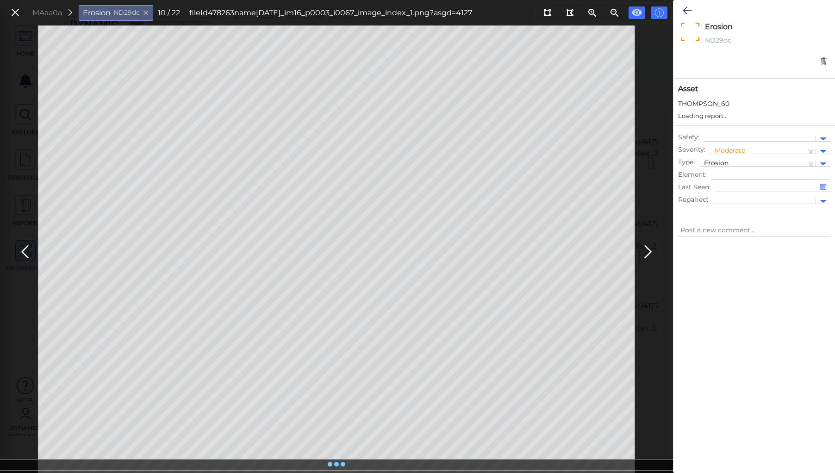
type textarea "x"
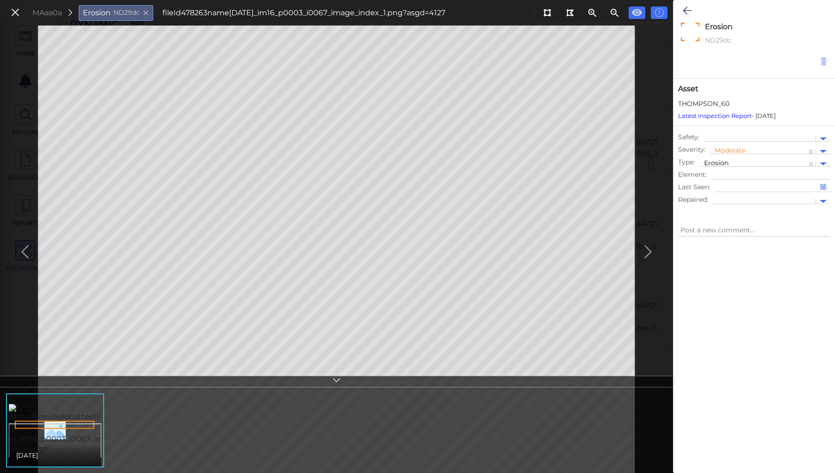
click at [824, 59] on icon at bounding box center [823, 61] width 8 height 9
type textarea "x"
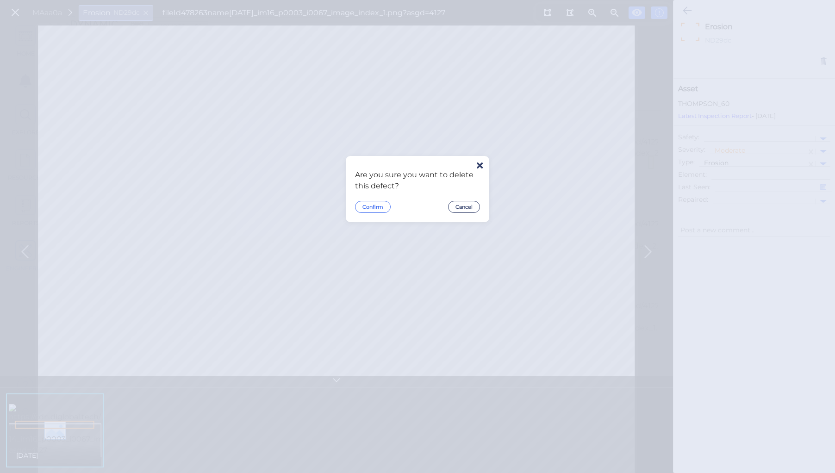
click at [377, 207] on button "Confirm" at bounding box center [373, 207] width 36 height 12
type textarea "x"
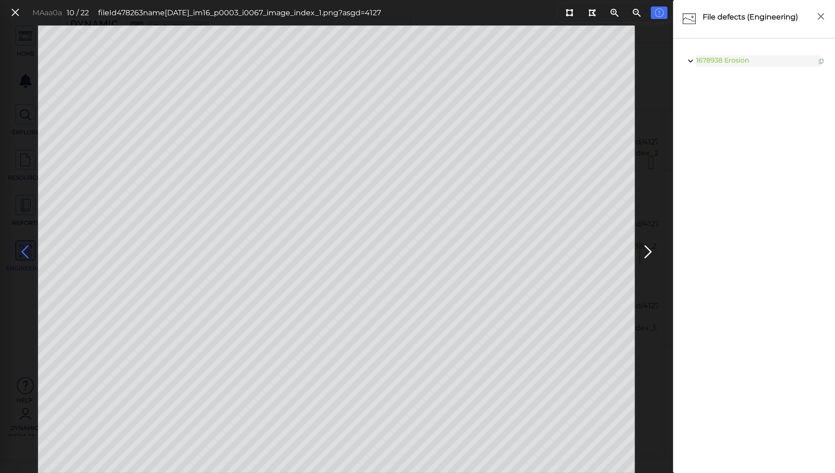
click at [25, 251] on icon at bounding box center [25, 252] width 15 height 18
click at [737, 114] on span "Erosion" at bounding box center [739, 113] width 25 height 8
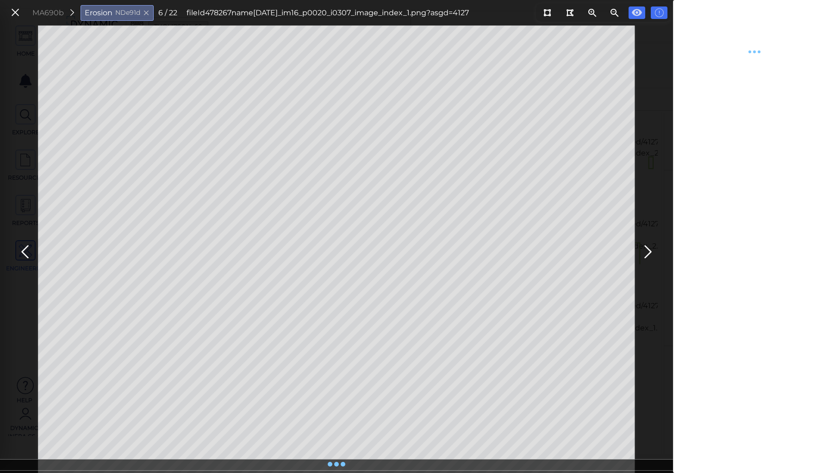
type textarea "x"
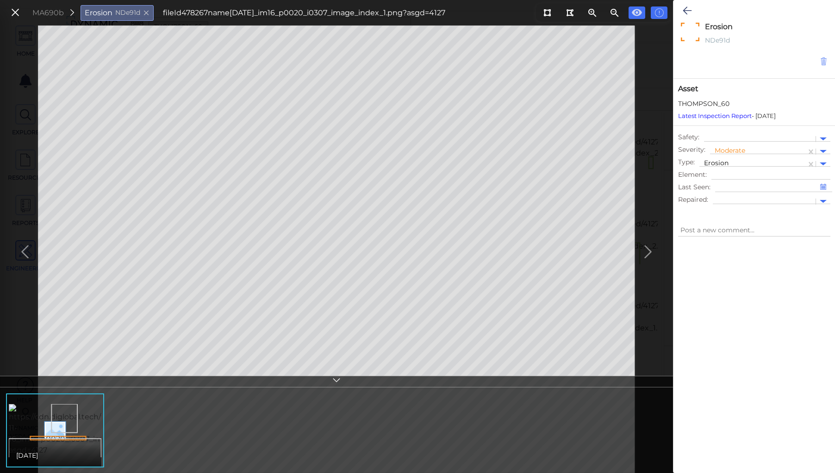
click at [822, 57] on icon at bounding box center [823, 61] width 8 height 9
type textarea "x"
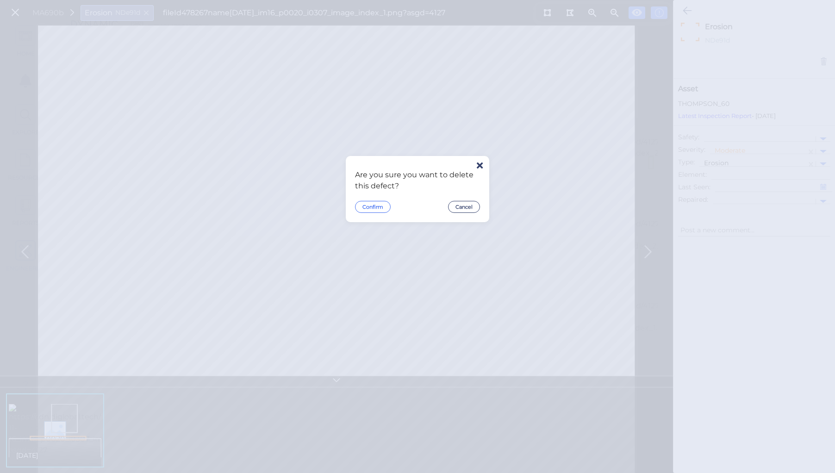
click at [374, 204] on button "Confirm" at bounding box center [373, 207] width 36 height 12
type textarea "x"
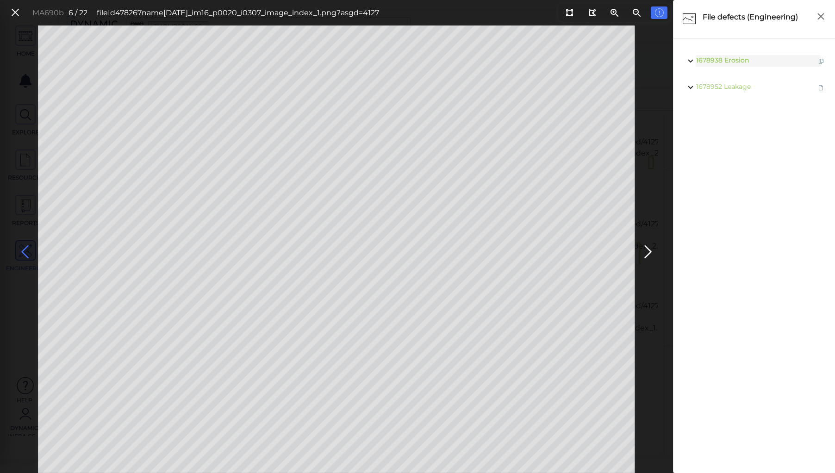
click at [24, 248] on icon at bounding box center [25, 252] width 15 height 18
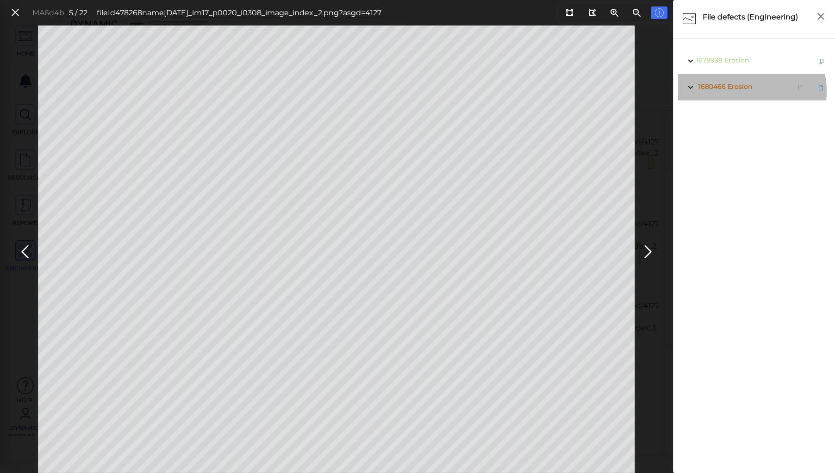
click at [738, 91] on span "1680466 Erosion" at bounding box center [724, 87] width 56 height 12
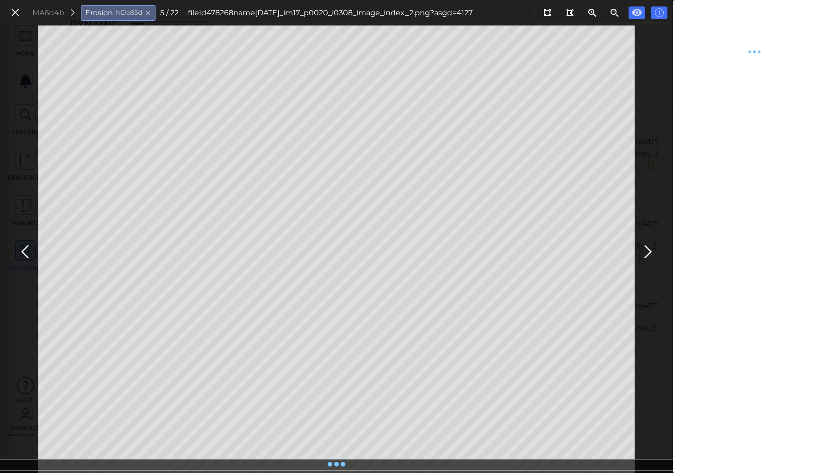
type textarea "x"
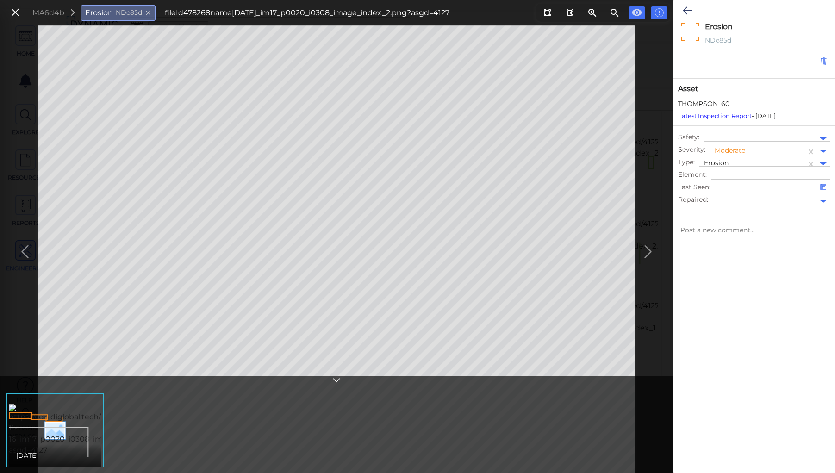
click at [821, 61] on icon at bounding box center [823, 61] width 8 height 9
type textarea "x"
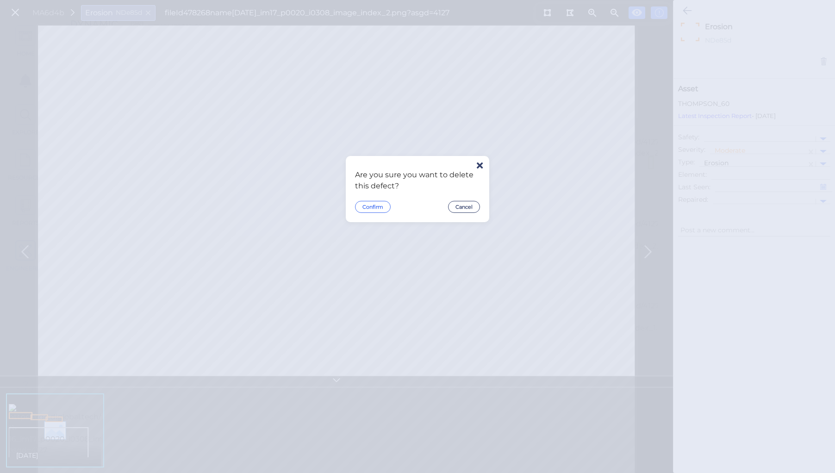
click at [363, 205] on button "Confirm" at bounding box center [373, 207] width 36 height 12
type textarea "x"
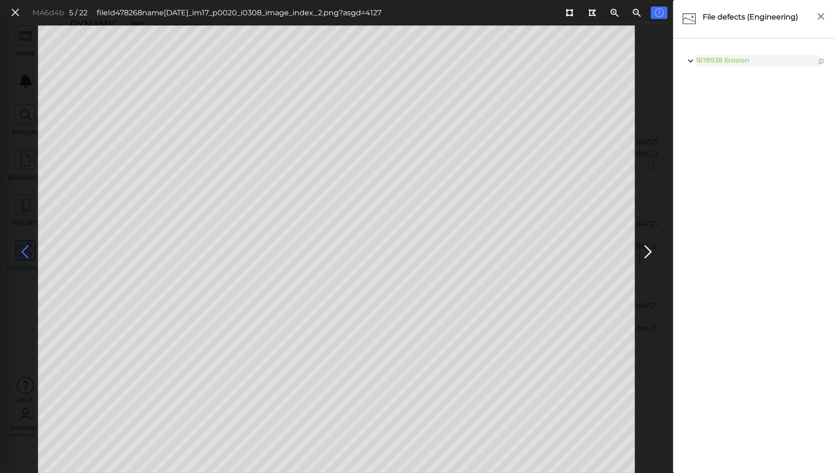
click at [23, 250] on icon at bounding box center [25, 252] width 15 height 18
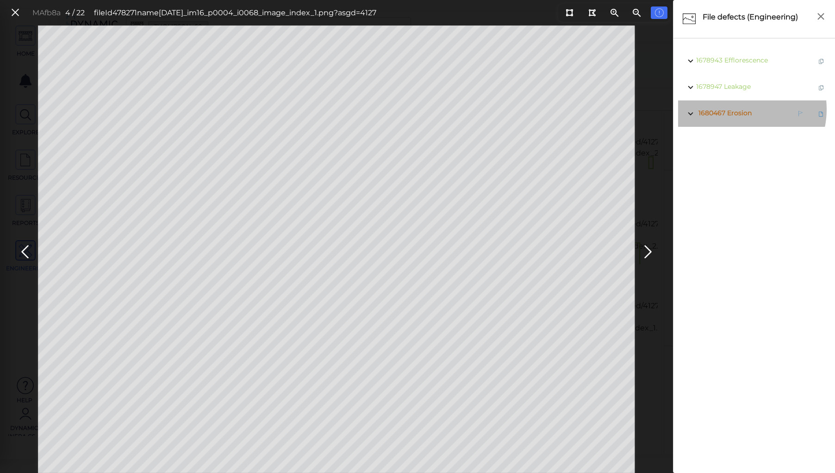
click at [736, 109] on span "Erosion" at bounding box center [739, 113] width 25 height 8
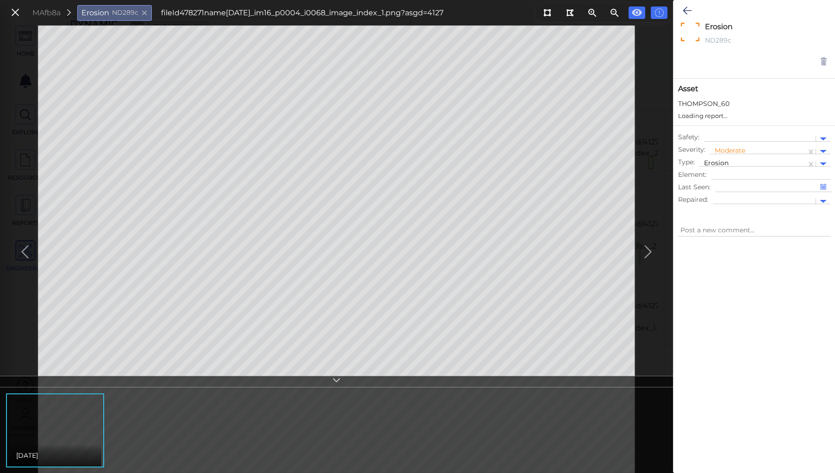
type textarea "x"
click at [823, 62] on icon at bounding box center [823, 61] width 8 height 9
type textarea "x"
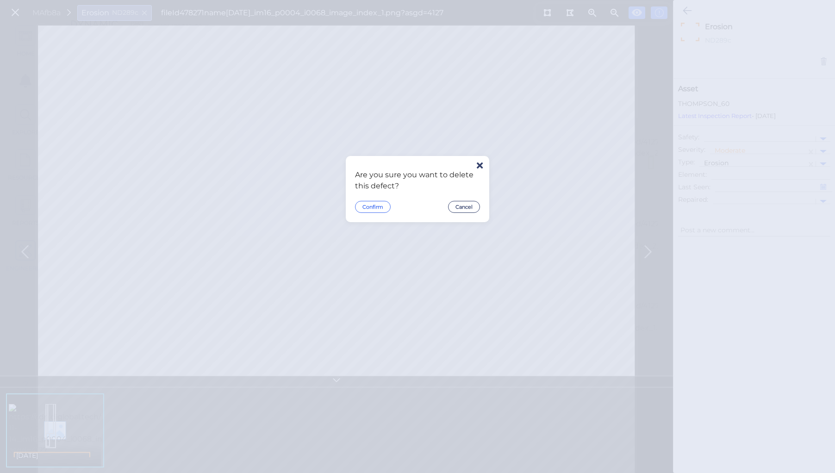
click at [366, 207] on button "Confirm" at bounding box center [373, 207] width 36 height 12
type textarea "x"
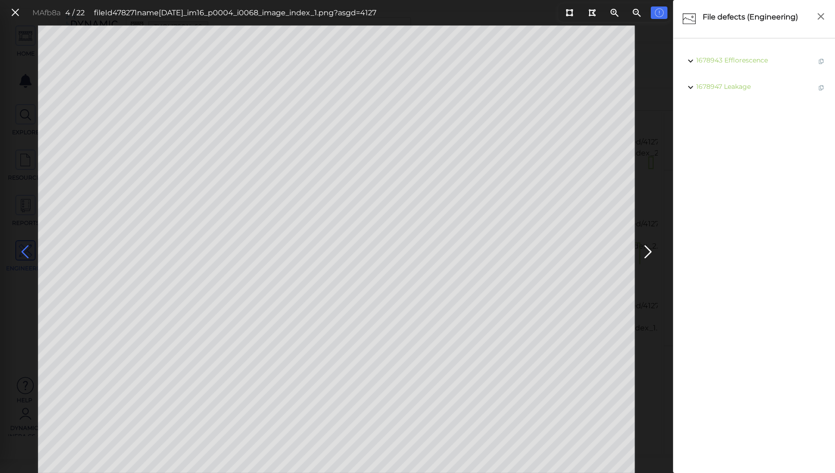
click at [27, 248] on icon at bounding box center [25, 252] width 15 height 18
click at [13, 11] on icon at bounding box center [15, 12] width 10 height 12
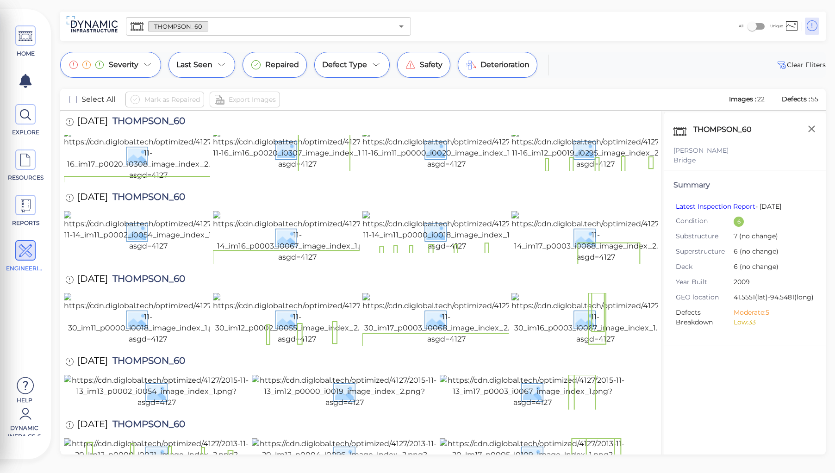
click at [156, 356] on span "THOMPSON_60" at bounding box center [146, 362] width 77 height 12
click at [326, 267] on div "[DATE] THOMPSON_60" at bounding box center [361, 279] width 594 height 25
click at [160, 356] on span "THOMPSON_60" at bounding box center [146, 362] width 77 height 12
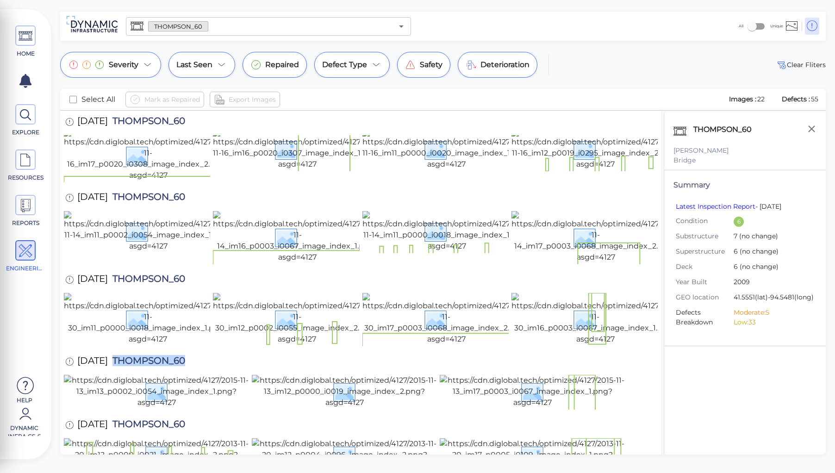
click at [160, 356] on span "THOMPSON_60" at bounding box center [146, 362] width 77 height 12
copy span "THOMPSON_60"
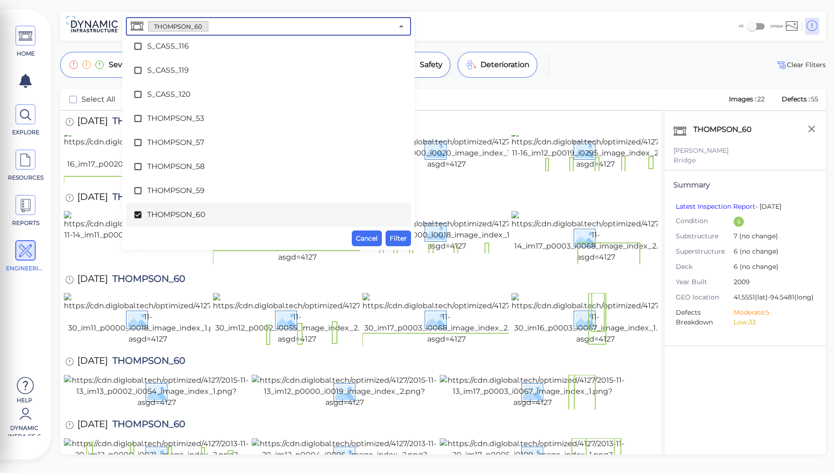
click at [219, 23] on input "text" at bounding box center [300, 26] width 185 height 13
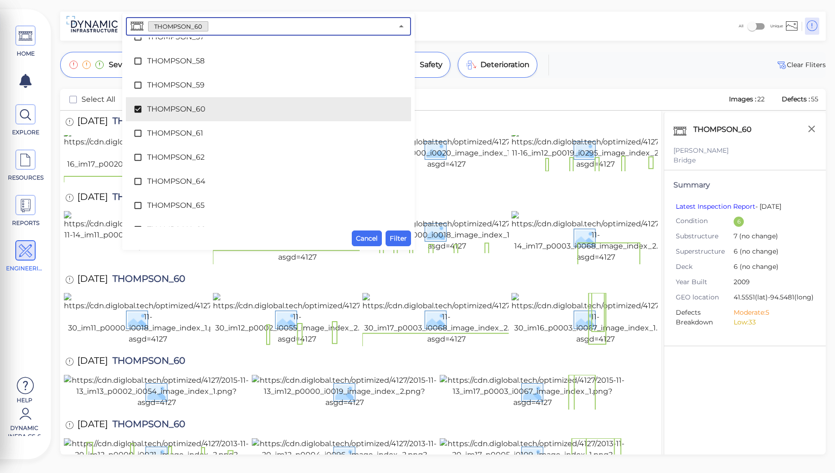
scroll to position [4545, 0]
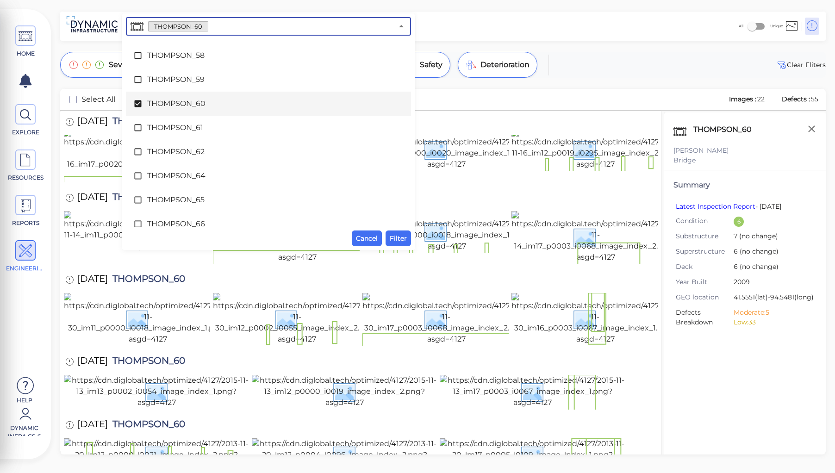
click at [137, 104] on icon at bounding box center [137, 103] width 7 height 7
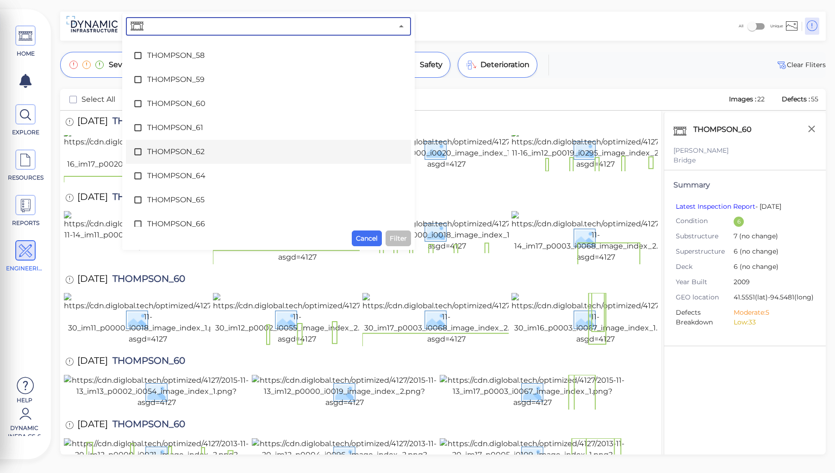
click at [170, 154] on span "THOMPSON_62" at bounding box center [268, 151] width 242 height 11
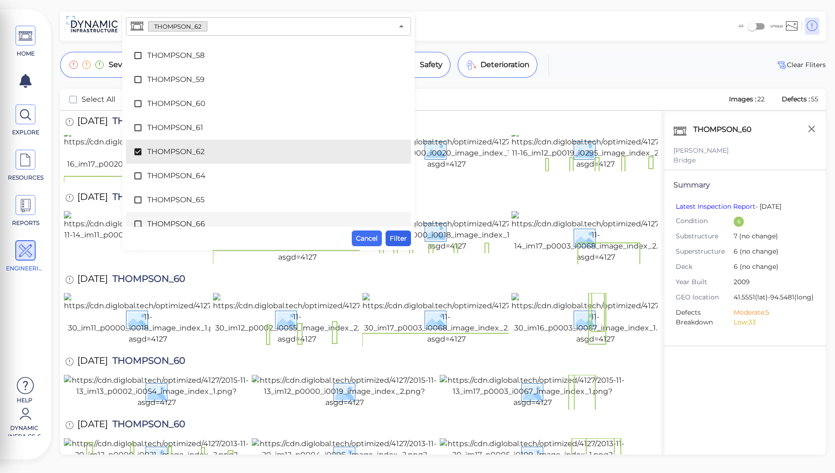
click at [409, 236] on button "Filter" at bounding box center [397, 238] width 25 height 16
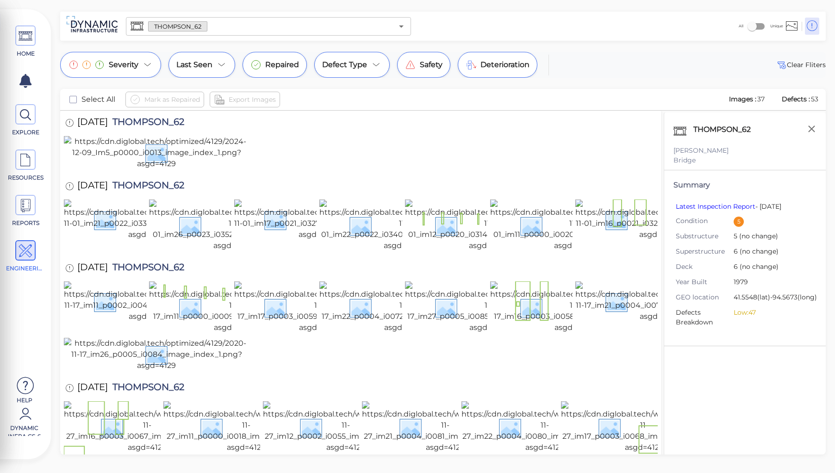
click at [546, 171] on div at bounding box center [361, 153] width 594 height 35
click at [811, 127] on icon "button" at bounding box center [812, 129] width 12 height 12
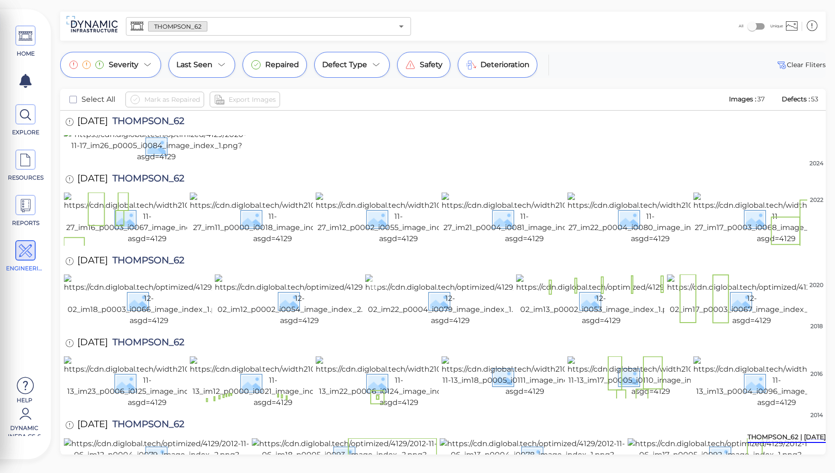
scroll to position [717, 0]
click at [732, 438] on img at bounding box center [719, 454] width 185 height 33
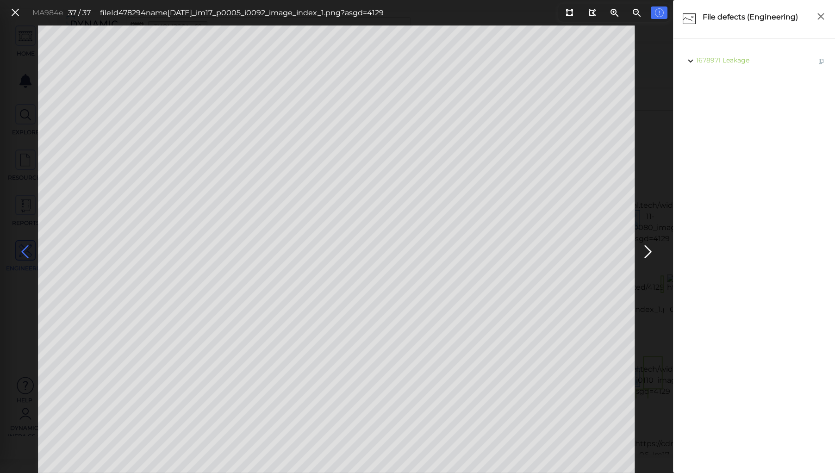
click at [22, 248] on icon at bounding box center [25, 252] width 15 height 18
click at [287, 0] on body "This app is not optimized for mobile screens. Please access using a desktop or …" at bounding box center [417, 0] width 835 height 0
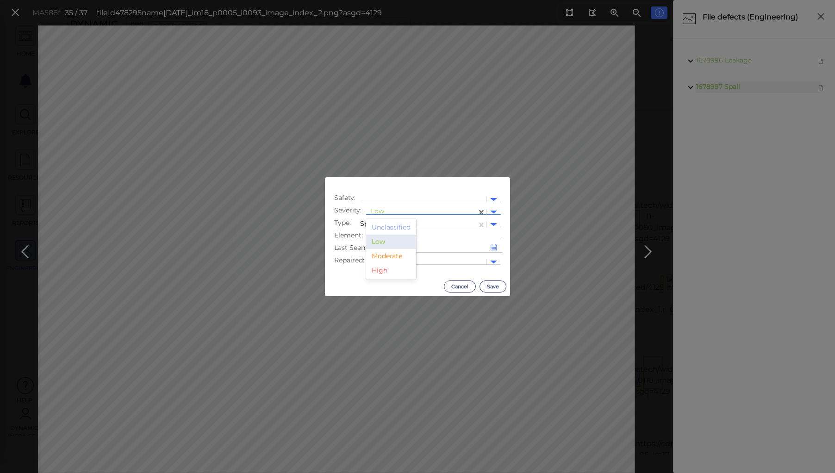
click at [374, 211] on div at bounding box center [421, 212] width 101 height 10
click at [391, 259] on div "Moderate" at bounding box center [391, 256] width 50 height 14
click at [489, 285] on button "Save" at bounding box center [492, 286] width 27 height 12
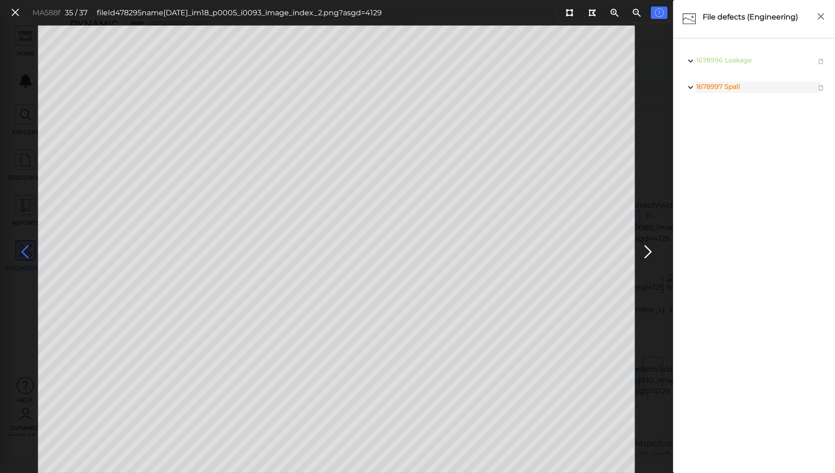
click at [24, 250] on icon at bounding box center [25, 252] width 15 height 18
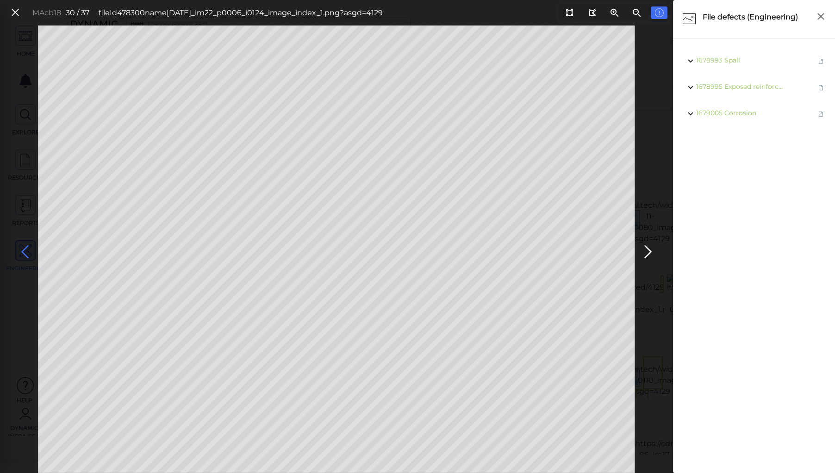
click at [24, 250] on icon at bounding box center [25, 252] width 15 height 18
click at [646, 245] on icon at bounding box center [647, 252] width 15 height 18
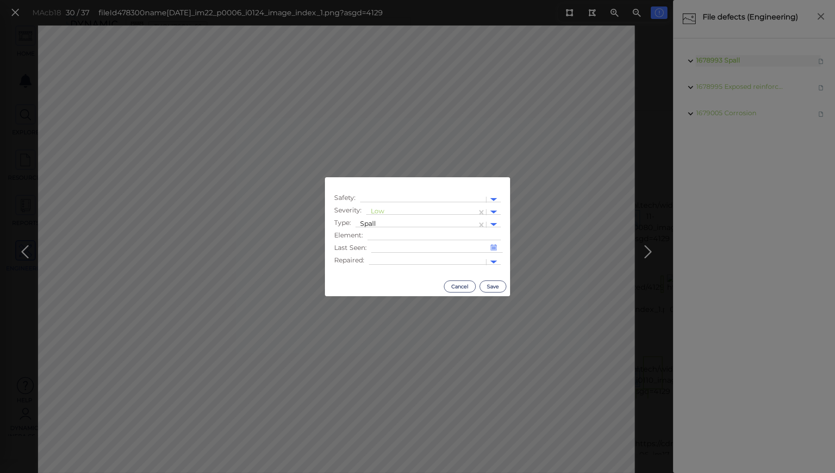
click at [345, 0] on body "This app is not optimized for mobile screens. Please access using a desktop or …" at bounding box center [417, 0] width 835 height 0
click at [380, 209] on div at bounding box center [421, 212] width 101 height 10
click at [389, 256] on div "Moderate" at bounding box center [391, 256] width 50 height 14
click at [494, 282] on button "Save" at bounding box center [492, 286] width 27 height 12
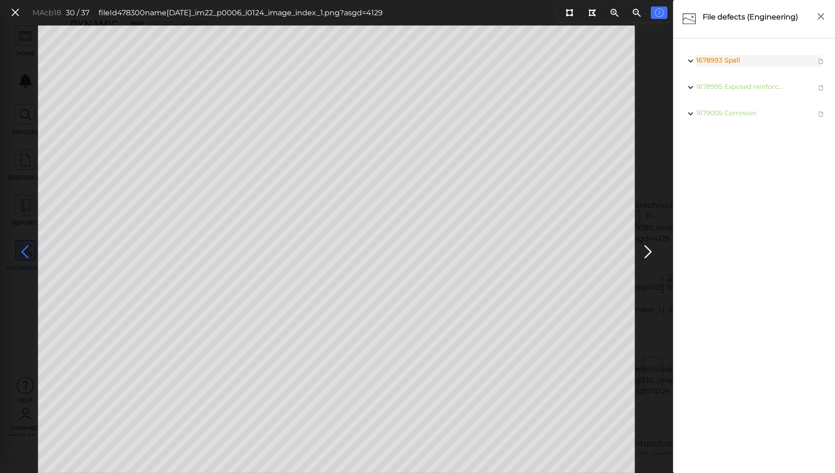
click at [24, 251] on icon at bounding box center [25, 252] width 15 height 18
click at [23, 251] on icon at bounding box center [25, 252] width 15 height 18
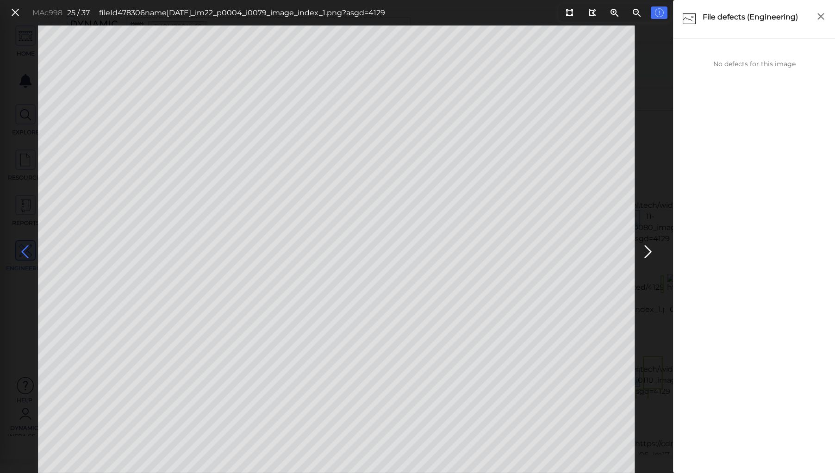
click at [23, 251] on icon at bounding box center [25, 252] width 15 height 18
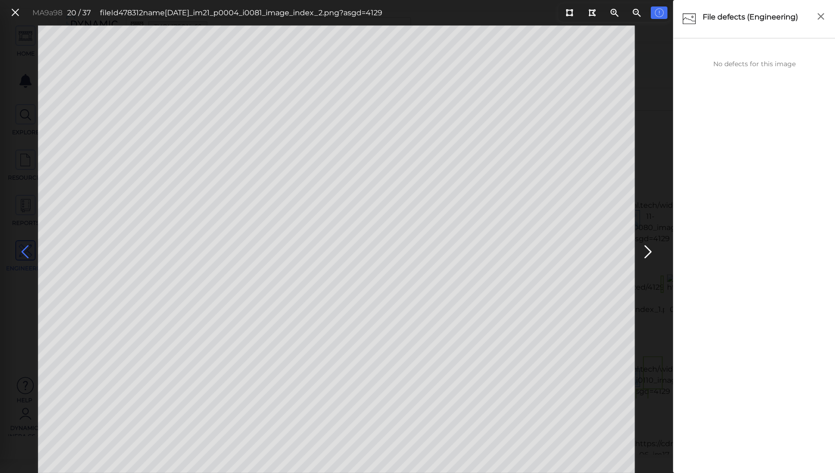
click at [23, 251] on icon at bounding box center [25, 252] width 15 height 18
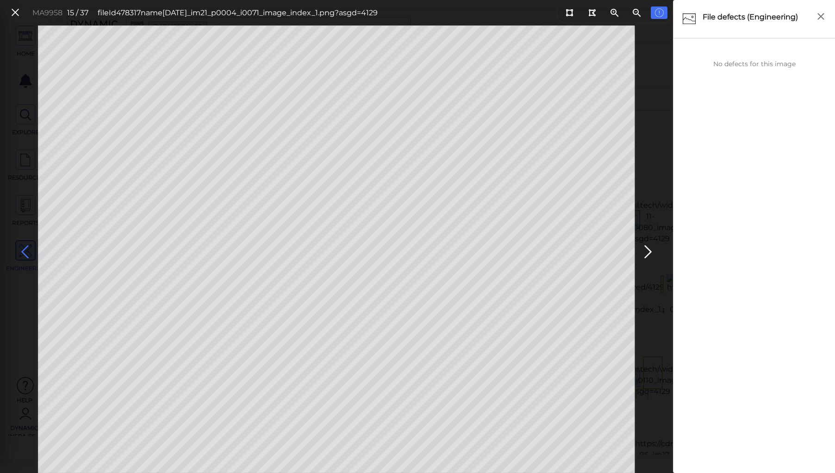
click at [23, 251] on icon at bounding box center [25, 252] width 15 height 18
click at [648, 246] on icon at bounding box center [647, 252] width 15 height 18
click at [22, 250] on icon at bounding box center [25, 252] width 15 height 18
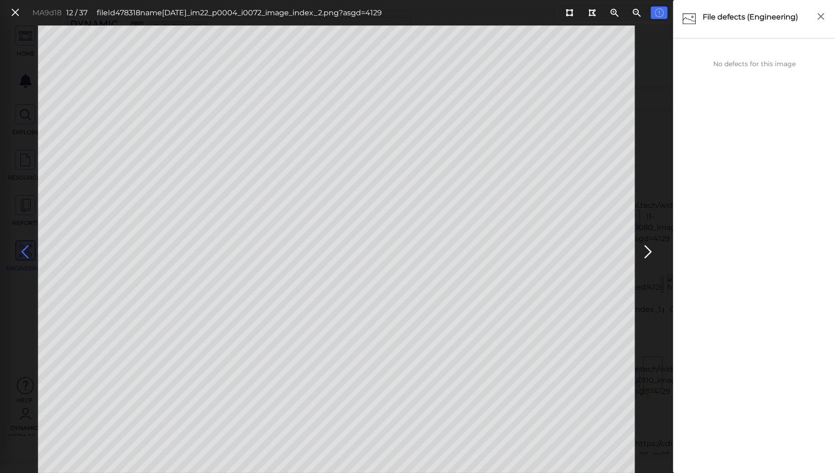
click at [22, 250] on icon at bounding box center [25, 252] width 15 height 18
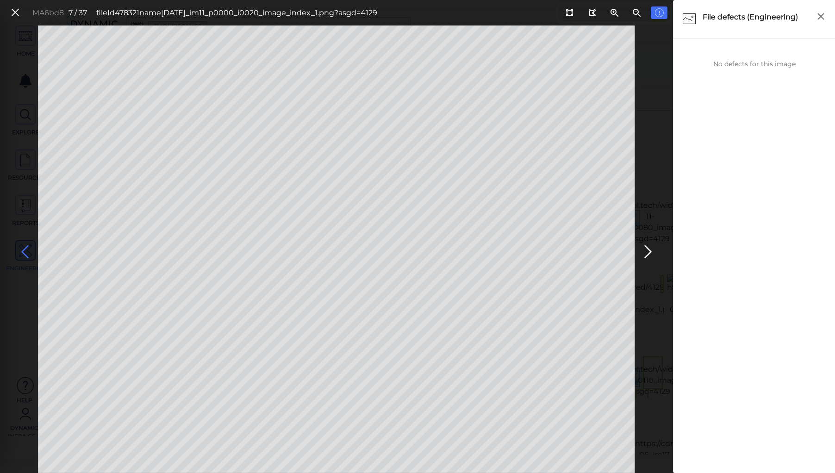
click at [22, 250] on icon at bounding box center [25, 252] width 15 height 18
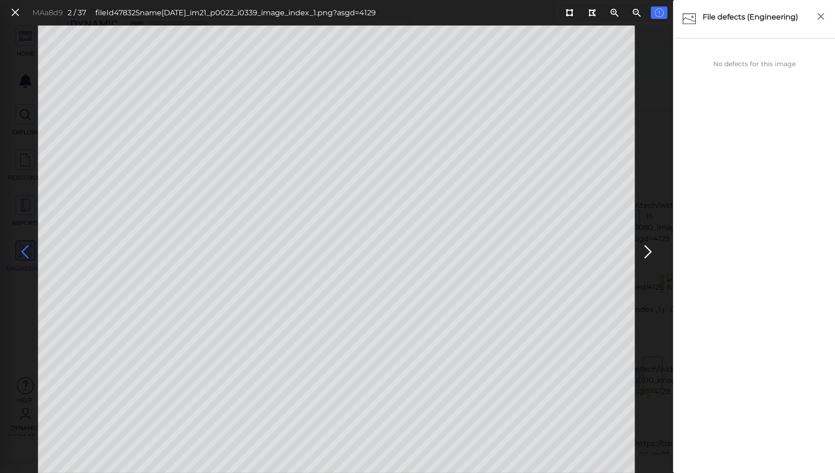
click at [22, 250] on icon at bounding box center [25, 252] width 15 height 18
click at [19, 11] on icon at bounding box center [15, 12] width 10 height 12
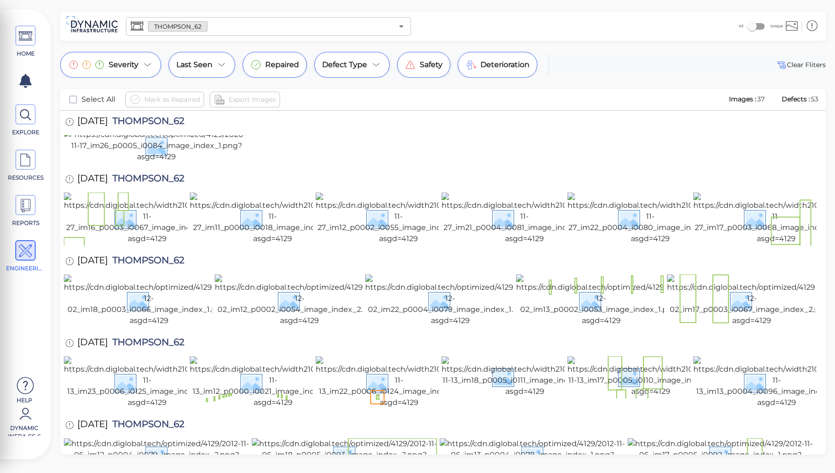
click at [151, 255] on span "THOMPSON_62" at bounding box center [146, 261] width 76 height 12
copy span "THOMPSON_62"
click at [240, 249] on div "[DATE] THOMPSON_62" at bounding box center [443, 261] width 758 height 25
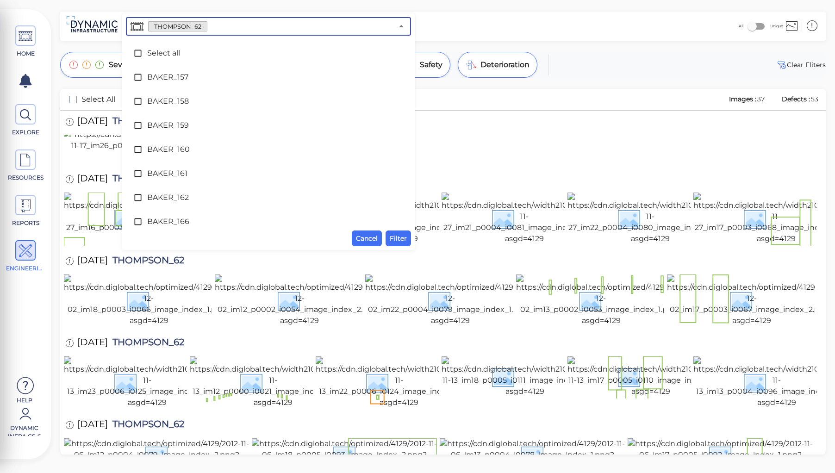
scroll to position [4482, 0]
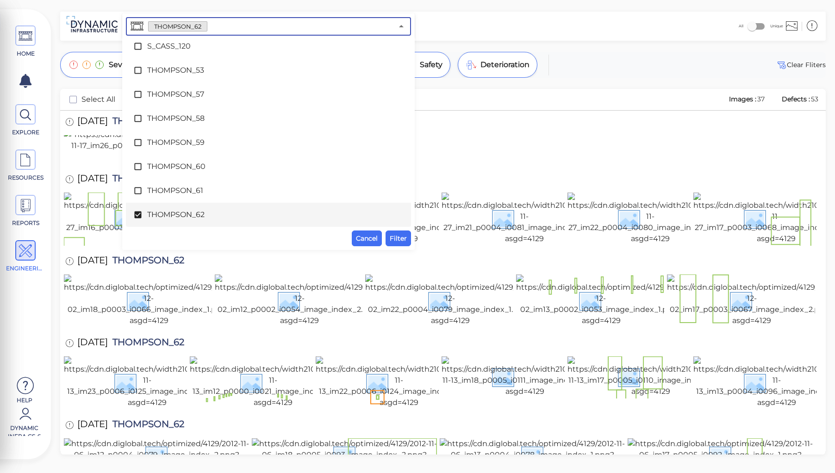
click at [216, 31] on input "text" at bounding box center [300, 26] width 186 height 13
click at [141, 216] on icon at bounding box center [137, 214] width 7 height 7
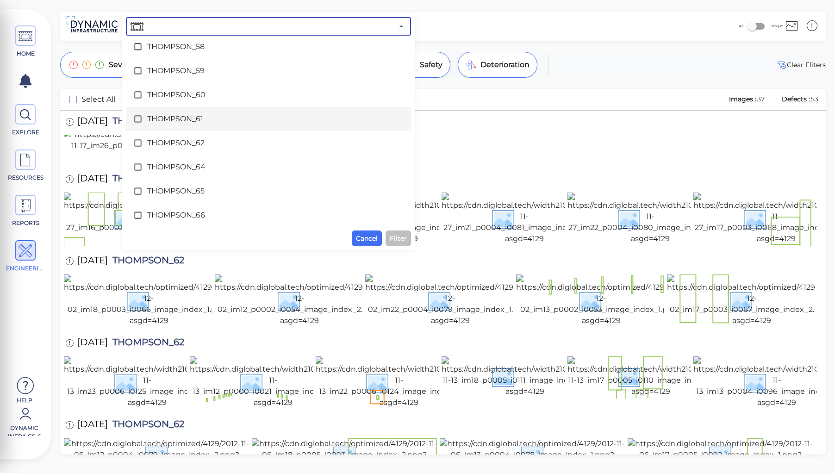
scroll to position [4556, 0]
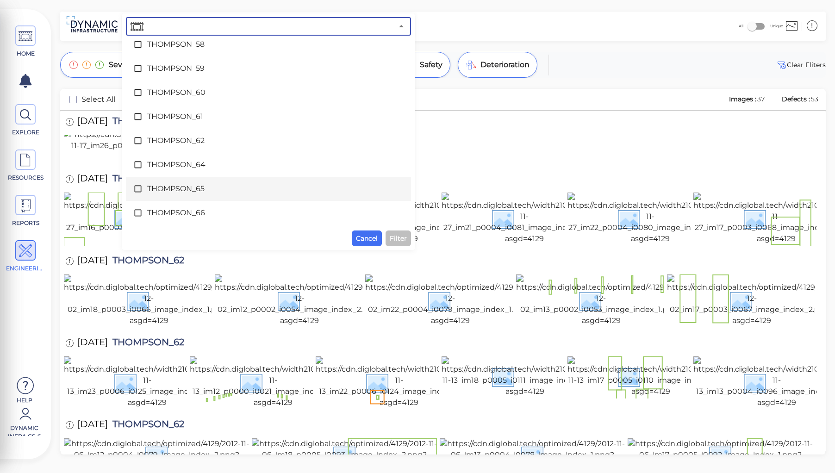
click at [176, 190] on span "THOMPSON_65" at bounding box center [268, 188] width 242 height 11
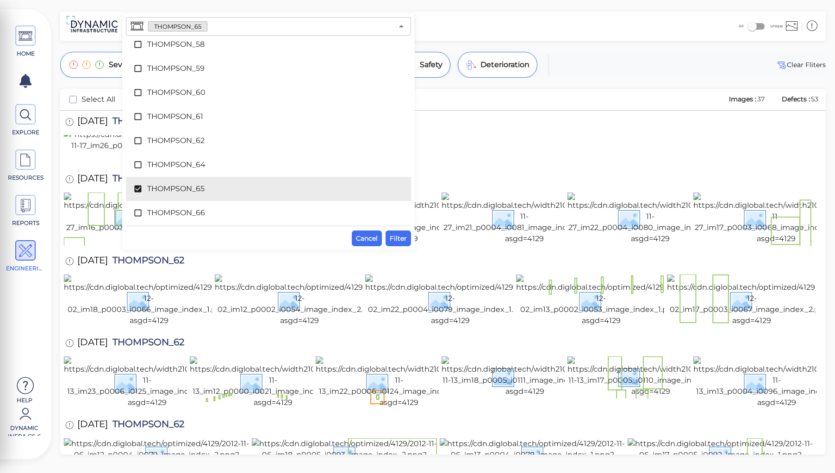
drag, startPoint x: 397, startPoint y: 236, endPoint x: 400, endPoint y: 248, distance: 12.0
click at [397, 236] on span "Filter" at bounding box center [398, 238] width 17 height 11
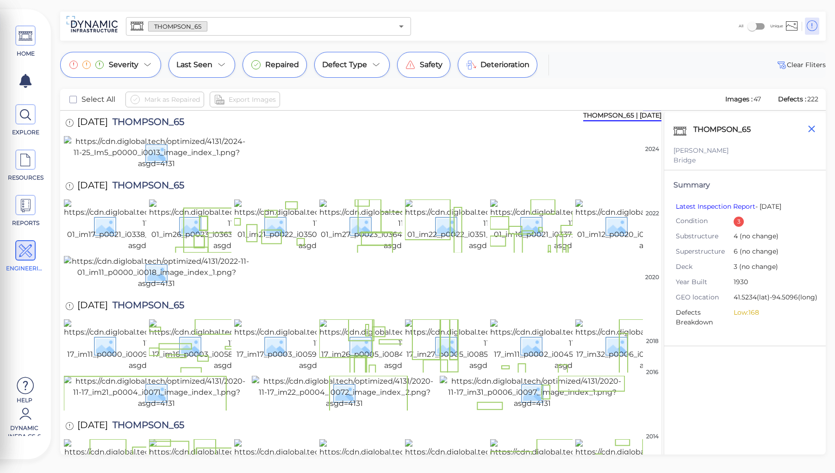
click at [813, 126] on icon "button" at bounding box center [812, 129] width 12 height 12
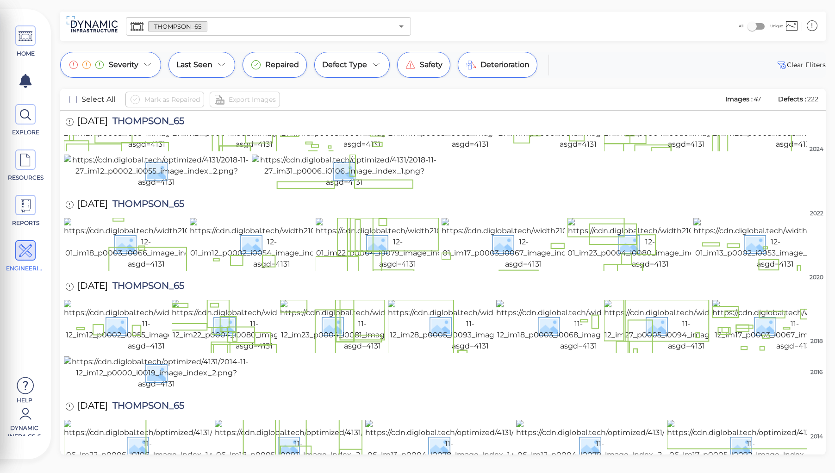
scroll to position [1079, 0]
click at [723, 420] on img at bounding box center [751, 446] width 168 height 52
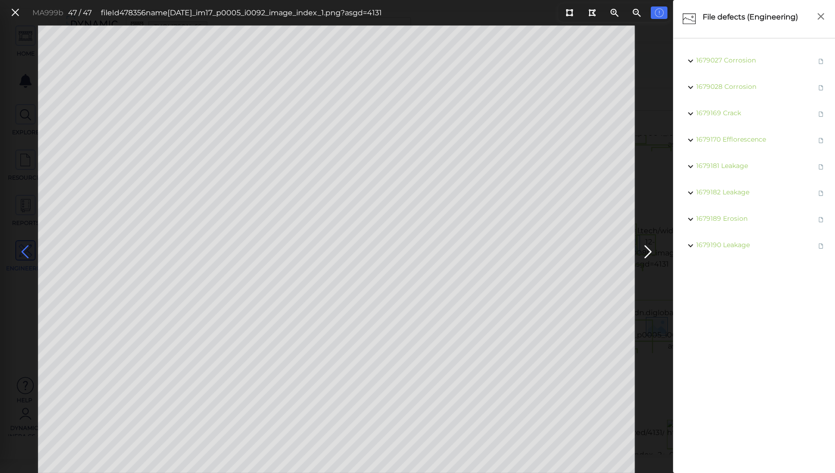
click at [27, 254] on icon at bounding box center [25, 252] width 15 height 18
click at [22, 251] on icon at bounding box center [25, 252] width 15 height 18
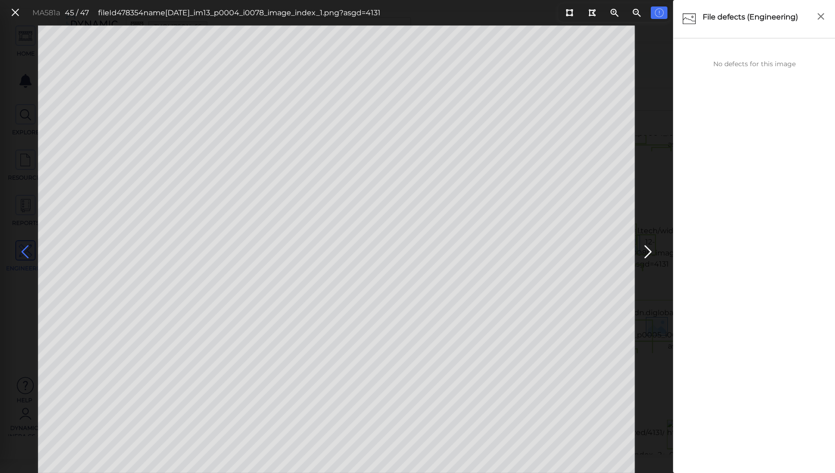
click at [22, 251] on icon at bounding box center [25, 252] width 15 height 18
click at [21, 251] on icon at bounding box center [25, 252] width 15 height 18
click at [20, 250] on icon at bounding box center [25, 252] width 15 height 18
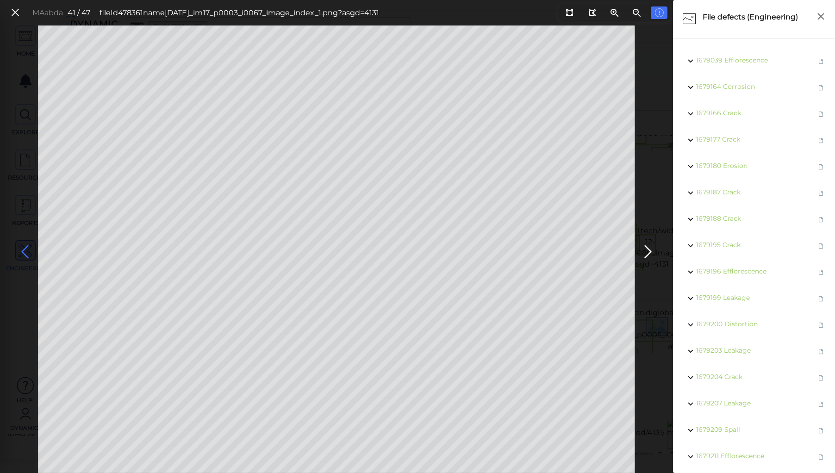
click at [20, 250] on icon at bounding box center [25, 252] width 15 height 18
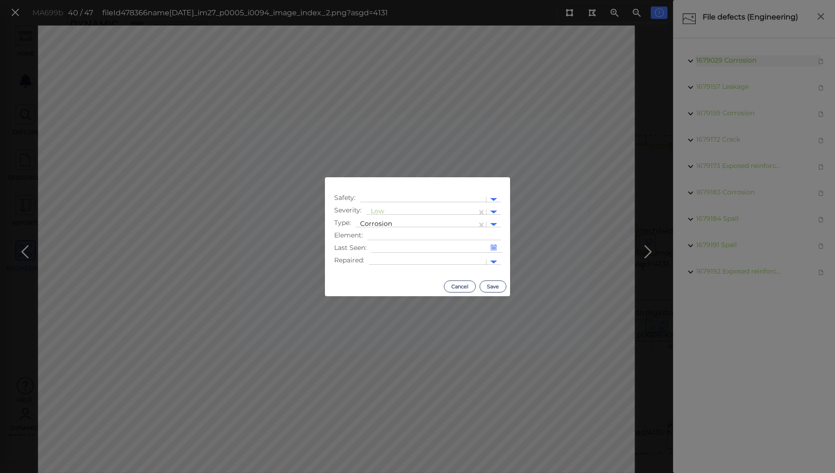
click at [104, 0] on body "This app is not optimized for mobile screens. Please access using a desktop or …" at bounding box center [417, 0] width 835 height 0
click at [375, 209] on div at bounding box center [421, 212] width 101 height 10
click at [387, 259] on div "Moderate" at bounding box center [391, 256] width 50 height 14
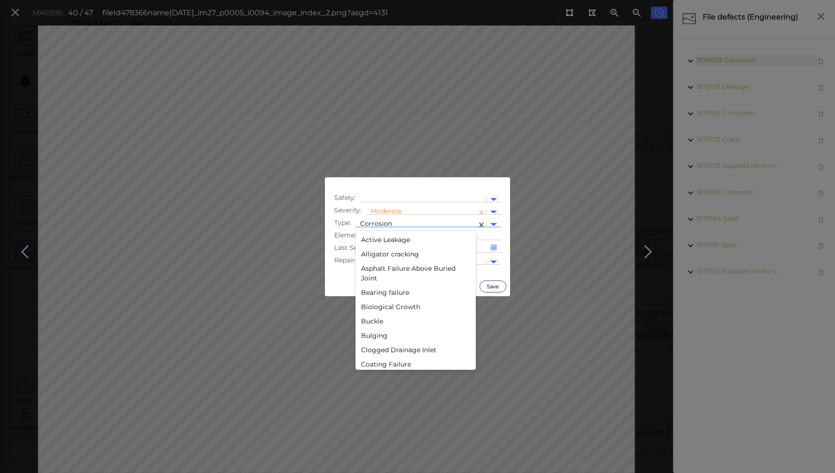
click at [394, 220] on div "Corrosion" at bounding box center [416, 225] width 112 height 12
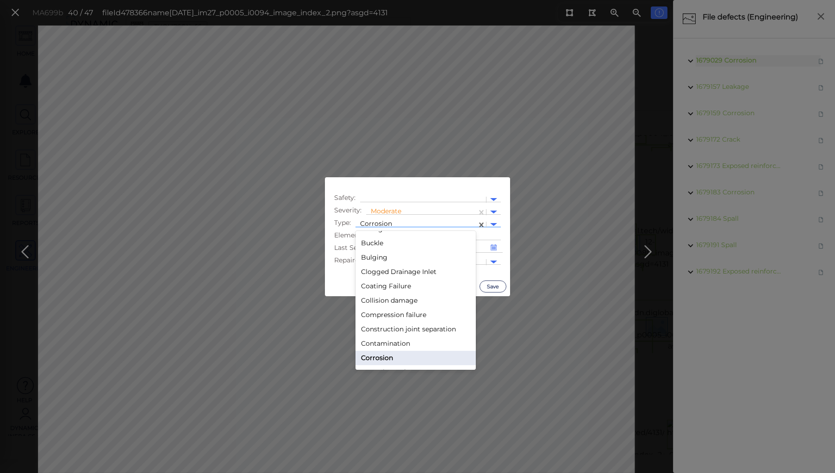
click at [376, 285] on div "Coating Failure" at bounding box center [415, 286] width 120 height 14
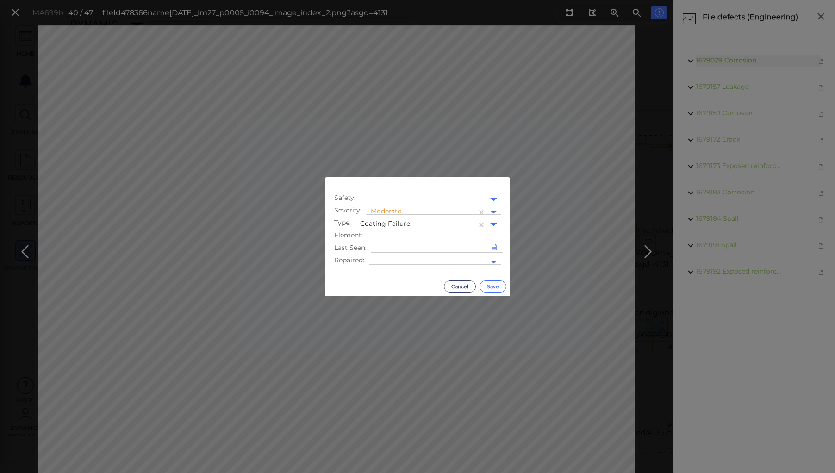
click at [493, 285] on button "Save" at bounding box center [492, 286] width 27 height 12
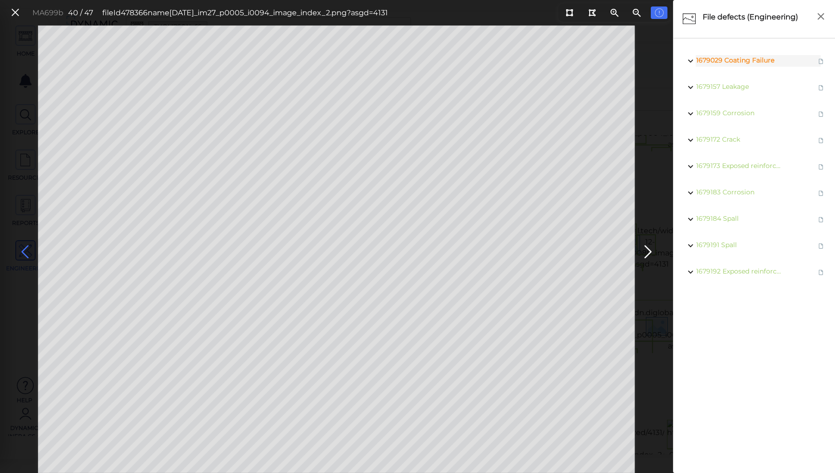
click at [22, 248] on icon at bounding box center [25, 252] width 15 height 18
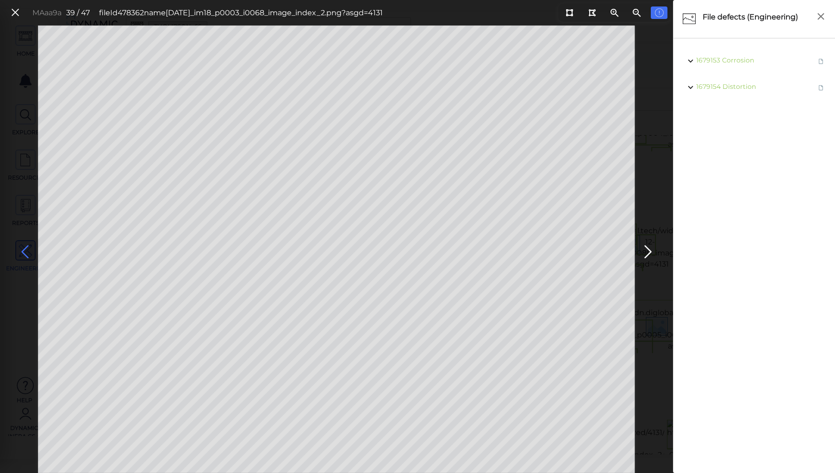
click at [23, 252] on icon at bounding box center [25, 252] width 15 height 18
click at [739, 112] on span "Corrosion" at bounding box center [741, 113] width 32 height 8
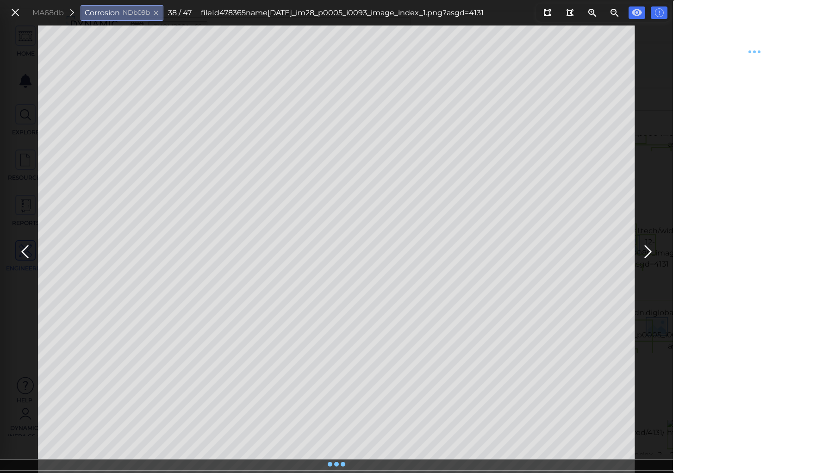
type textarea "x"
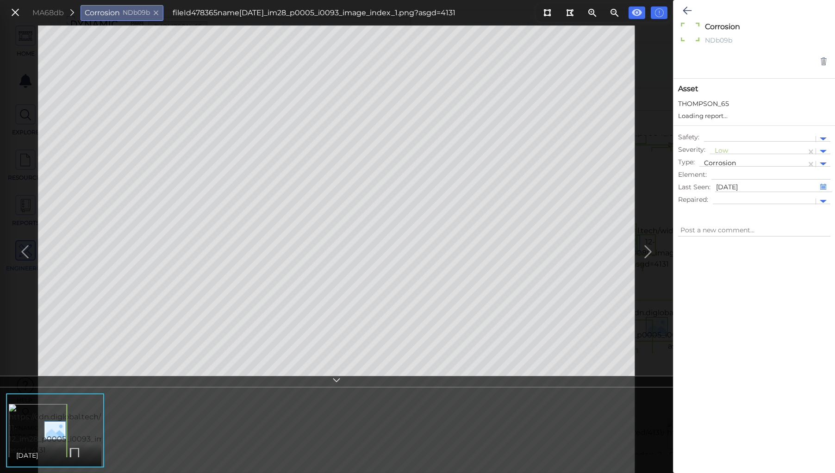
type textarea "x"
click at [721, 150] on div at bounding box center [757, 152] width 87 height 10
click at [722, 193] on div "Moderate" at bounding box center [735, 195] width 50 height 14
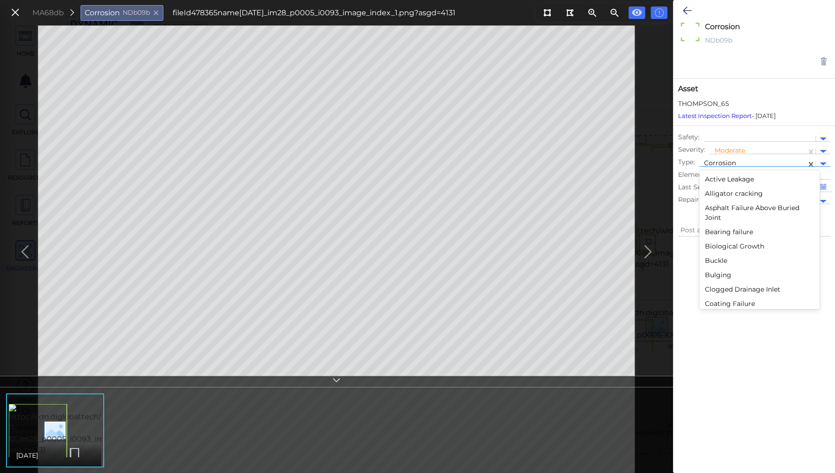
click at [716, 159] on div at bounding box center [753, 164] width 98 height 10
type textarea "x"
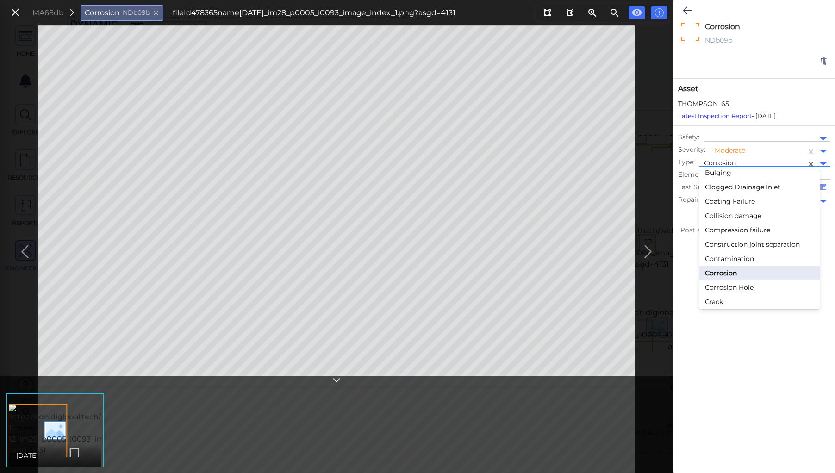
scroll to position [78, 0]
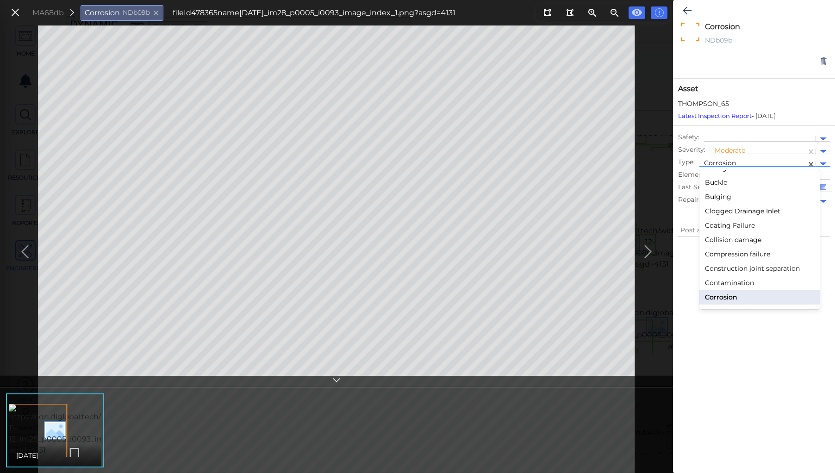
click at [723, 225] on div "Coating Failure" at bounding box center [759, 225] width 120 height 14
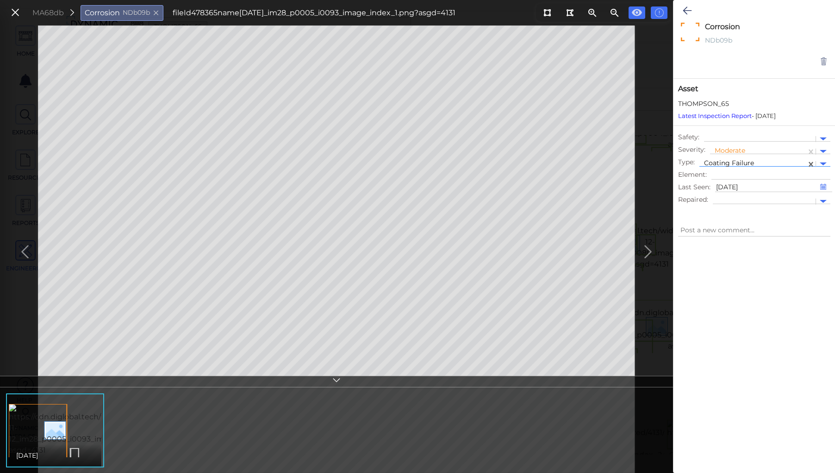
type textarea "x"
type textarea "Coating Failure"
type textarea "x"
click at [683, 11] on icon at bounding box center [686, 10] width 9 height 11
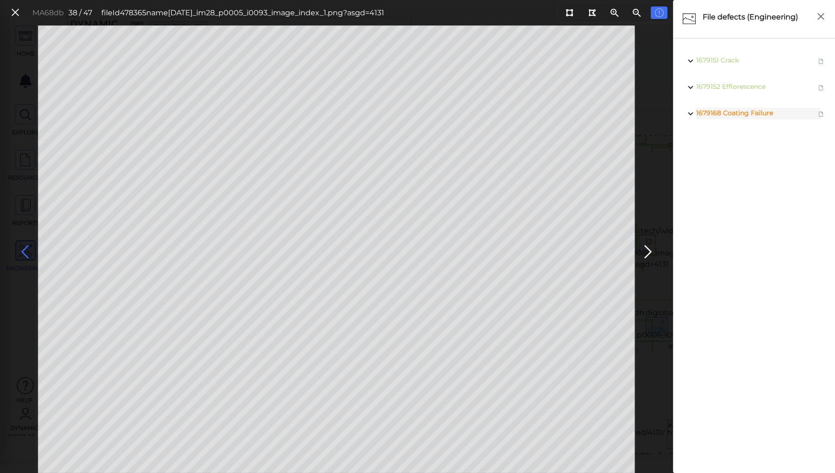
click at [26, 251] on icon at bounding box center [25, 252] width 15 height 18
click at [25, 247] on icon at bounding box center [25, 252] width 15 height 18
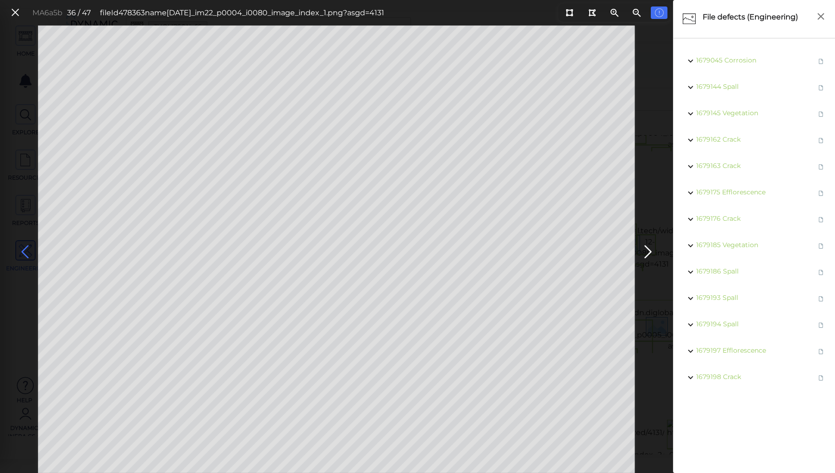
click at [25, 247] on icon at bounding box center [25, 252] width 15 height 18
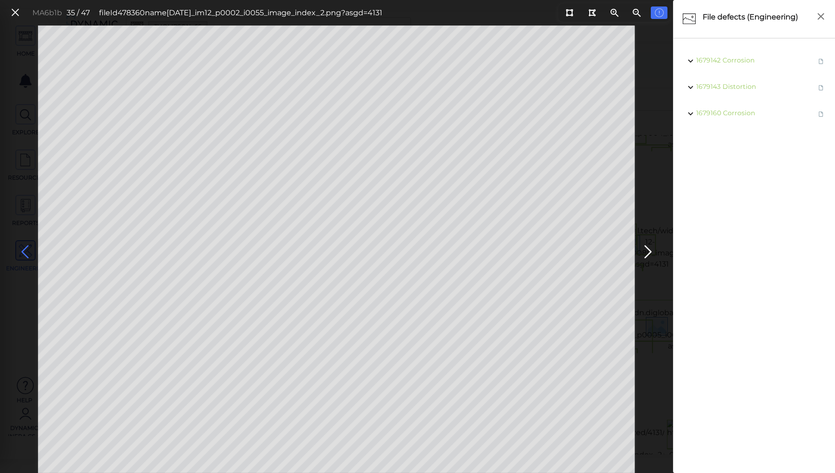
click at [25, 247] on icon at bounding box center [25, 252] width 15 height 18
click at [20, 245] on icon at bounding box center [25, 252] width 15 height 18
click at [23, 252] on icon at bounding box center [25, 252] width 15 height 18
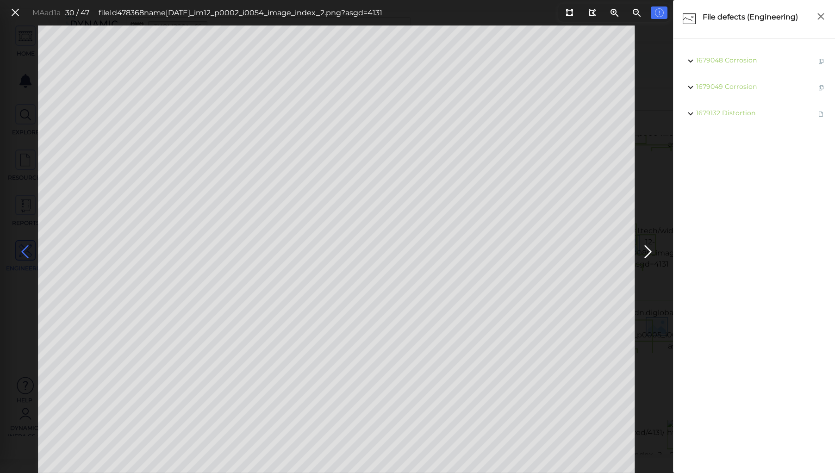
click at [23, 252] on icon at bounding box center [25, 252] width 15 height 18
click at [25, 251] on icon at bounding box center [25, 252] width 15 height 18
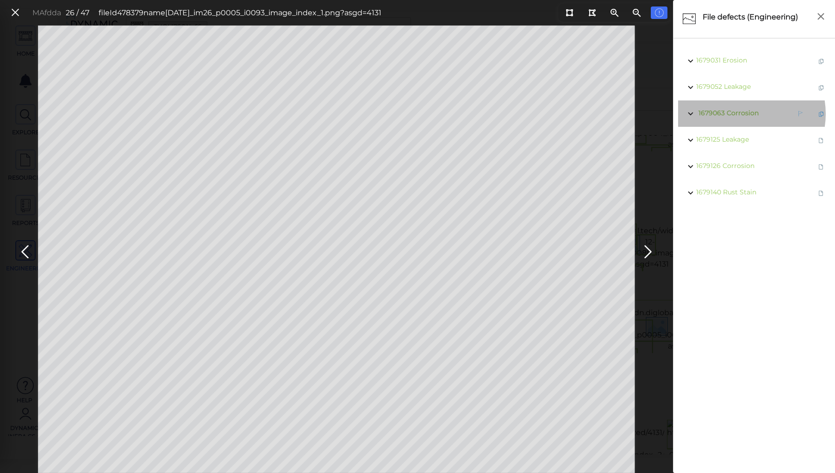
click at [740, 114] on span "Corrosion" at bounding box center [742, 113] width 32 height 8
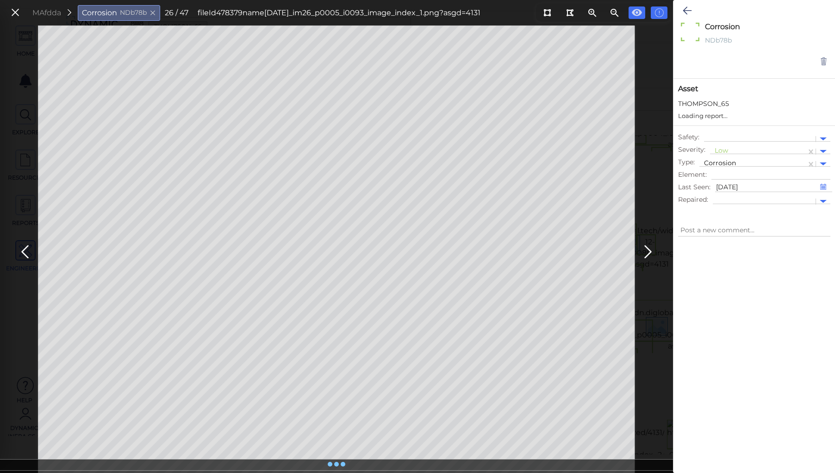
type textarea "x"
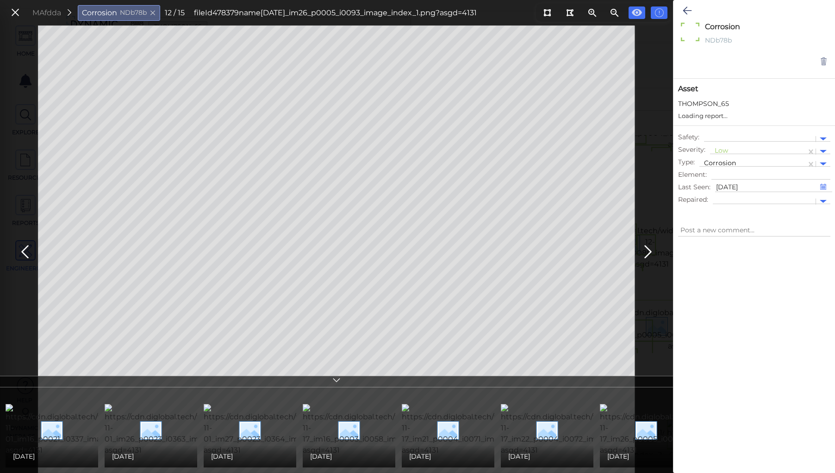
type textarea "x"
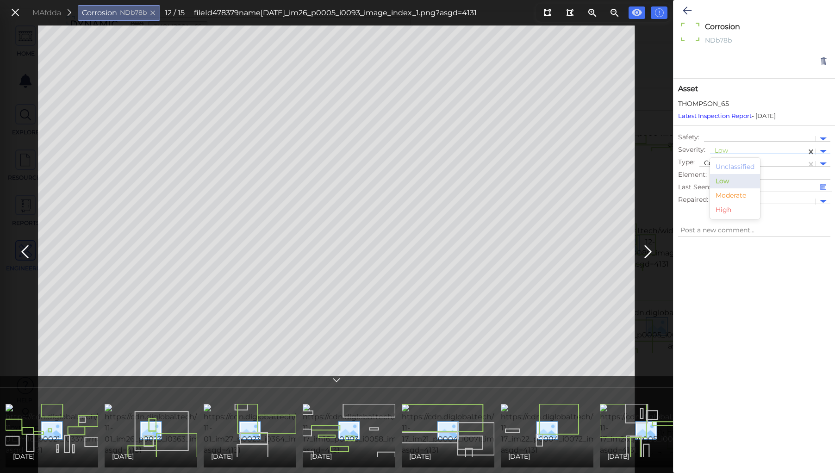
click at [720, 150] on div at bounding box center [757, 152] width 87 height 10
click at [728, 192] on div "Moderate" at bounding box center [735, 195] width 50 height 14
click at [719, 161] on div at bounding box center [753, 164] width 98 height 10
type textarea "x"
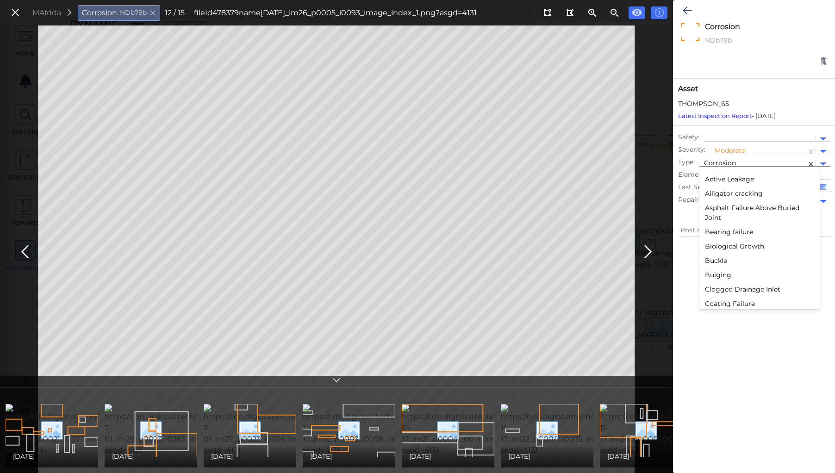
scroll to position [78, 0]
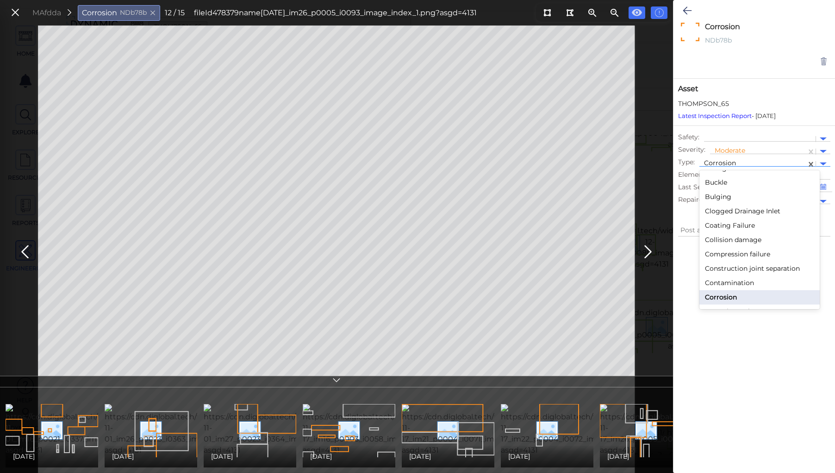
click at [725, 222] on div "Coating Failure" at bounding box center [759, 225] width 120 height 14
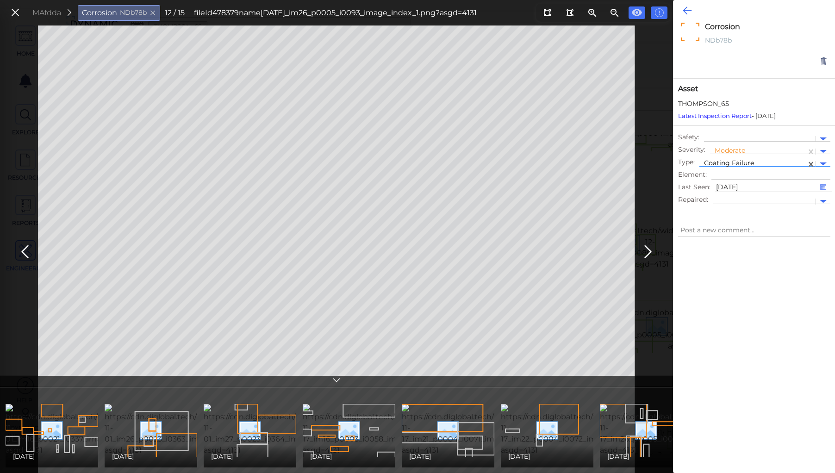
type textarea "x"
type textarea "Coating Failure"
type textarea "x"
click at [687, 9] on icon at bounding box center [686, 10] width 9 height 11
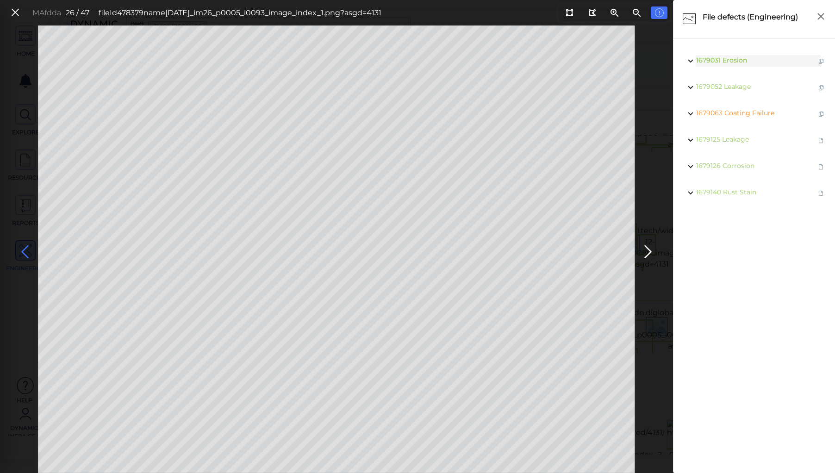
click at [26, 247] on icon at bounding box center [25, 252] width 15 height 18
click at [645, 248] on icon at bounding box center [647, 252] width 15 height 18
click at [737, 56] on span "Spall" at bounding box center [734, 60] width 16 height 8
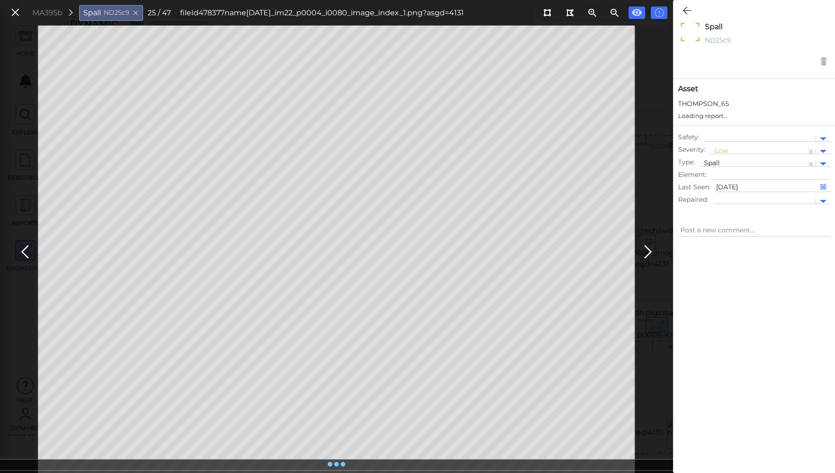
type textarea "x"
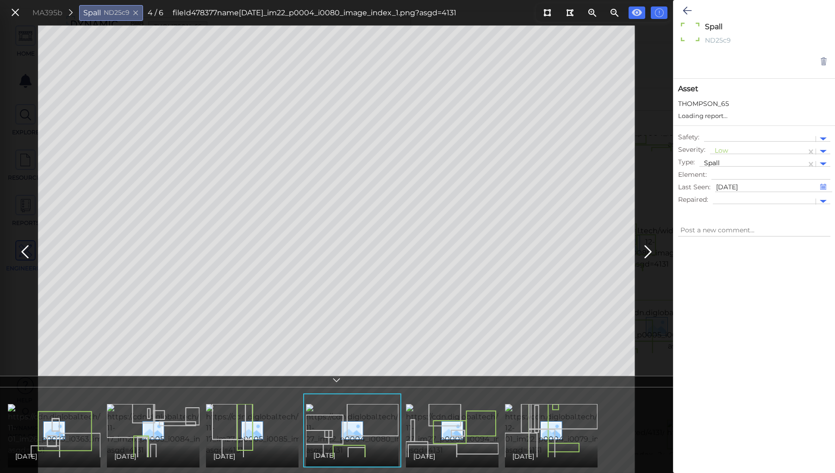
type textarea "x"
click at [723, 150] on div at bounding box center [757, 152] width 87 height 10
click at [730, 197] on div "Moderate" at bounding box center [735, 195] width 50 height 14
type textarea "x"
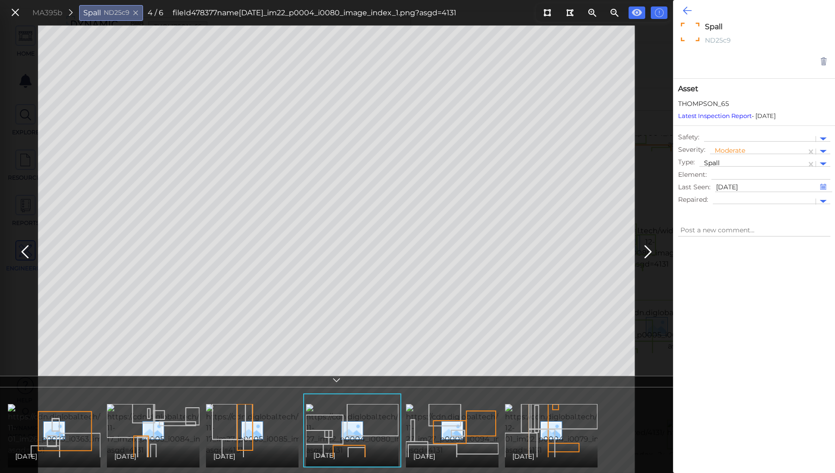
click at [684, 11] on icon at bounding box center [686, 10] width 9 height 11
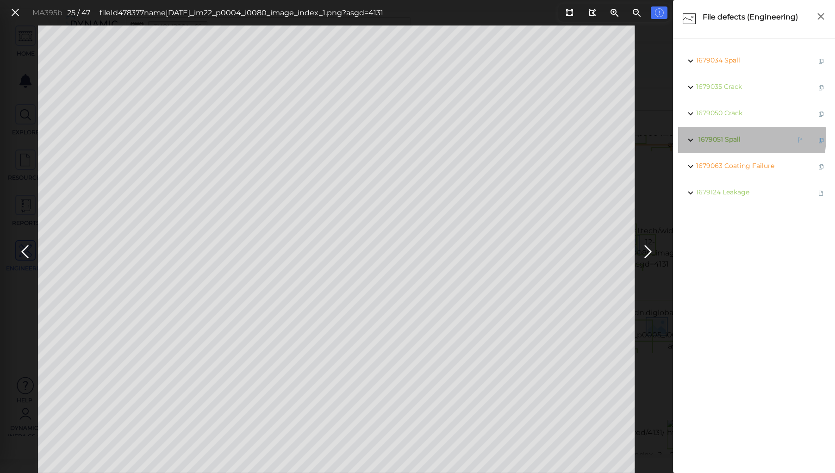
click at [727, 137] on span "Spall" at bounding box center [733, 139] width 16 height 8
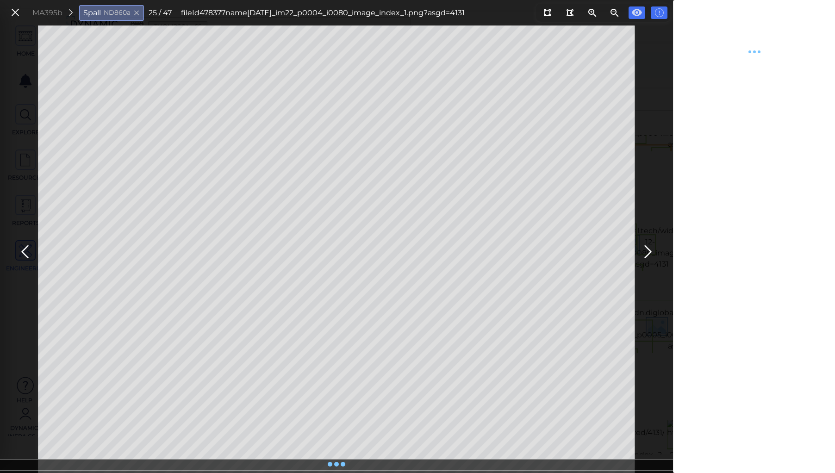
type textarea "x"
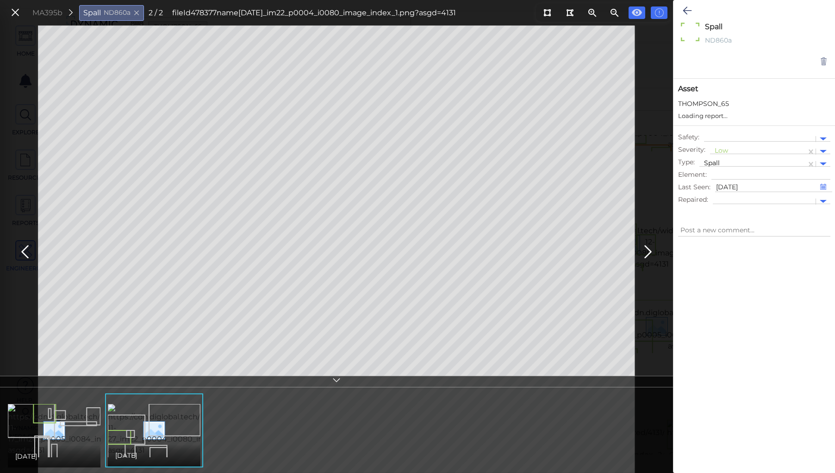
type textarea "x"
click at [723, 150] on div at bounding box center [757, 152] width 87 height 10
click at [727, 198] on div "Moderate" at bounding box center [735, 195] width 50 height 14
type textarea "x"
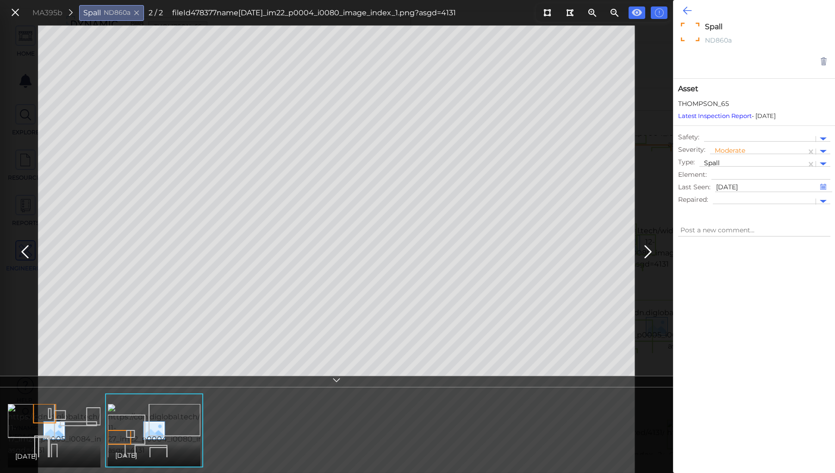
click at [687, 6] on icon at bounding box center [686, 10] width 9 height 11
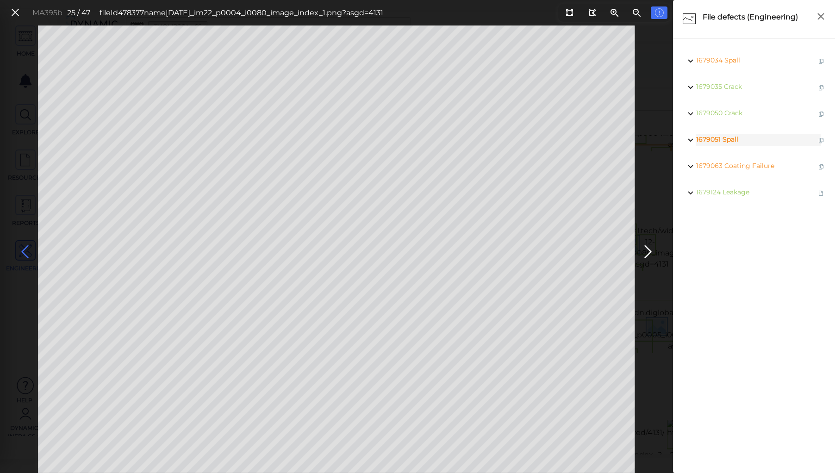
click at [27, 250] on icon at bounding box center [25, 252] width 15 height 18
